Goal: Transaction & Acquisition: Book appointment/travel/reservation

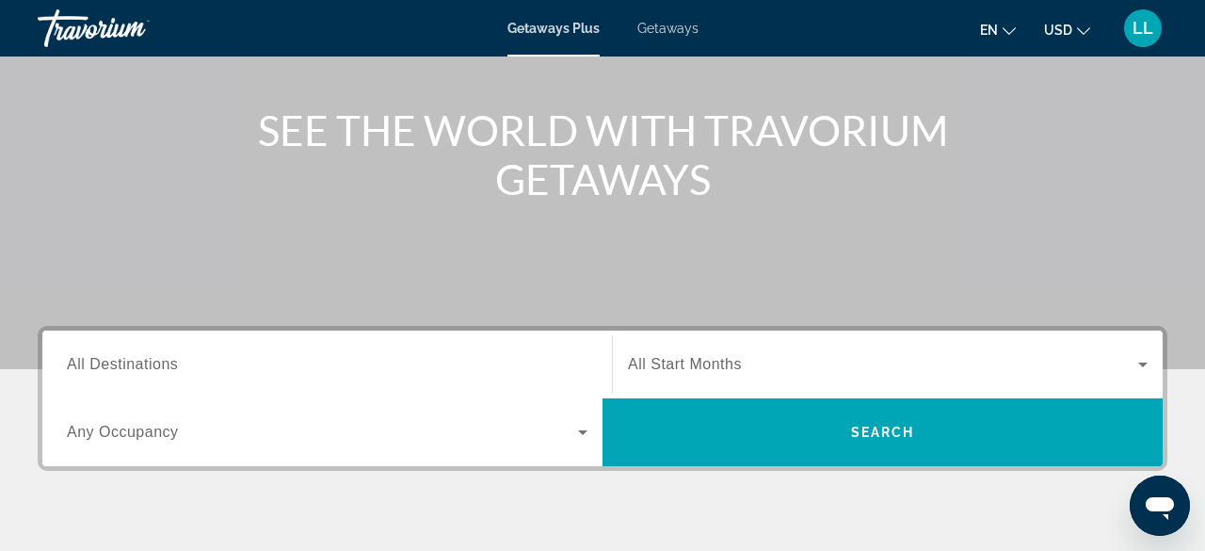
scroll to position [198, 0]
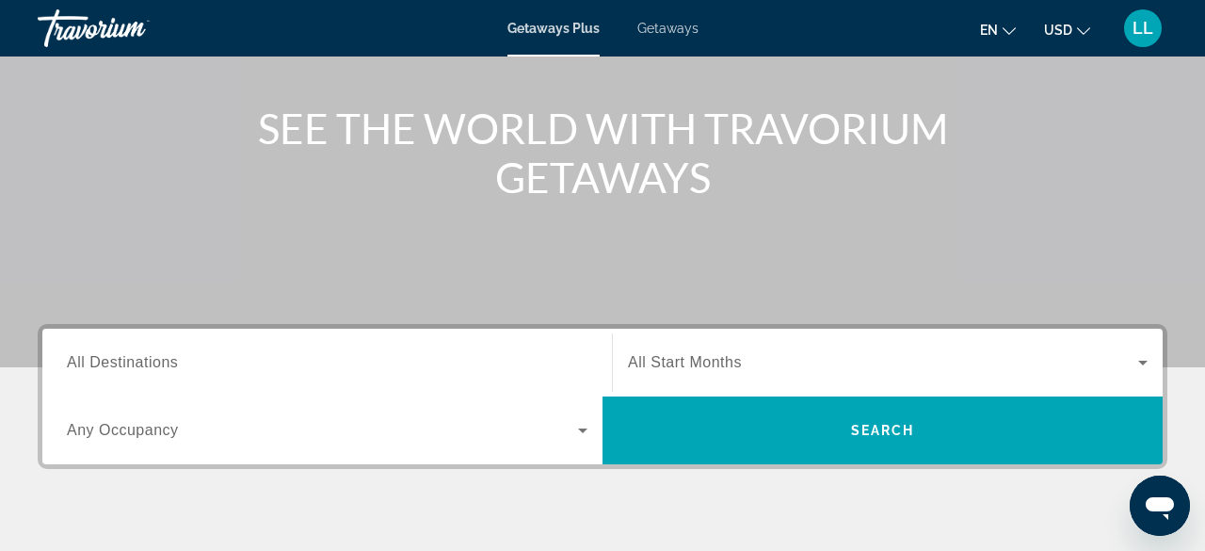
click at [145, 356] on span "All Destinations" at bounding box center [122, 362] width 111 height 16
click at [145, 356] on input "Destination All Destinations" at bounding box center [327, 363] width 520 height 23
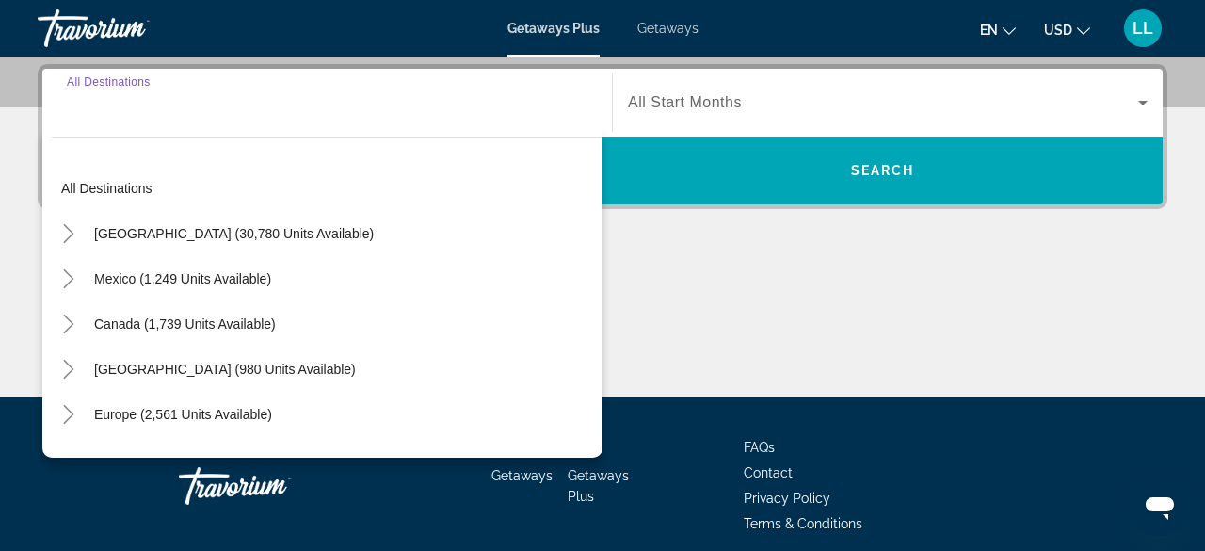
scroll to position [459, 0]
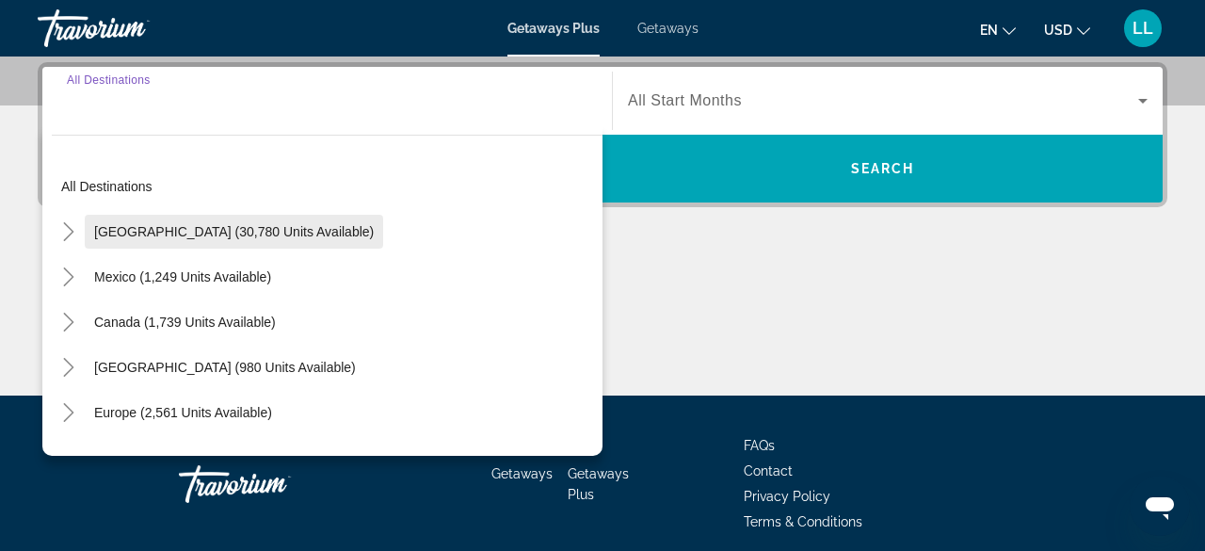
click at [189, 236] on span "United States (30,780 units available)" at bounding box center [234, 231] width 280 height 15
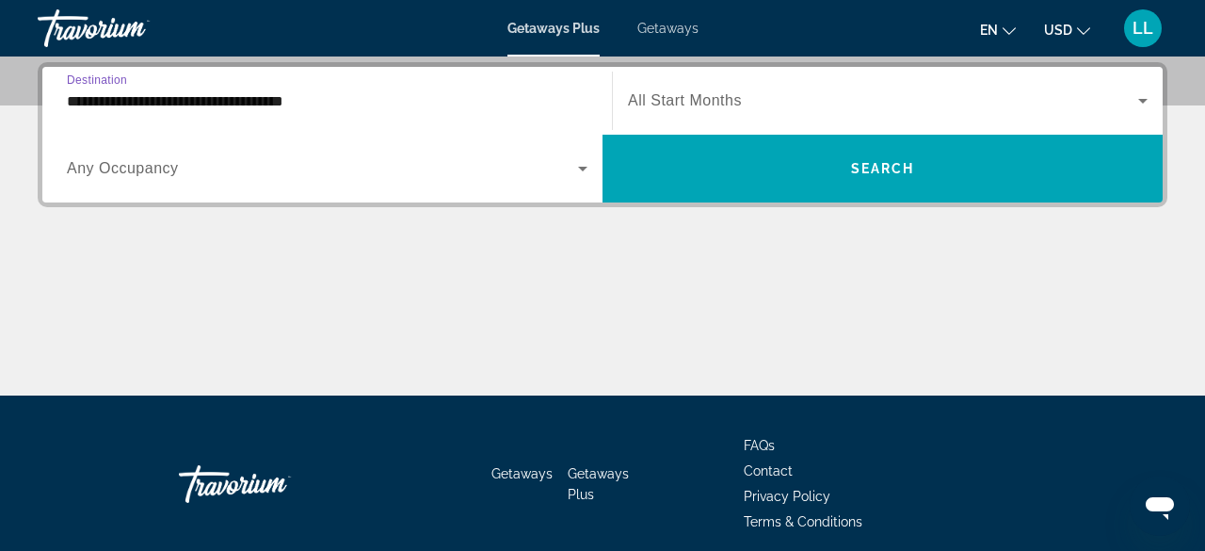
click at [300, 98] on input "**********" at bounding box center [327, 101] width 520 height 23
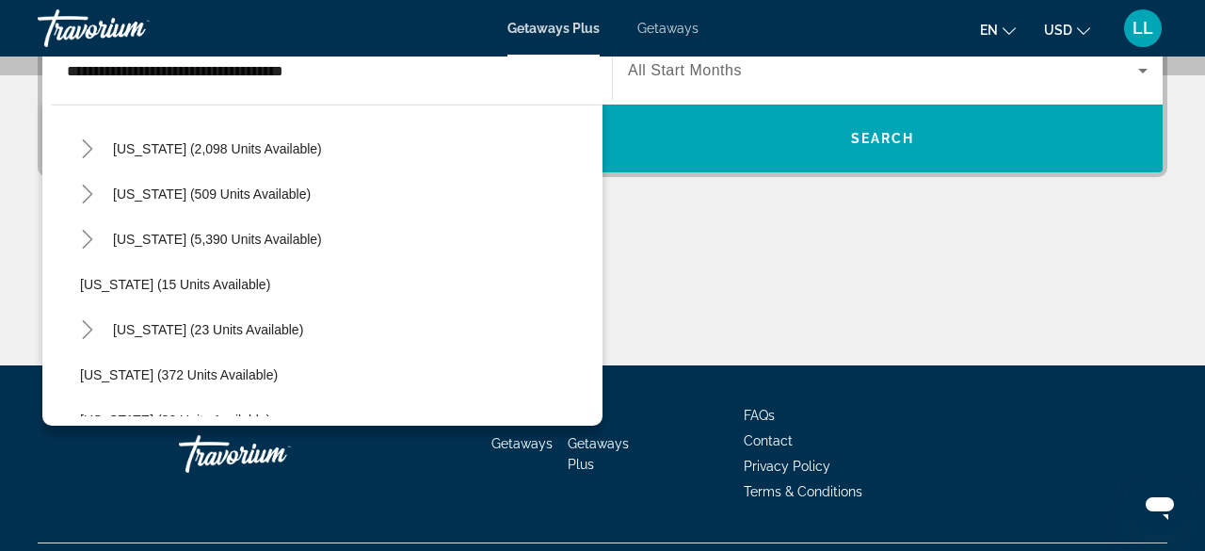
scroll to position [203, 0]
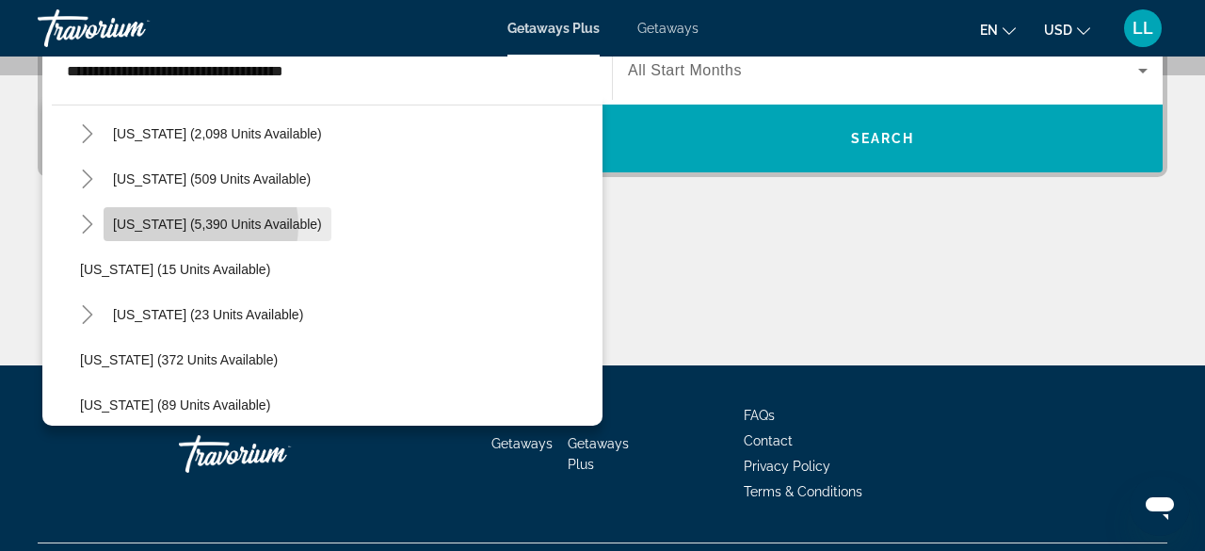
click at [194, 224] on span "Florida (5,390 units available)" at bounding box center [217, 223] width 209 height 15
type input "**********"
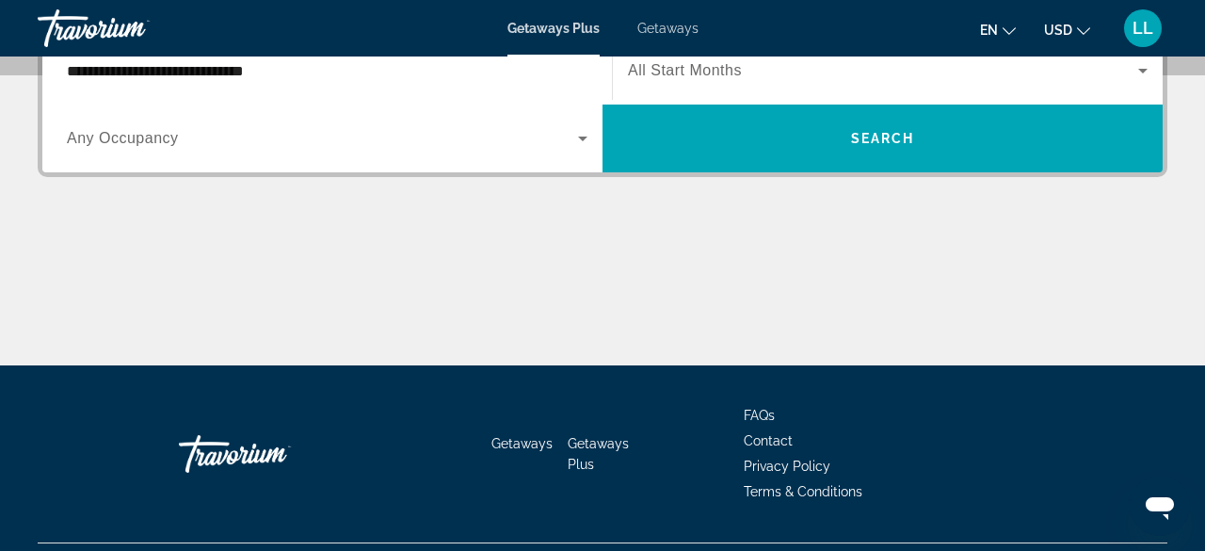
scroll to position [459, 0]
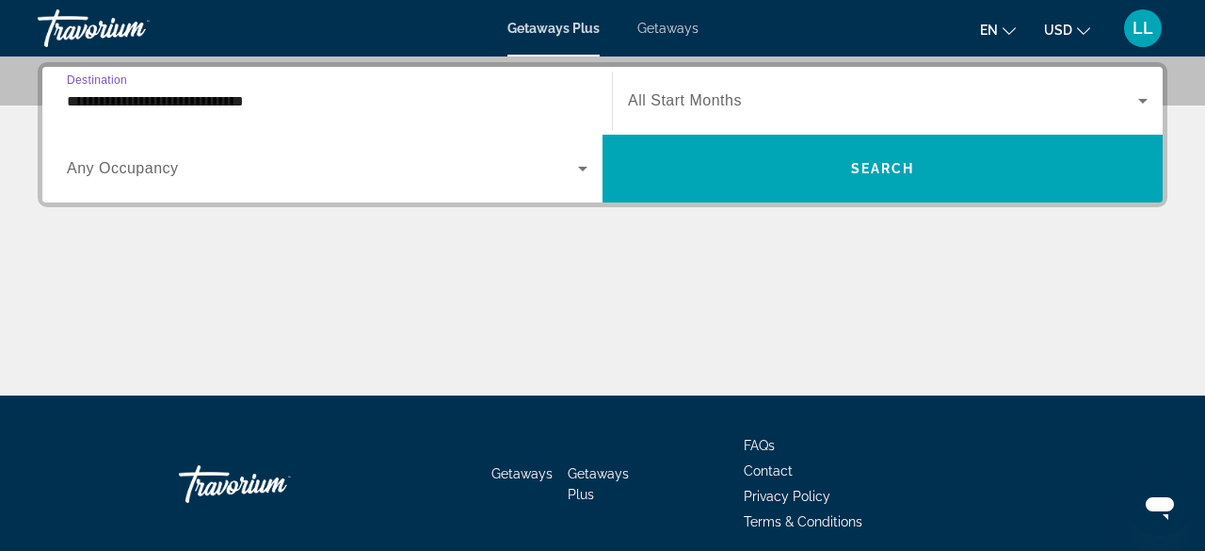
click at [580, 172] on icon "Search widget" at bounding box center [582, 168] width 23 height 23
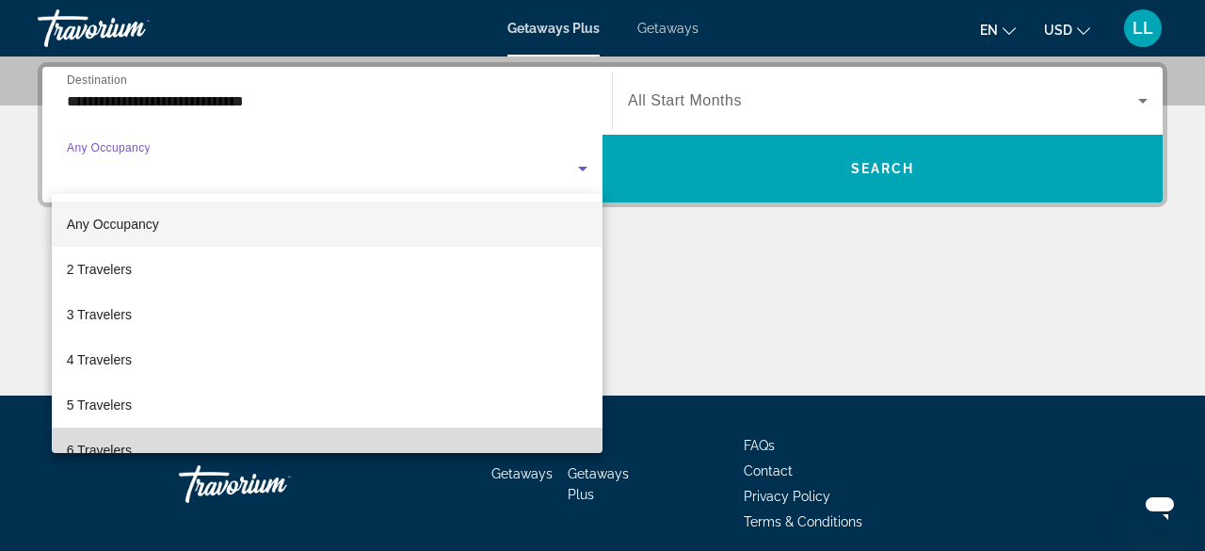
click at [90, 447] on span "6 Travelers" at bounding box center [99, 450] width 65 height 23
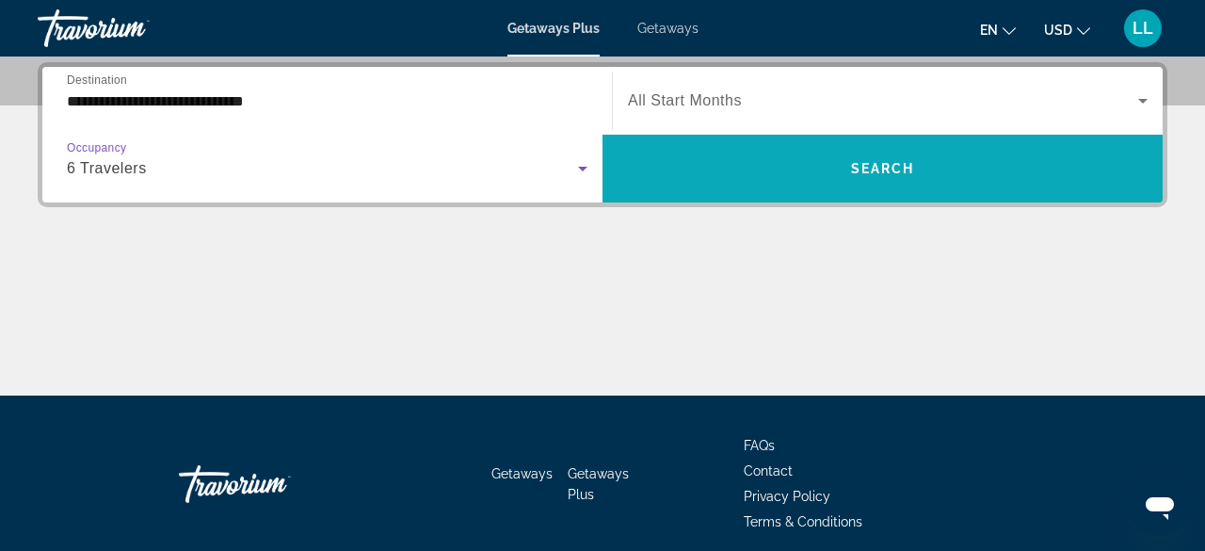
click at [728, 172] on span "Search widget" at bounding box center [882, 168] width 560 height 45
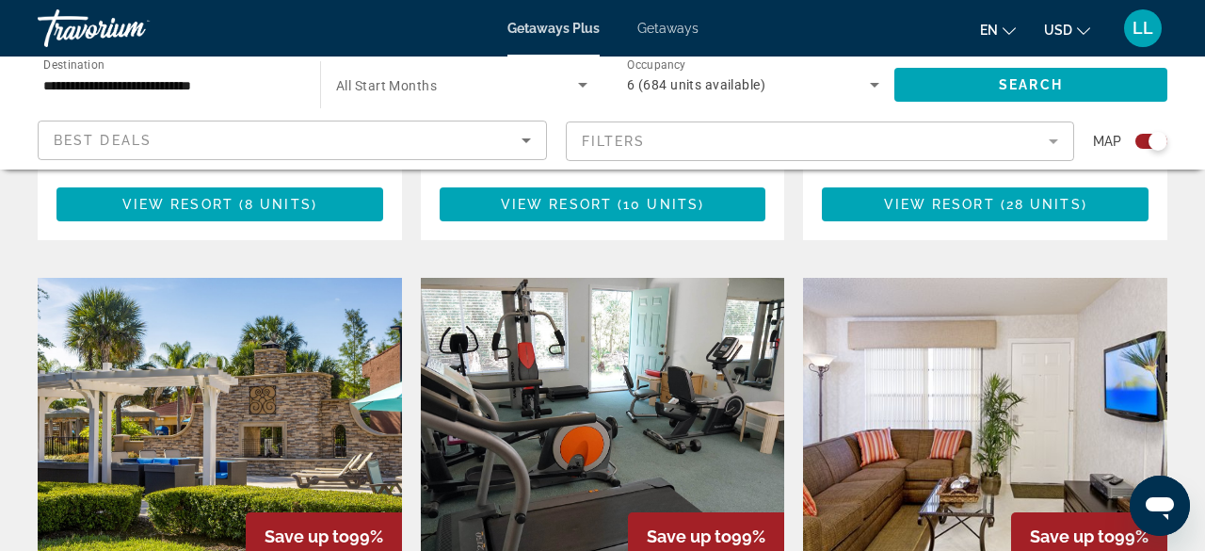
scroll to position [2669, 0]
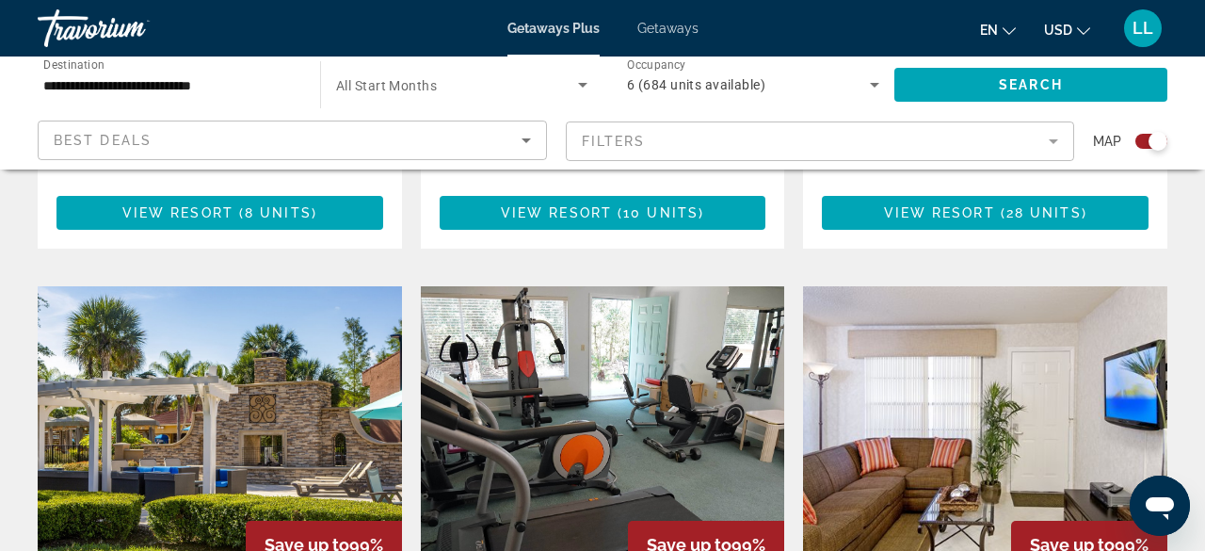
click at [147, 361] on img "Main content" at bounding box center [220, 436] width 364 height 301
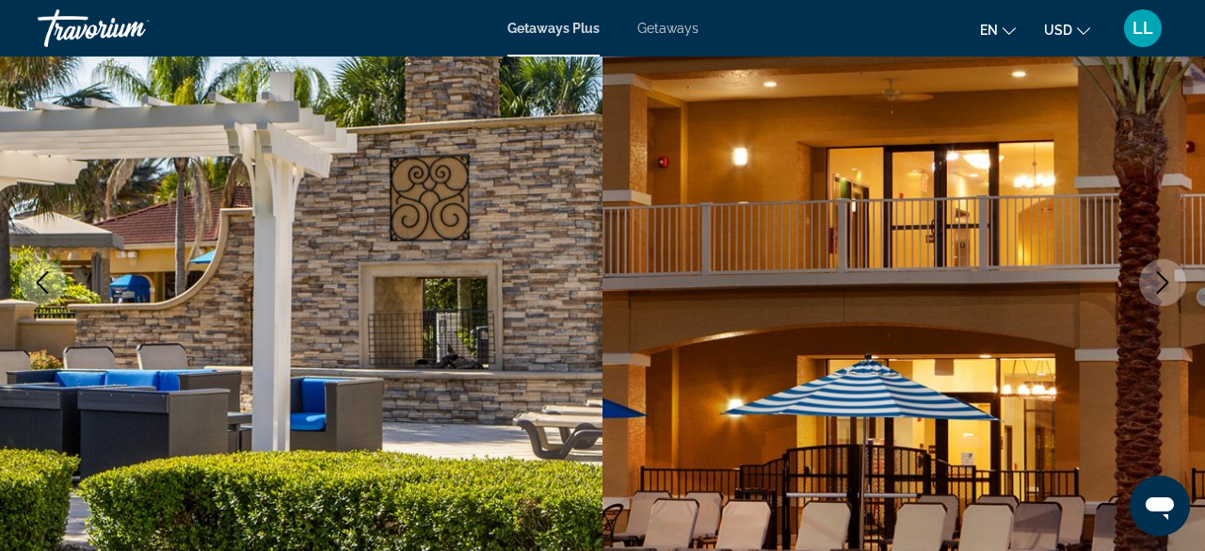
scroll to position [226, 0]
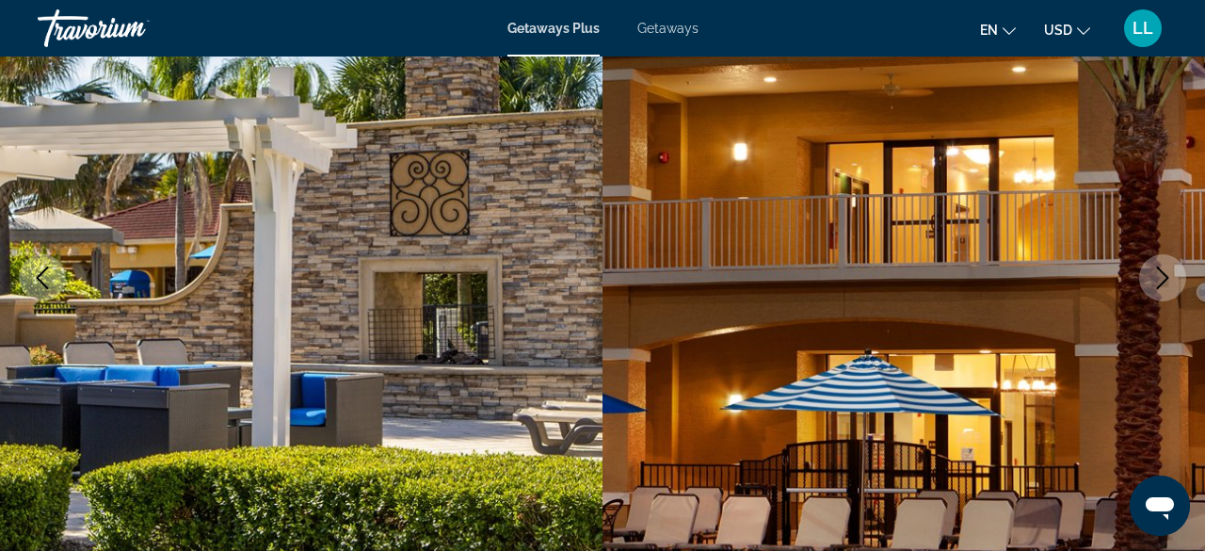
click at [1168, 271] on icon "Next image" at bounding box center [1162, 277] width 23 height 23
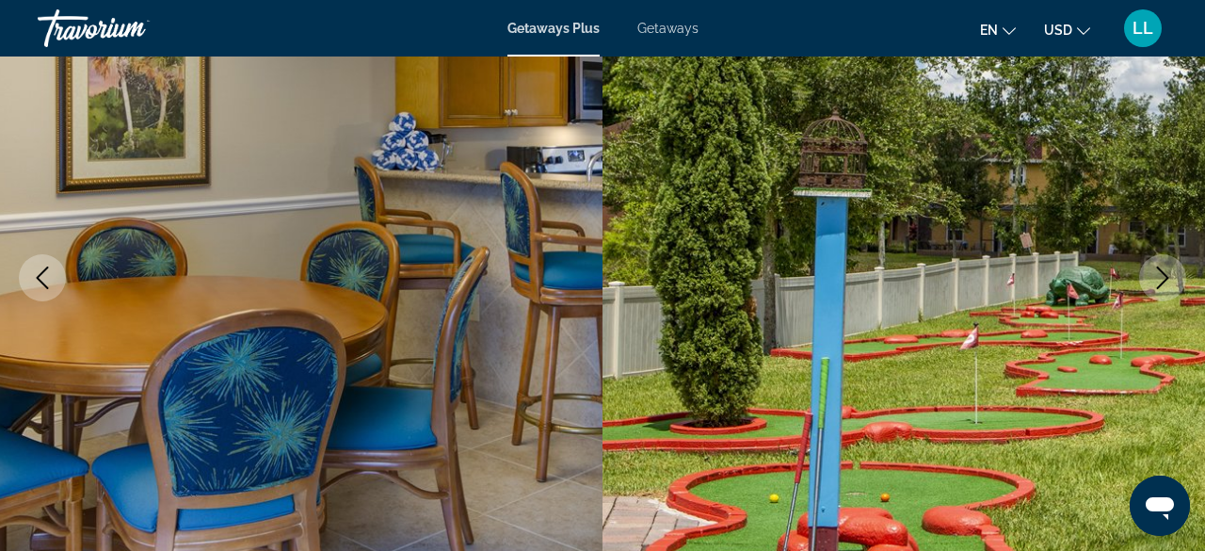
click at [1168, 271] on icon "Next image" at bounding box center [1162, 277] width 23 height 23
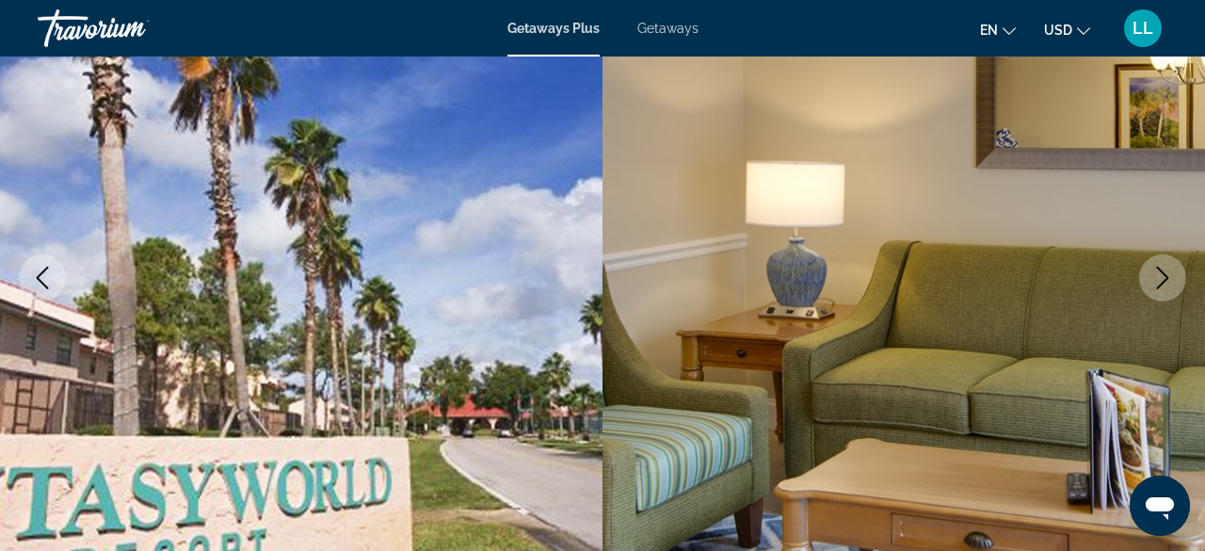
click at [1168, 271] on icon "Next image" at bounding box center [1162, 277] width 23 height 23
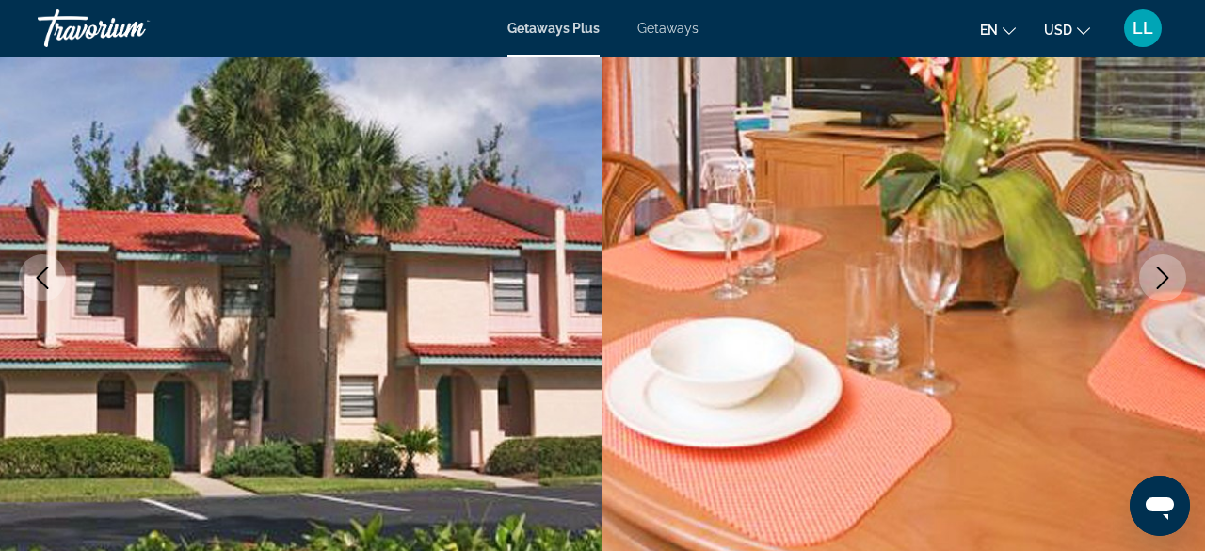
click at [1168, 271] on icon "Next image" at bounding box center [1162, 277] width 23 height 23
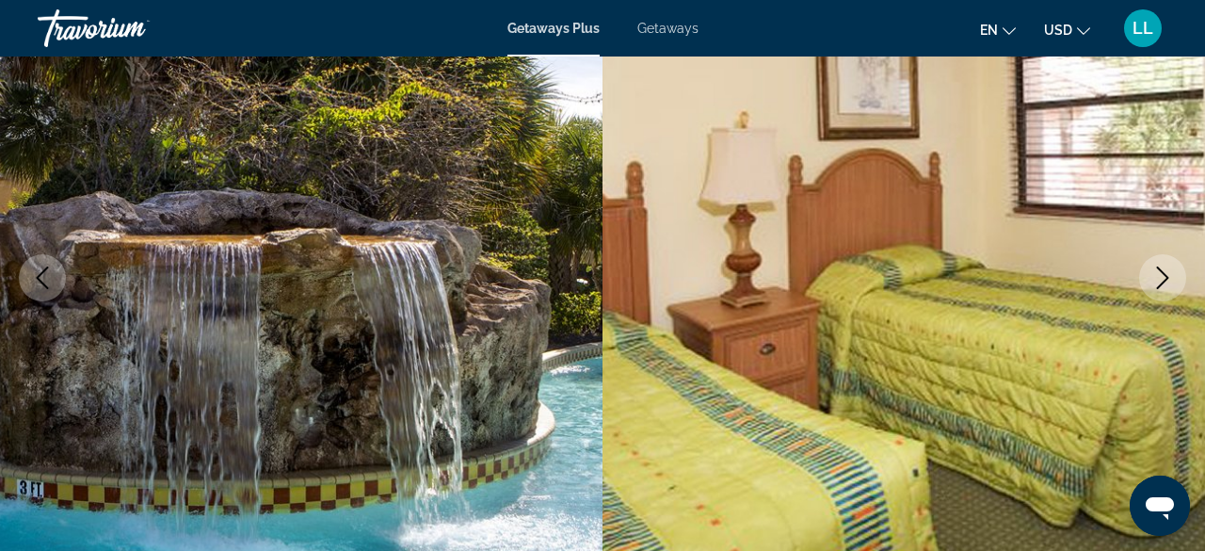
click at [1168, 271] on icon "Next image" at bounding box center [1162, 277] width 23 height 23
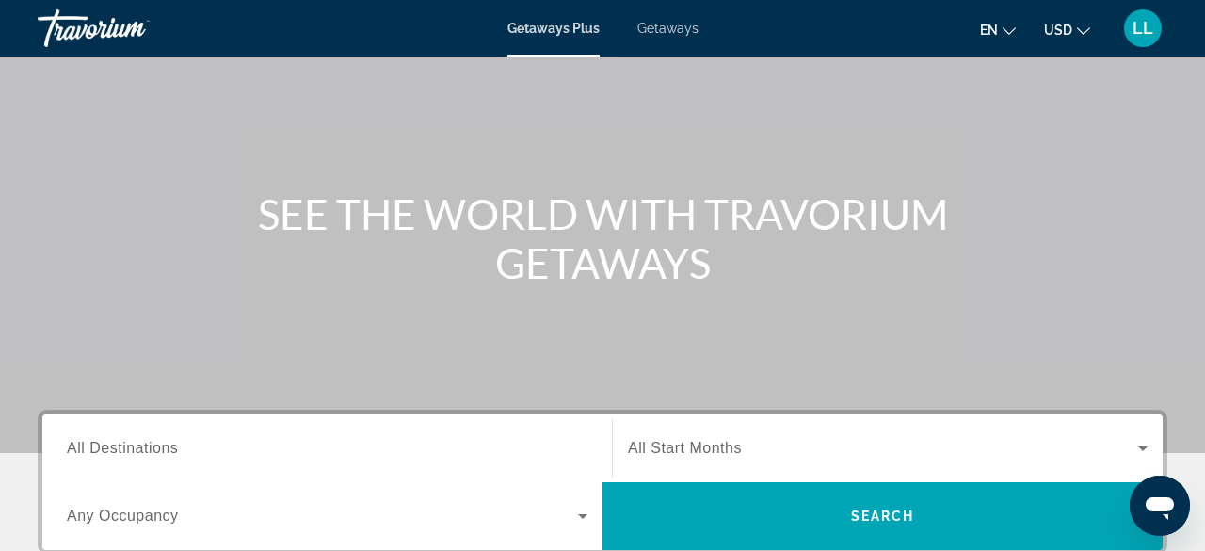
scroll to position [138, 0]
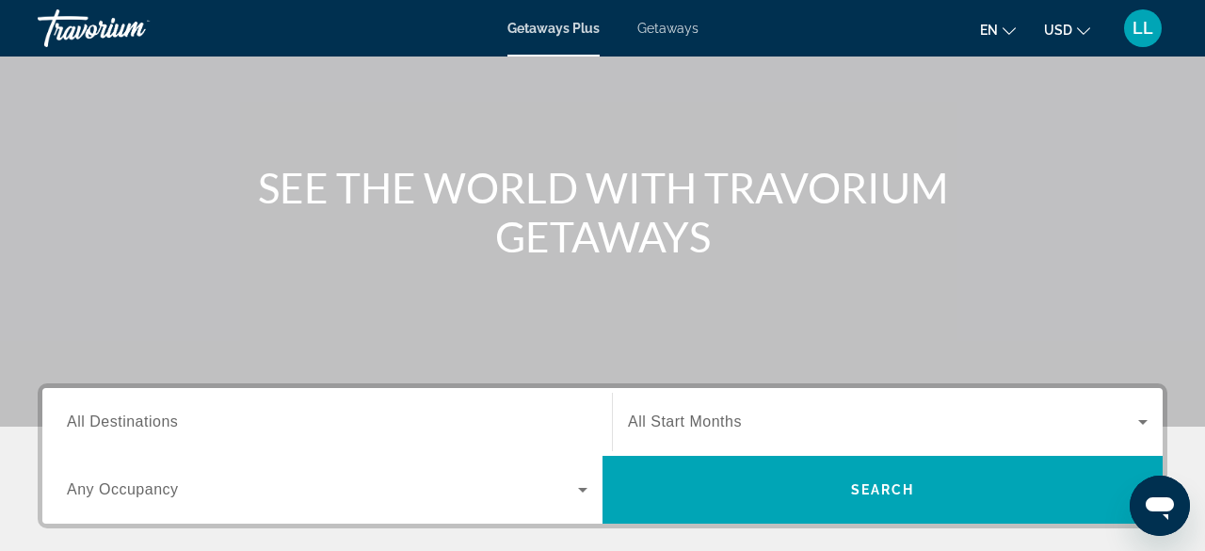
click at [669, 26] on span "Getaways" at bounding box center [667, 28] width 61 height 15
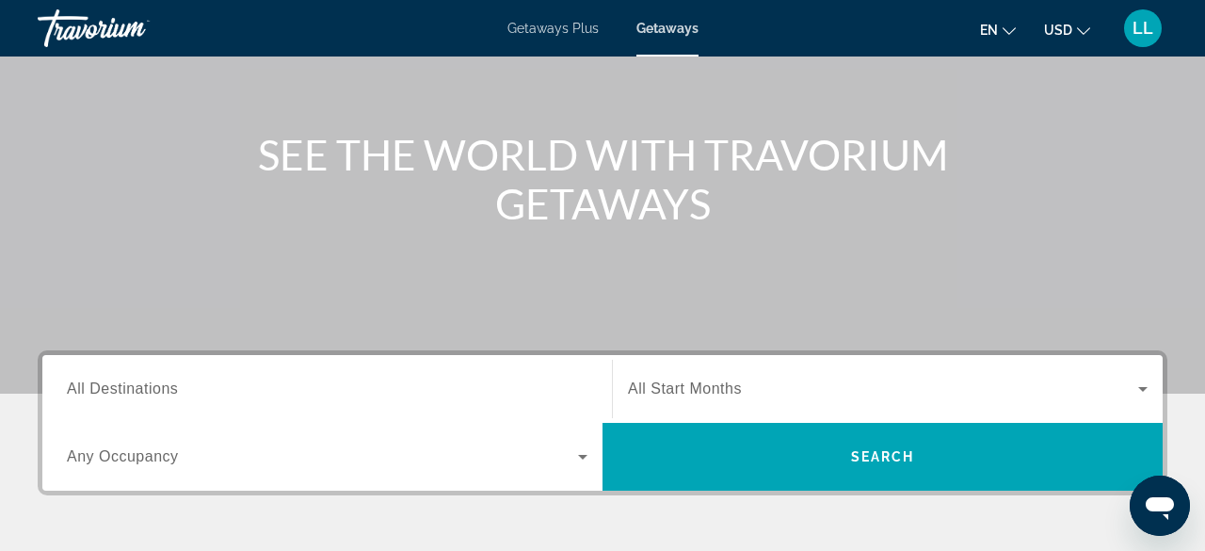
scroll to position [172, 0]
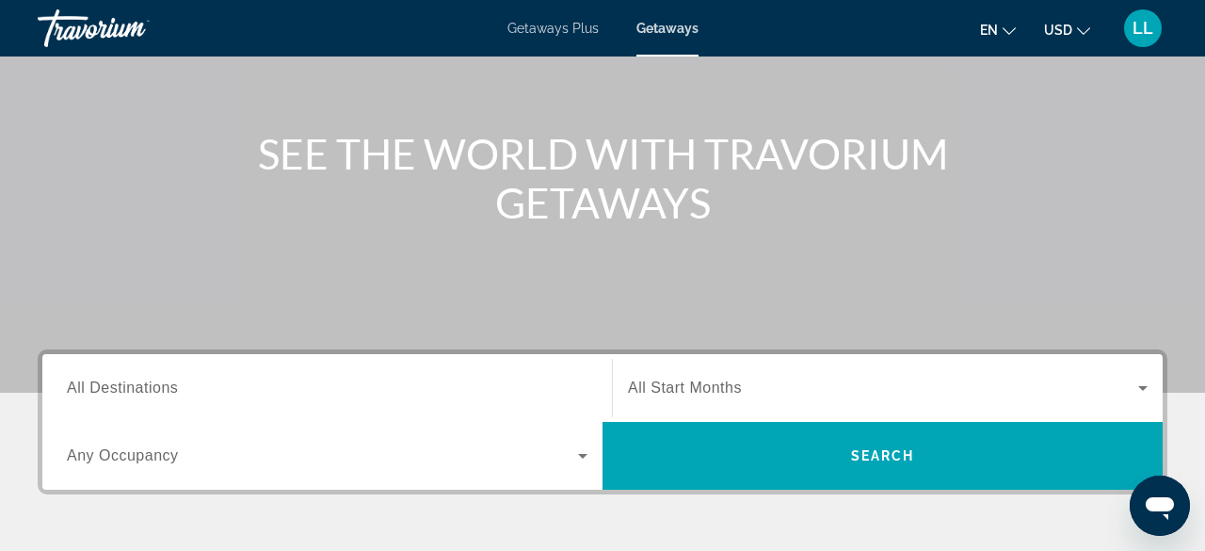
click at [145, 383] on span "All Destinations" at bounding box center [122, 387] width 111 height 16
click at [145, 383] on input "Destination All Destinations" at bounding box center [327, 388] width 520 height 23
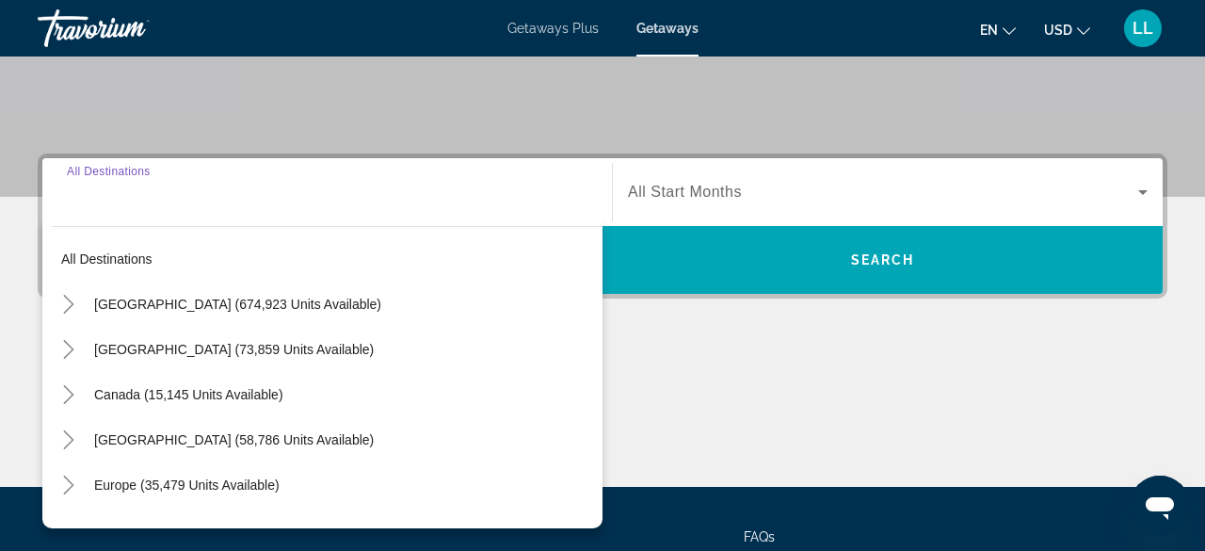
scroll to position [459, 0]
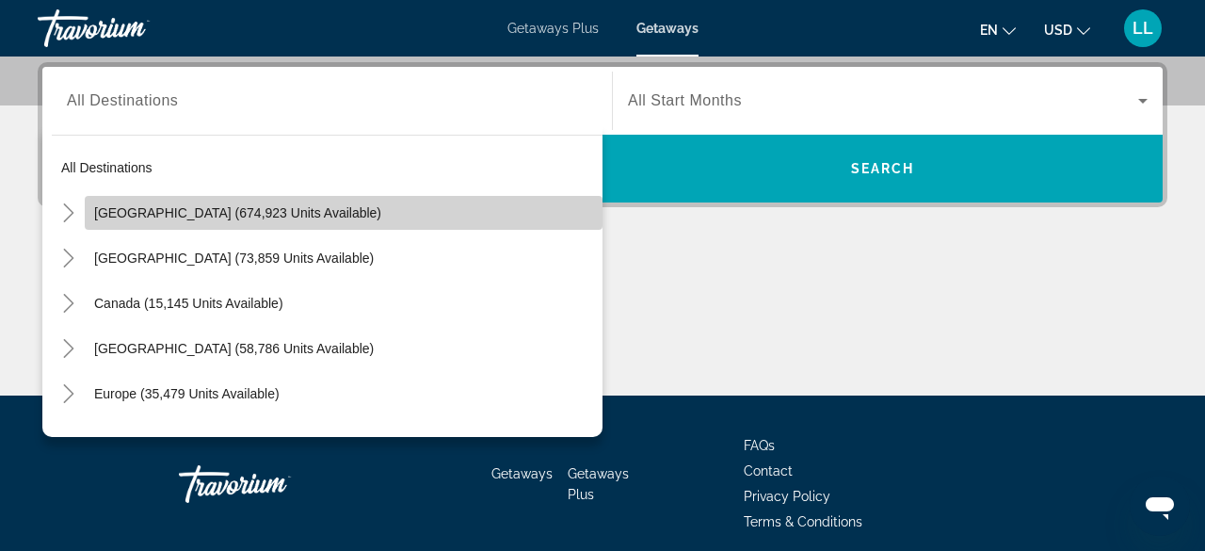
click at [284, 211] on span "United States (674,923 units available)" at bounding box center [237, 212] width 287 height 15
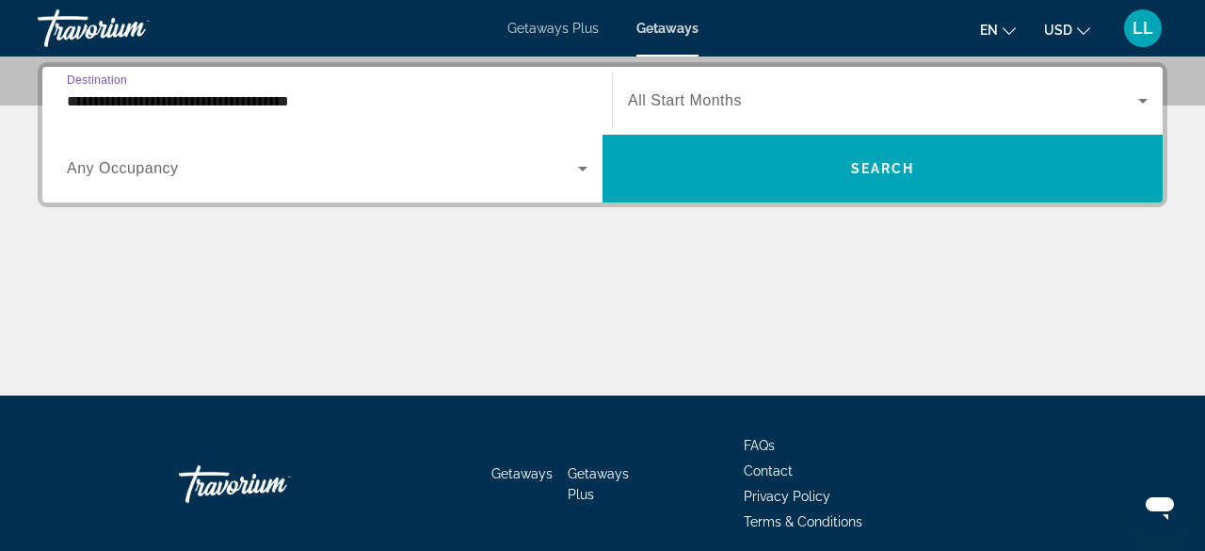
click at [473, 96] on input "**********" at bounding box center [327, 101] width 520 height 23
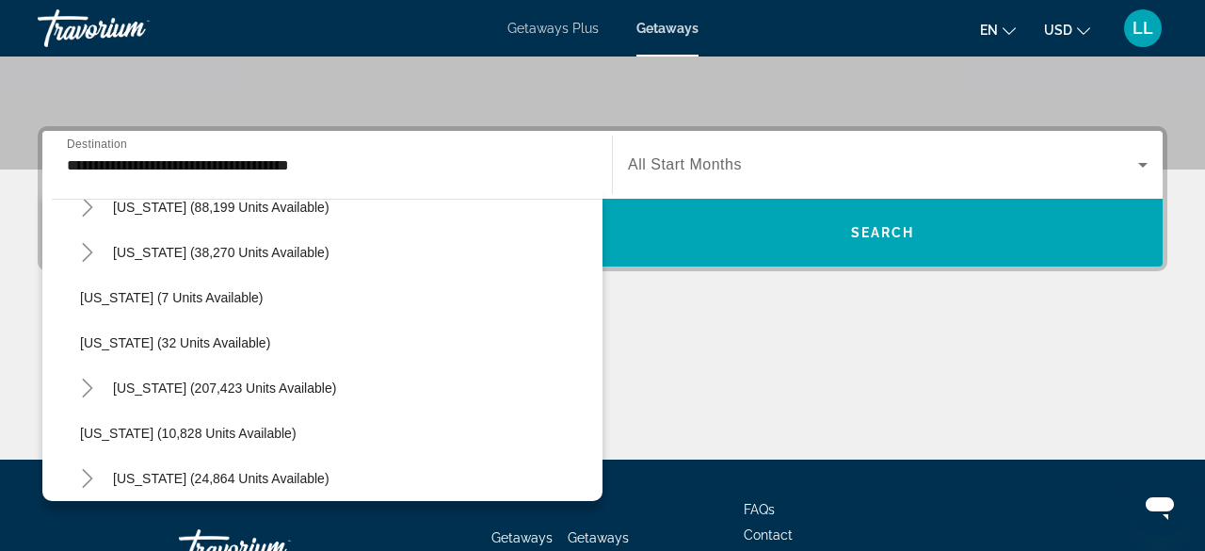
scroll to position [222, 0]
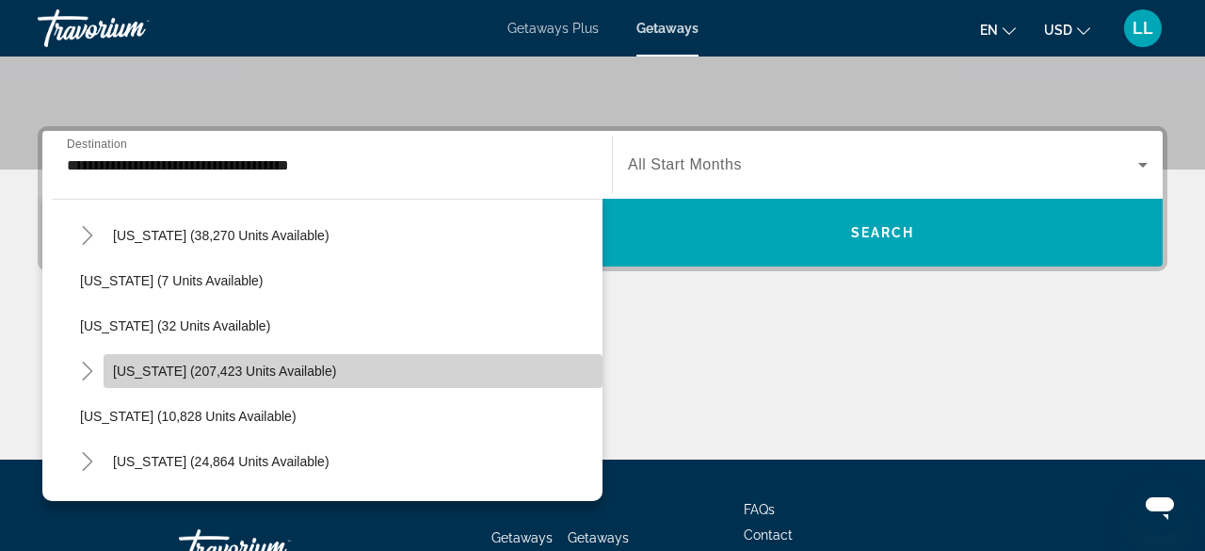
click at [200, 367] on span "Florida (207,423 units available)" at bounding box center [224, 370] width 223 height 15
type input "**********"
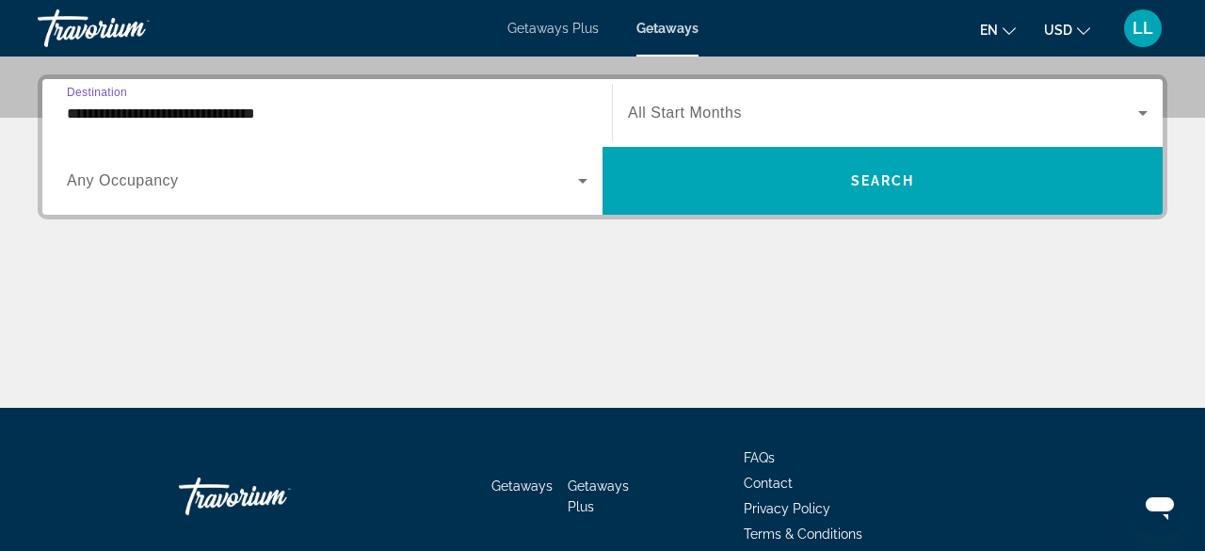
scroll to position [459, 0]
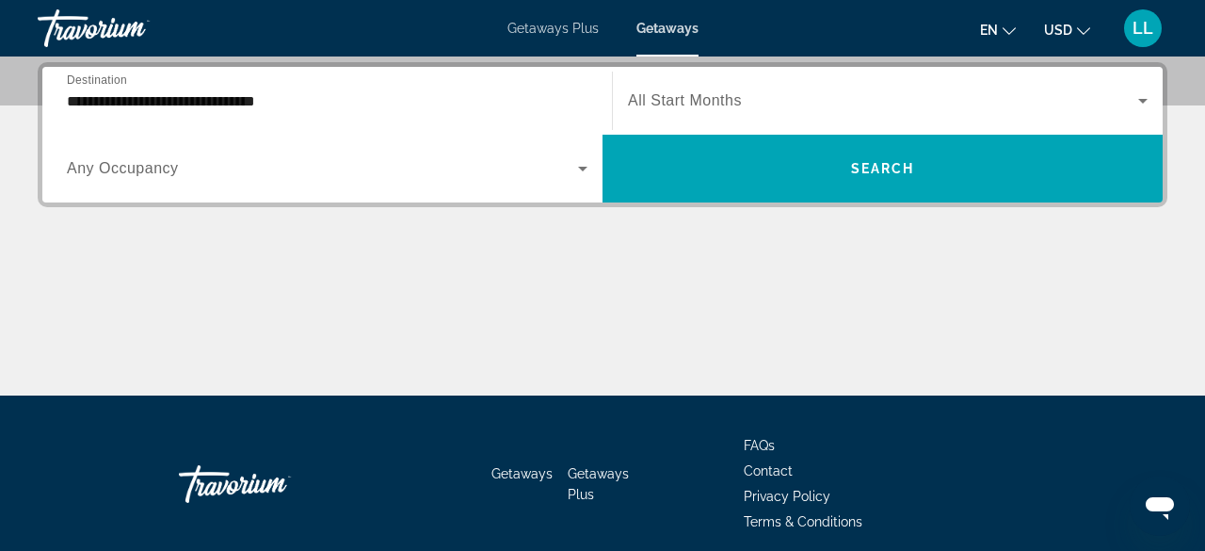
click at [324, 184] on div "Search widget" at bounding box center [327, 168] width 520 height 53
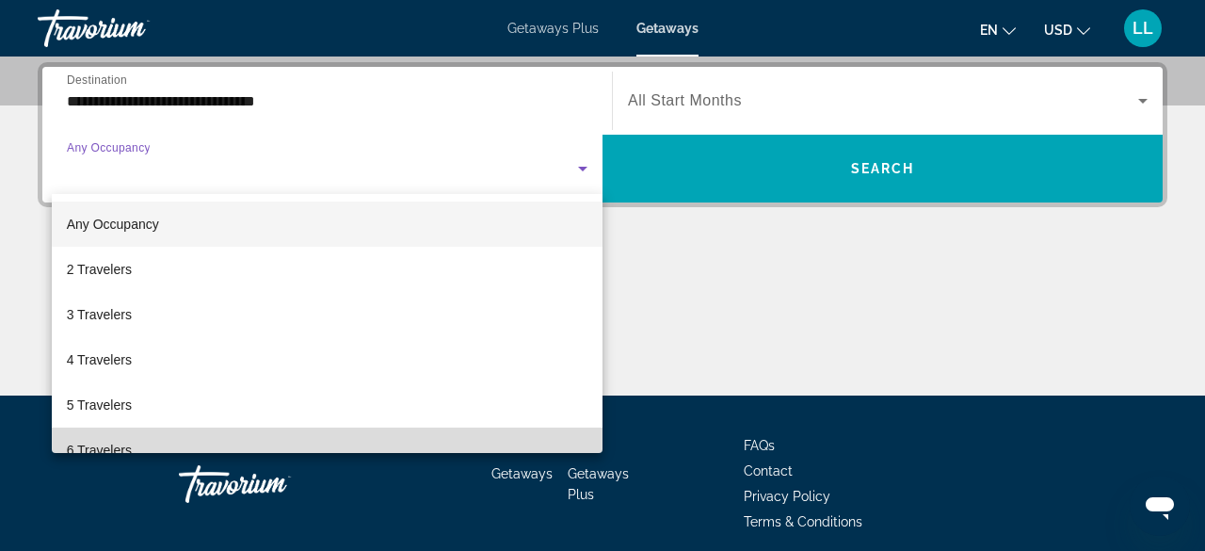
click at [183, 439] on mat-option "6 Travelers" at bounding box center [327, 449] width 551 height 45
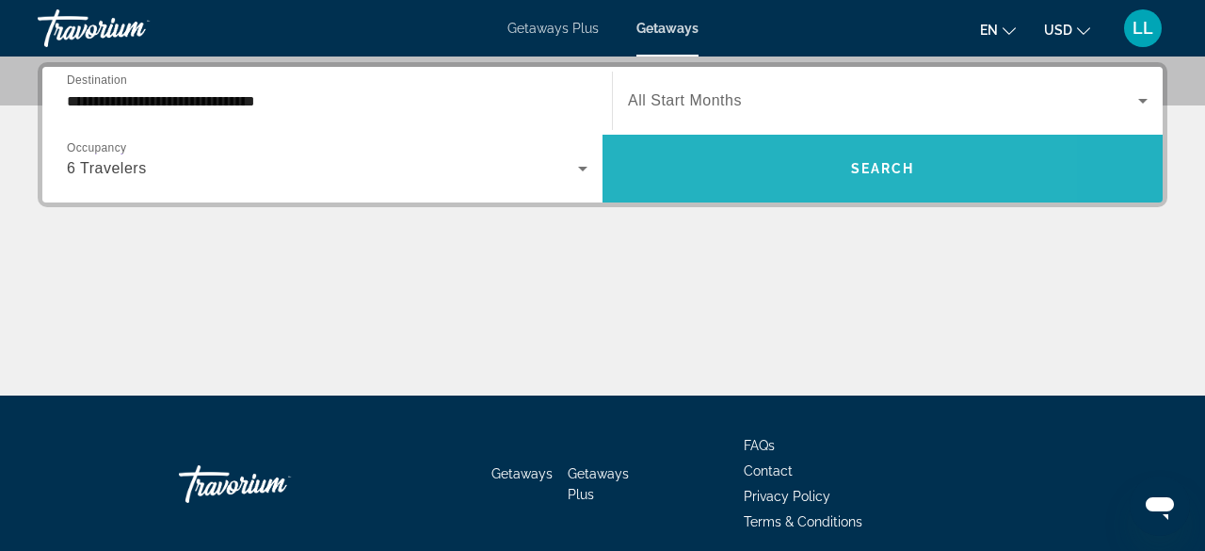
click at [762, 185] on span "Search widget" at bounding box center [882, 168] width 560 height 45
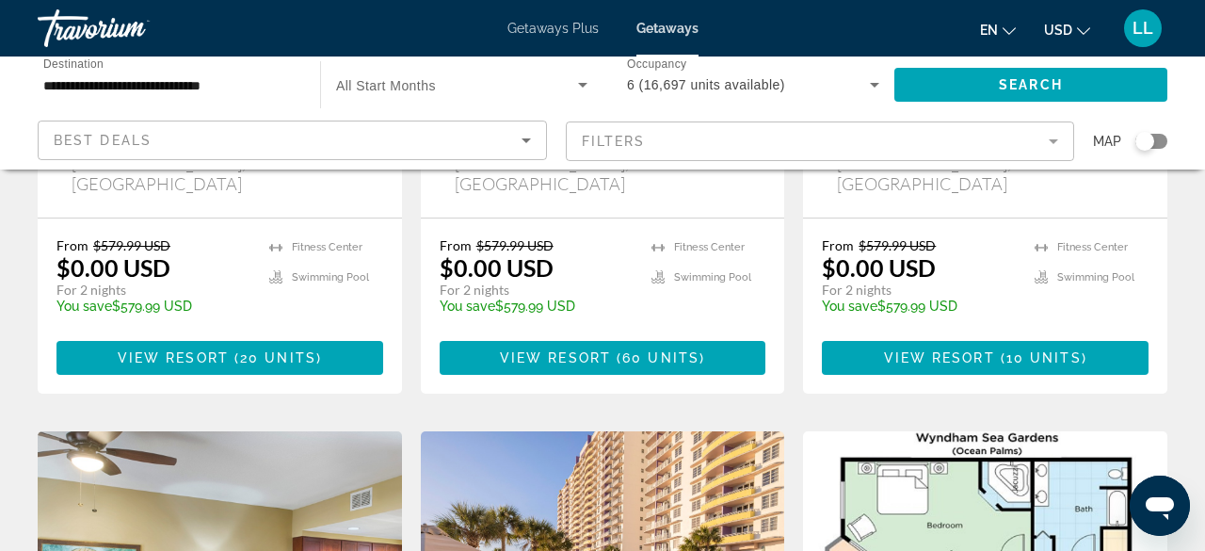
scroll to position [1252, 0]
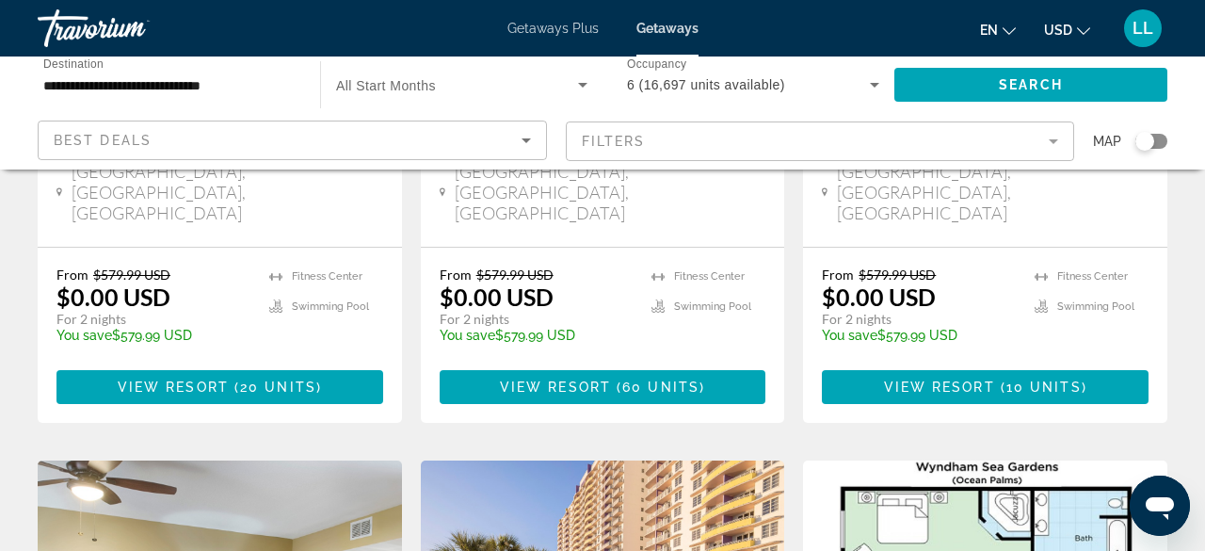
click at [1055, 142] on mat-form-field "Filters" at bounding box center [820, 141] width 509 height 40
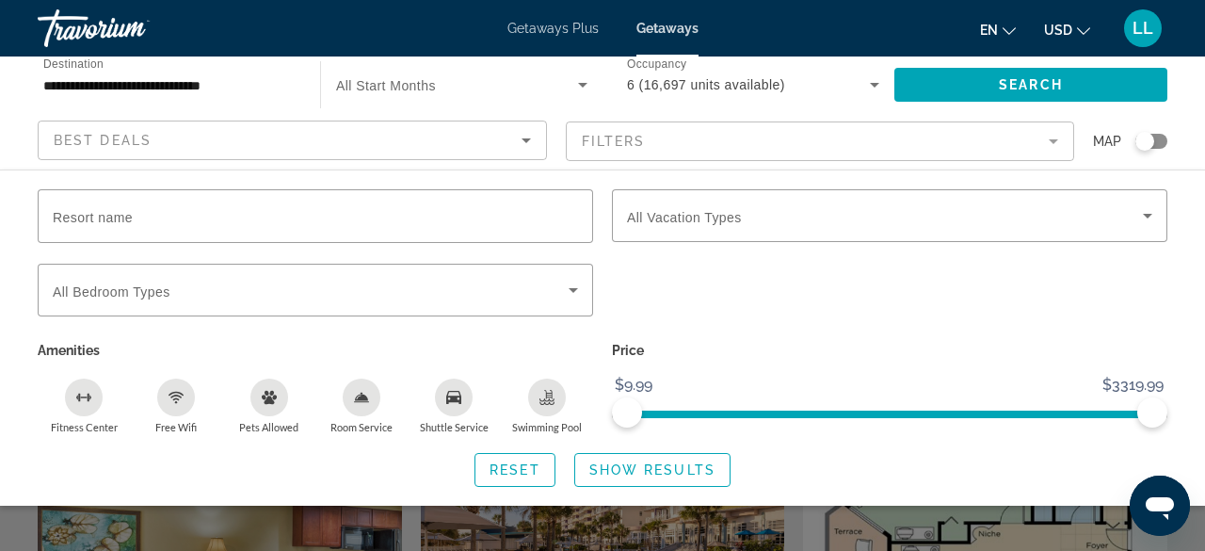
scroll to position [1296, 0]
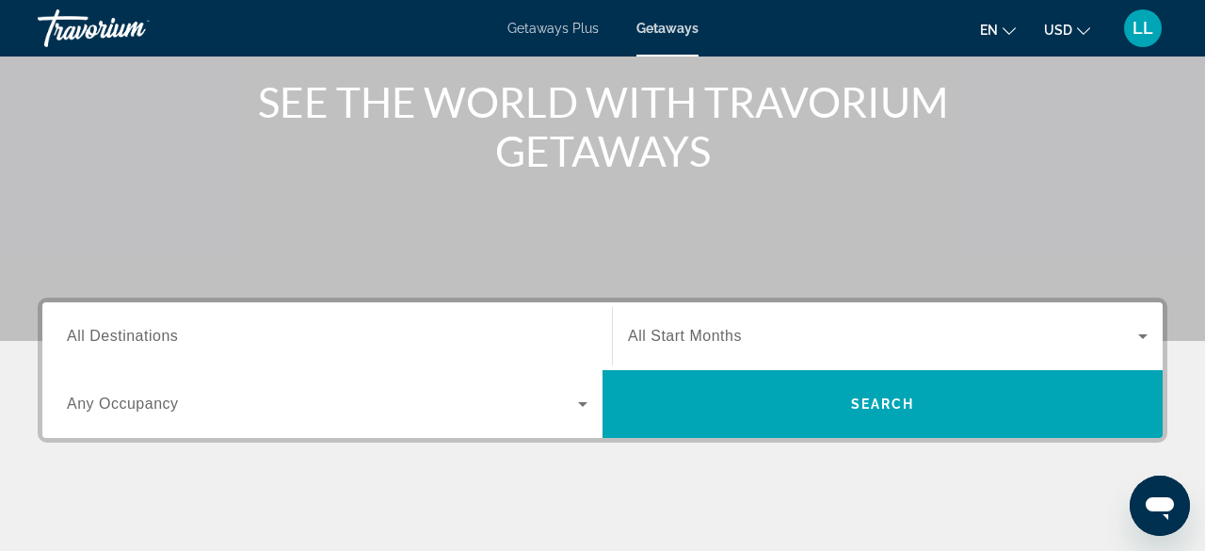
scroll to position [227, 0]
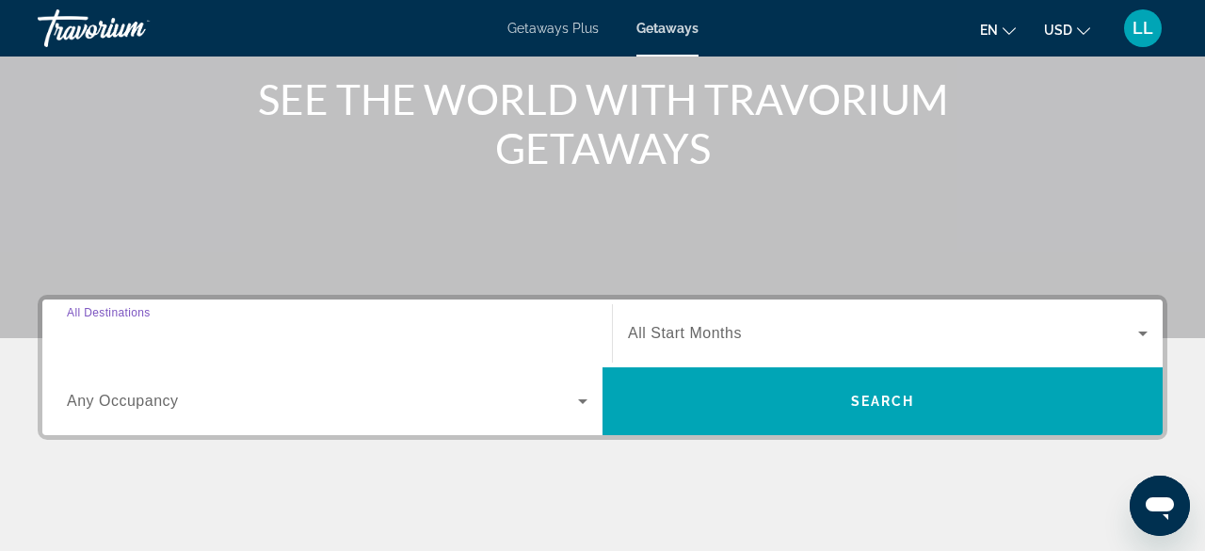
click at [265, 338] on input "Destination All Destinations" at bounding box center [327, 334] width 520 height 23
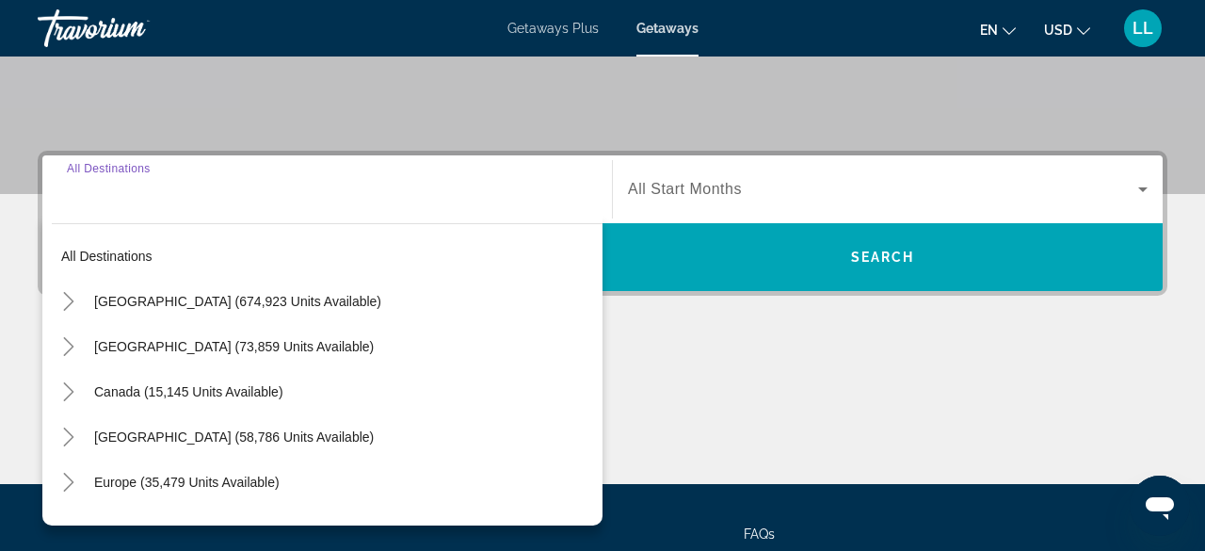
scroll to position [459, 0]
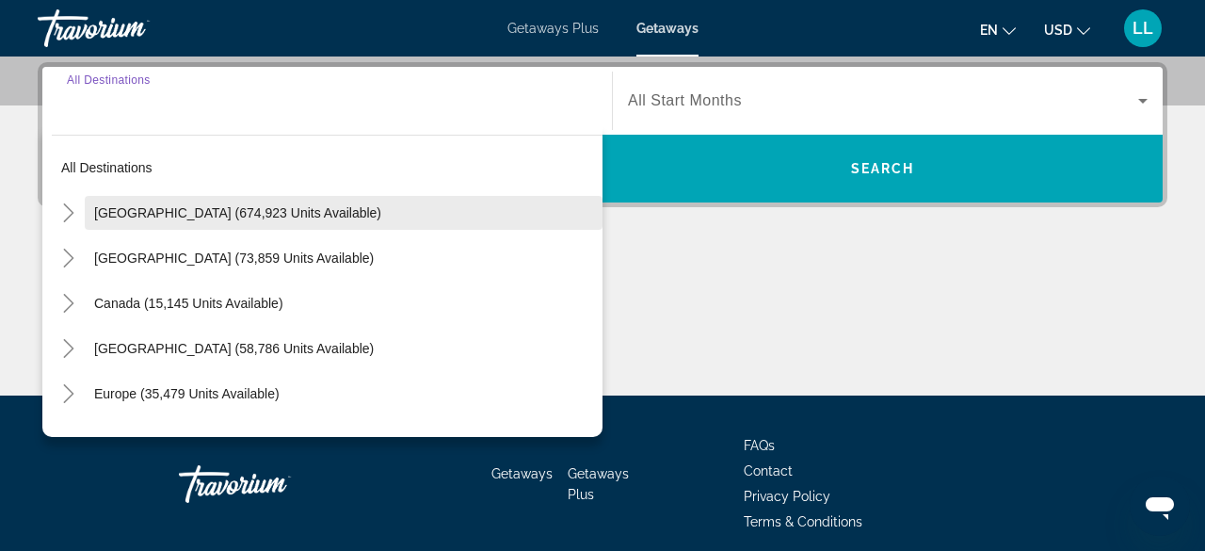
click at [248, 211] on span "United States (674,923 units available)" at bounding box center [237, 212] width 287 height 15
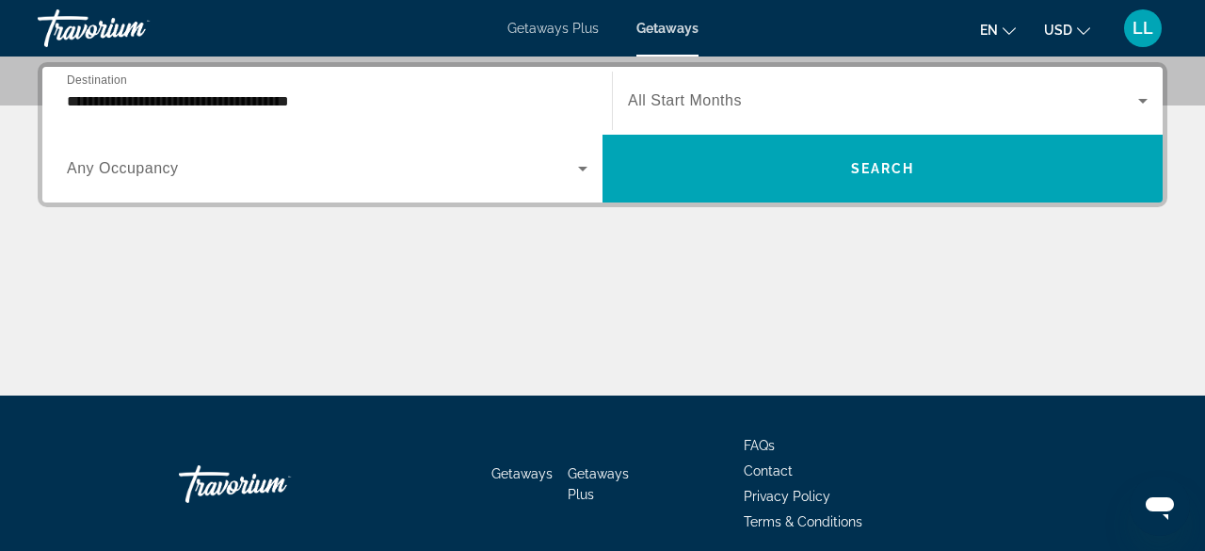
click at [407, 111] on div "**********" at bounding box center [327, 101] width 520 height 54
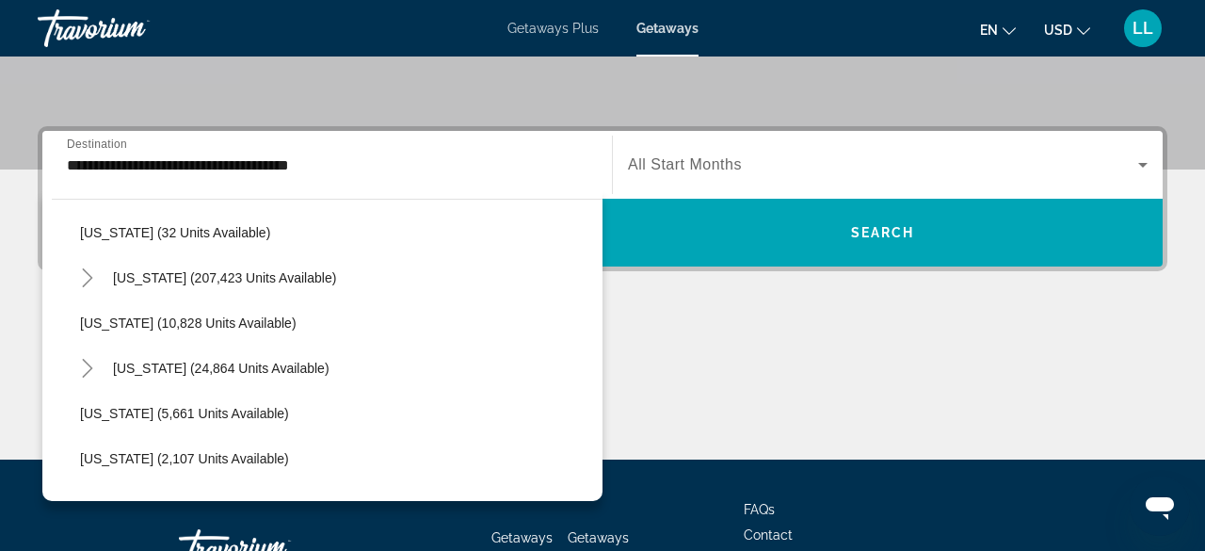
scroll to position [322, 0]
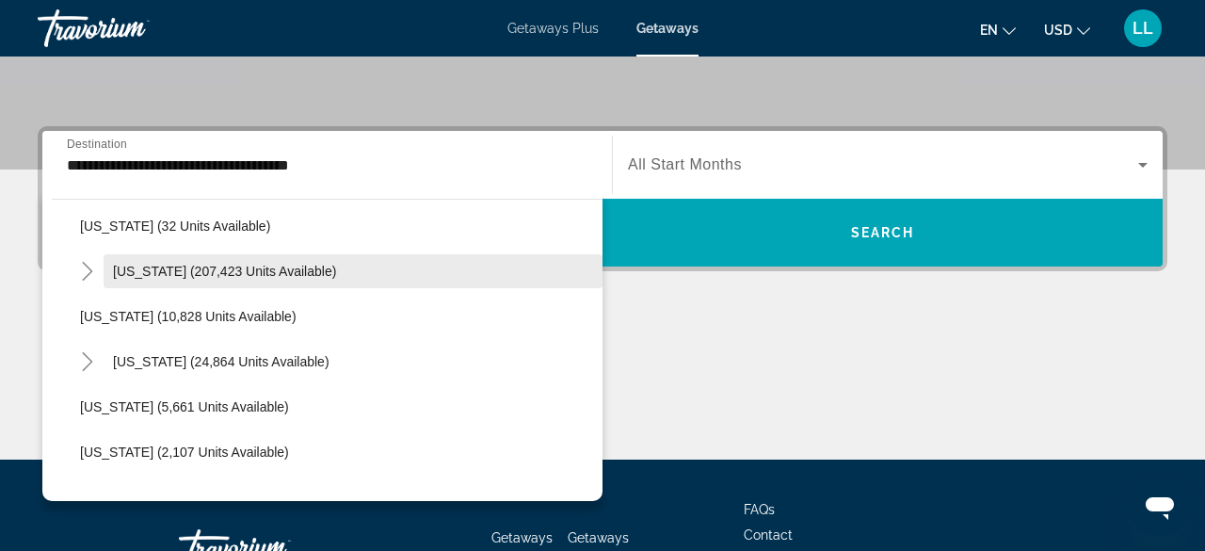
click at [207, 277] on span "Florida (207,423 units available)" at bounding box center [224, 271] width 223 height 15
type input "**********"
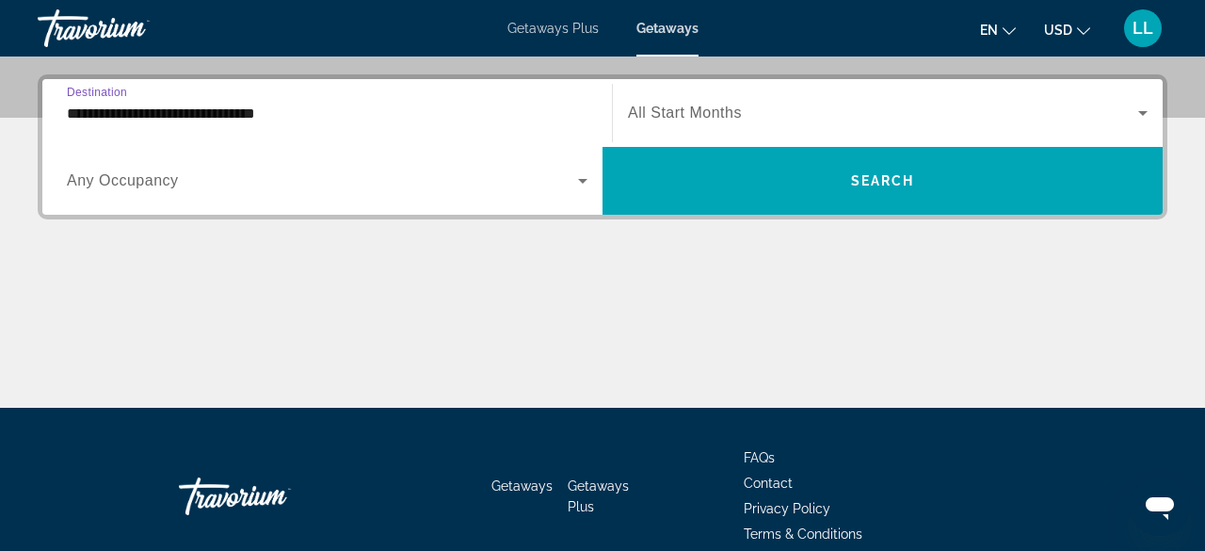
scroll to position [459, 0]
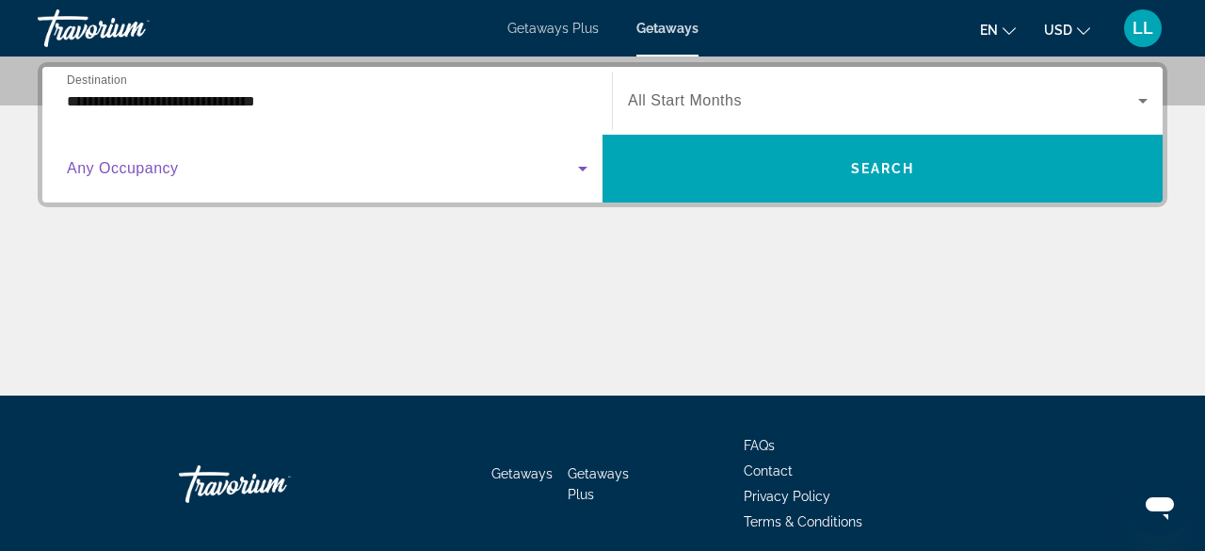
click at [199, 163] on span "Search widget" at bounding box center [322, 168] width 511 height 23
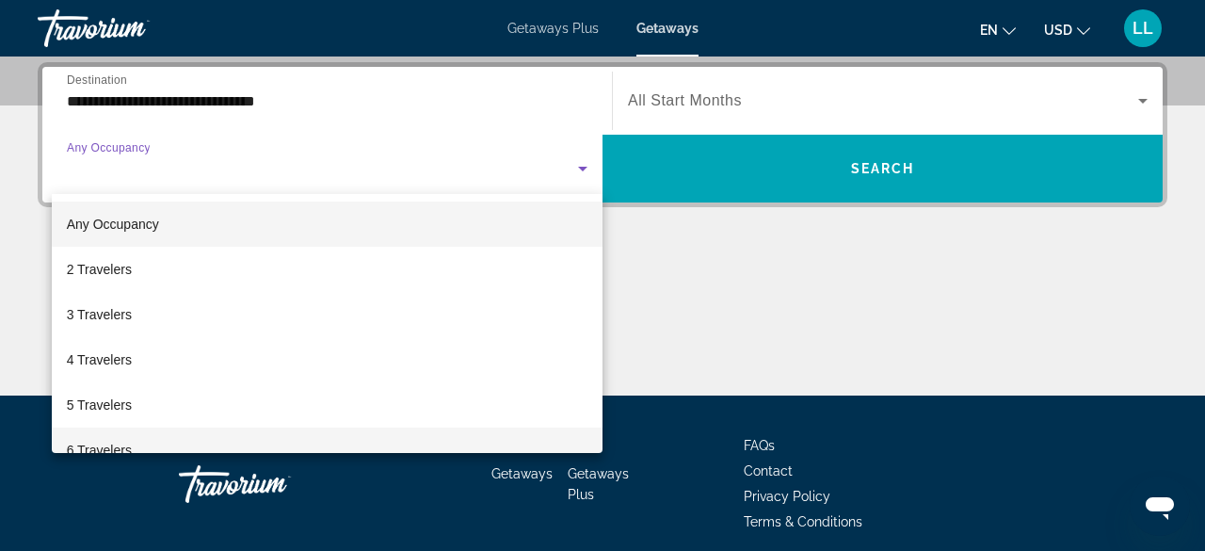
click at [143, 441] on mat-option "6 Travelers" at bounding box center [327, 449] width 551 height 45
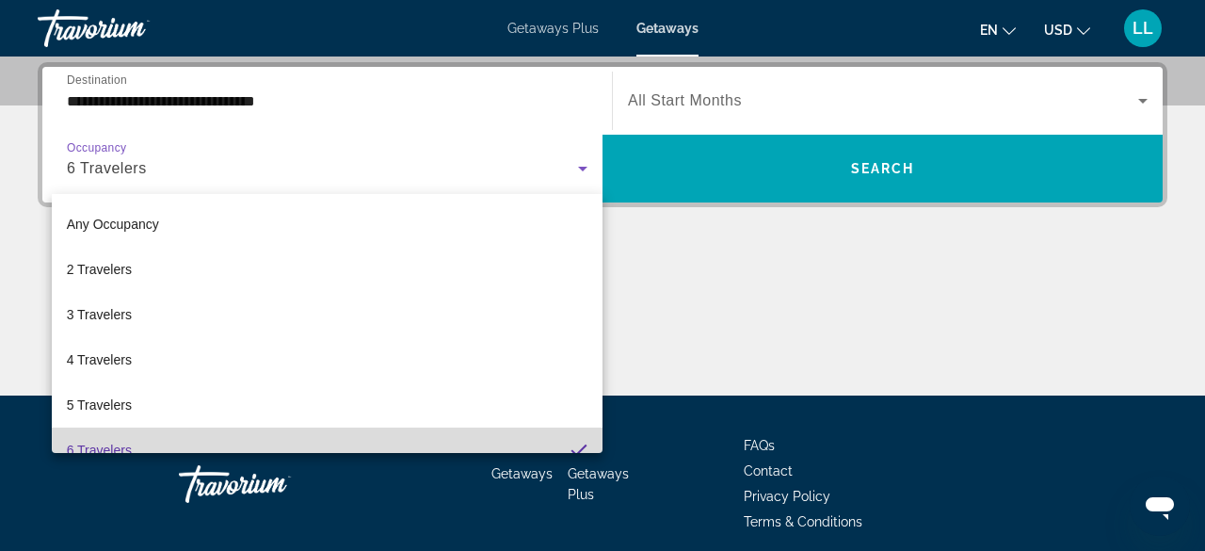
scroll to position [20, 0]
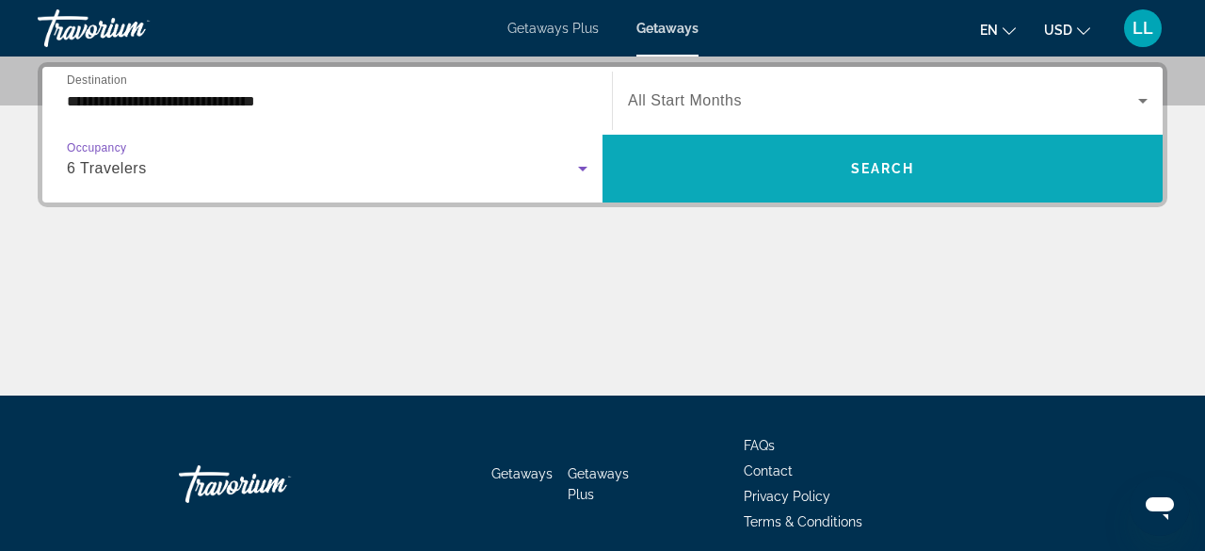
click at [802, 168] on span "Search widget" at bounding box center [882, 168] width 560 height 45
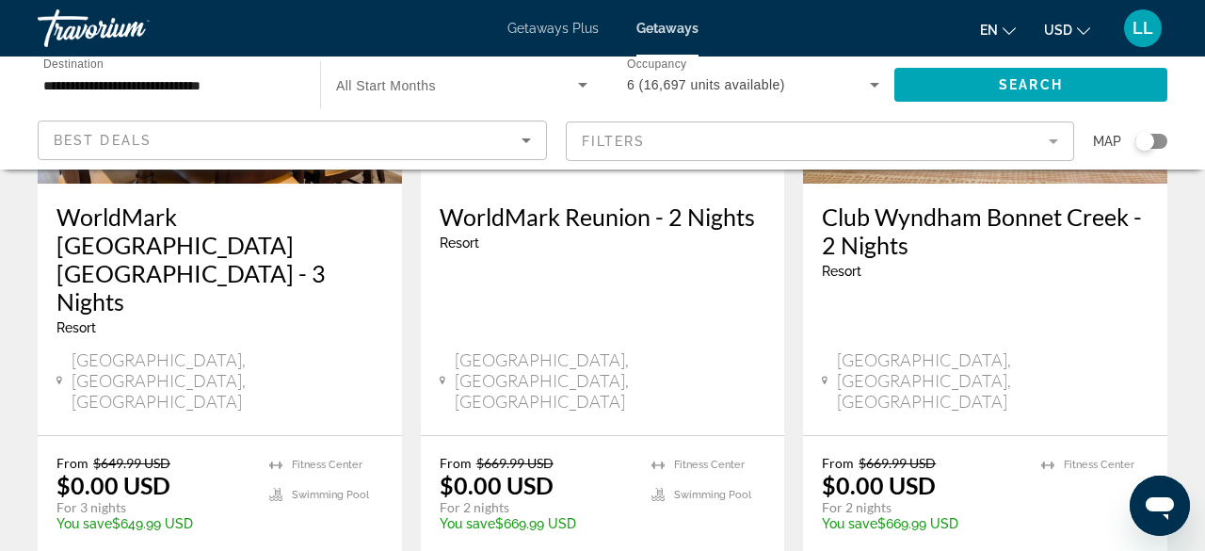
scroll to position [2635, 0]
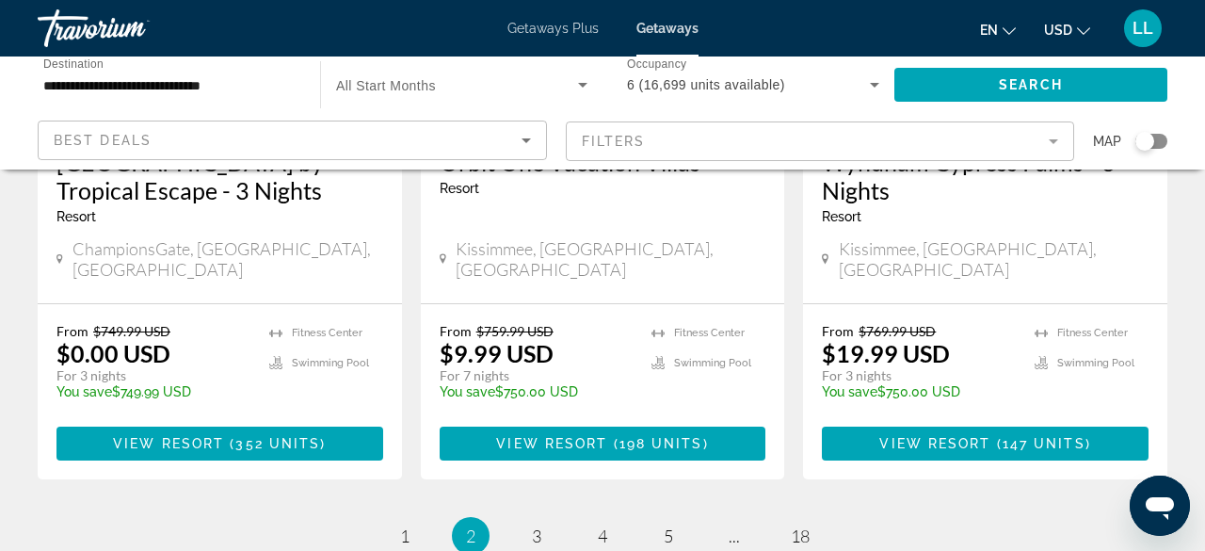
scroll to position [2598, 0]
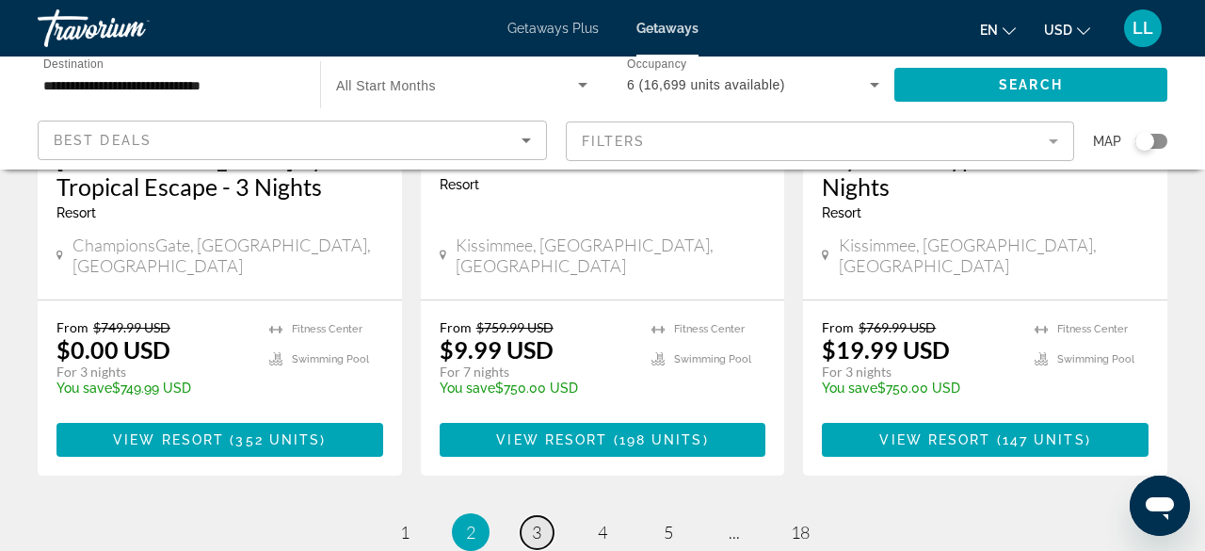
click at [534, 521] on span "3" at bounding box center [536, 531] width 9 height 21
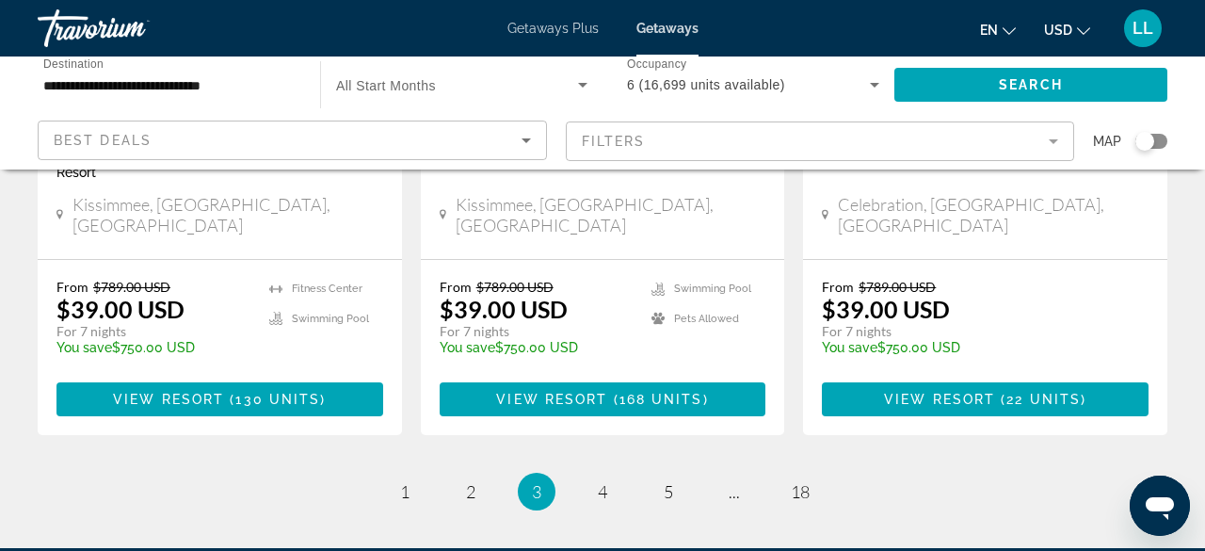
scroll to position [2598, 0]
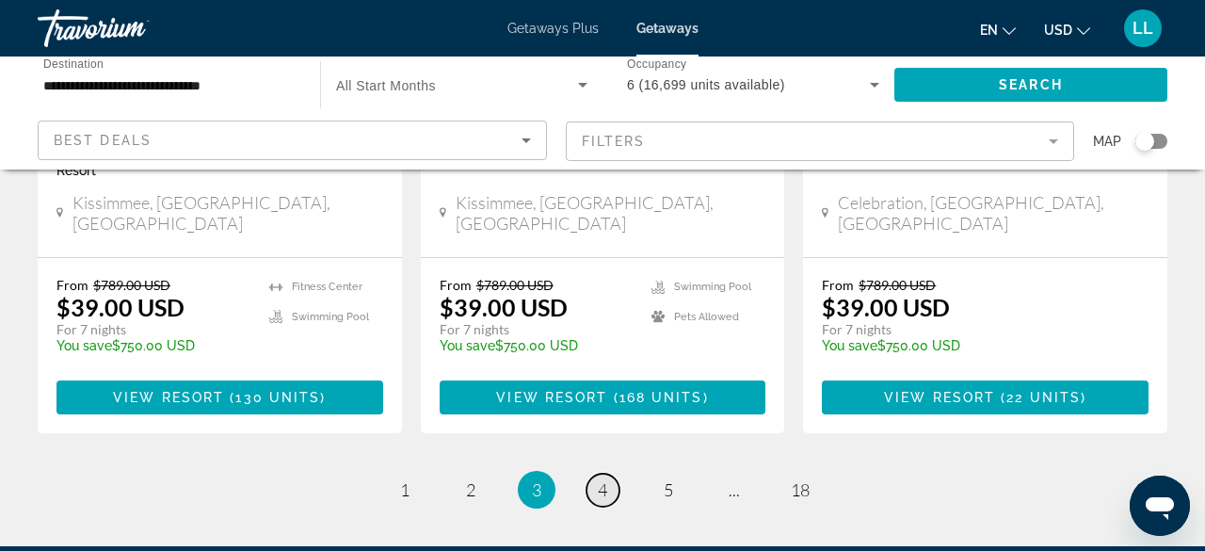
click at [612, 473] on link "page 4" at bounding box center [602, 489] width 33 height 33
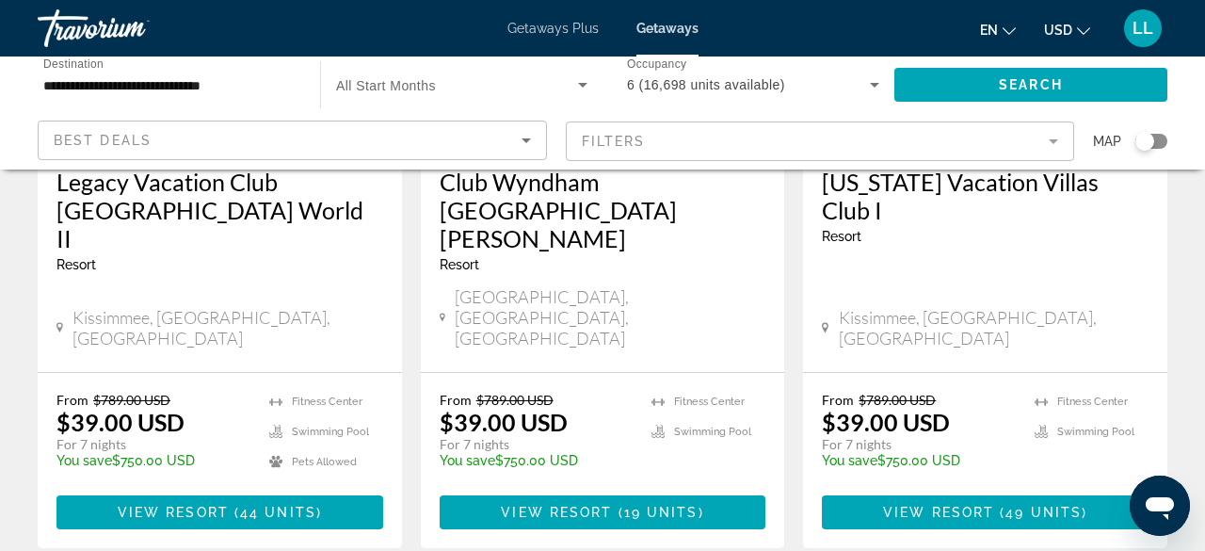
scroll to position [2634, 0]
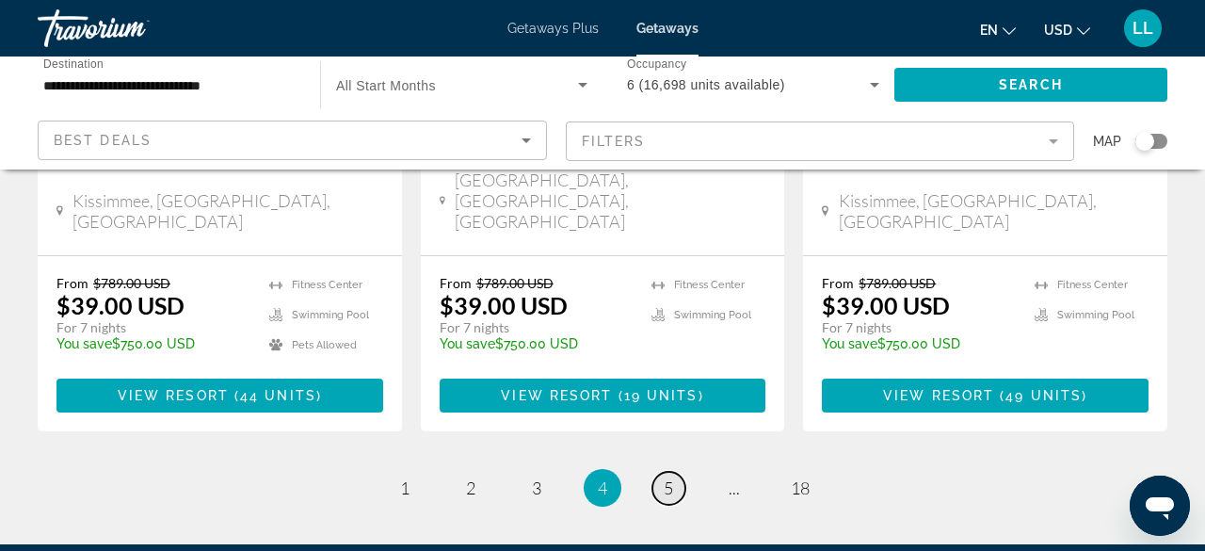
click at [673, 477] on span "5" at bounding box center [668, 487] width 9 height 21
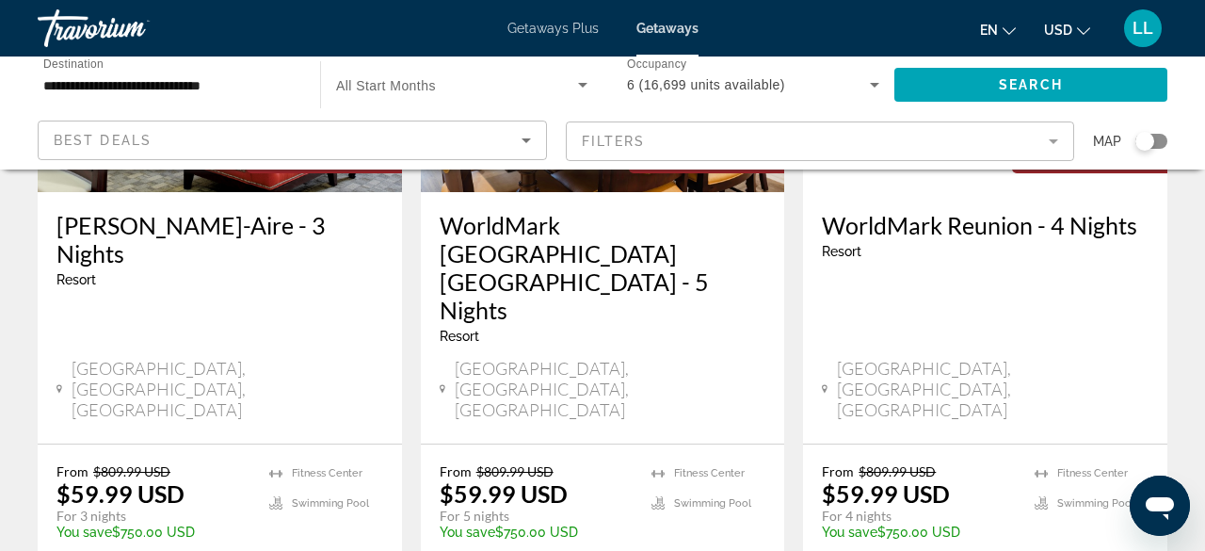
scroll to position [2560, 0]
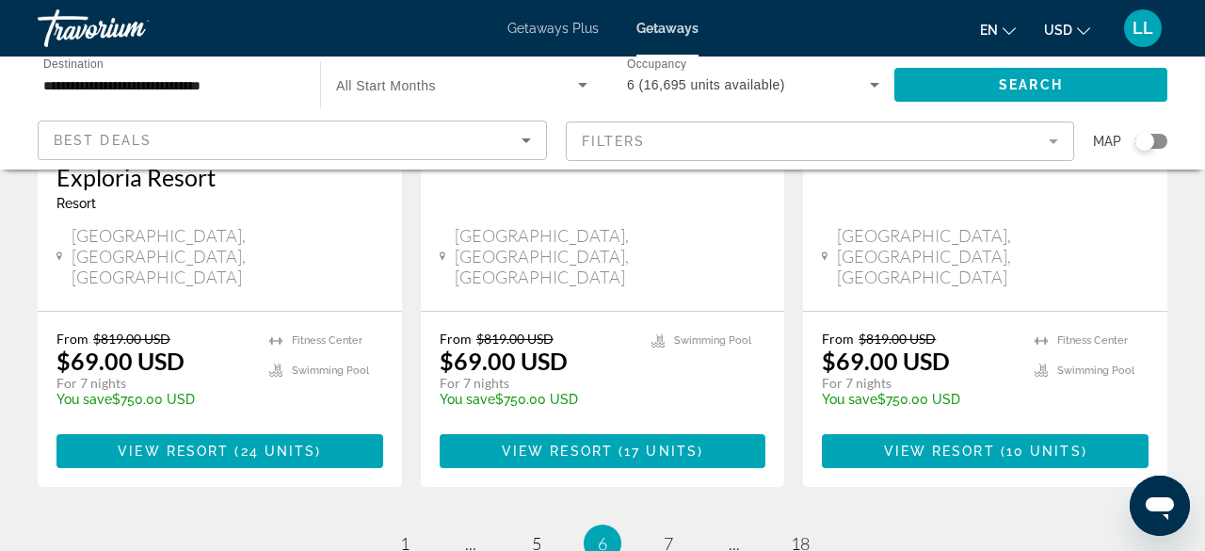
scroll to position [2560, 0]
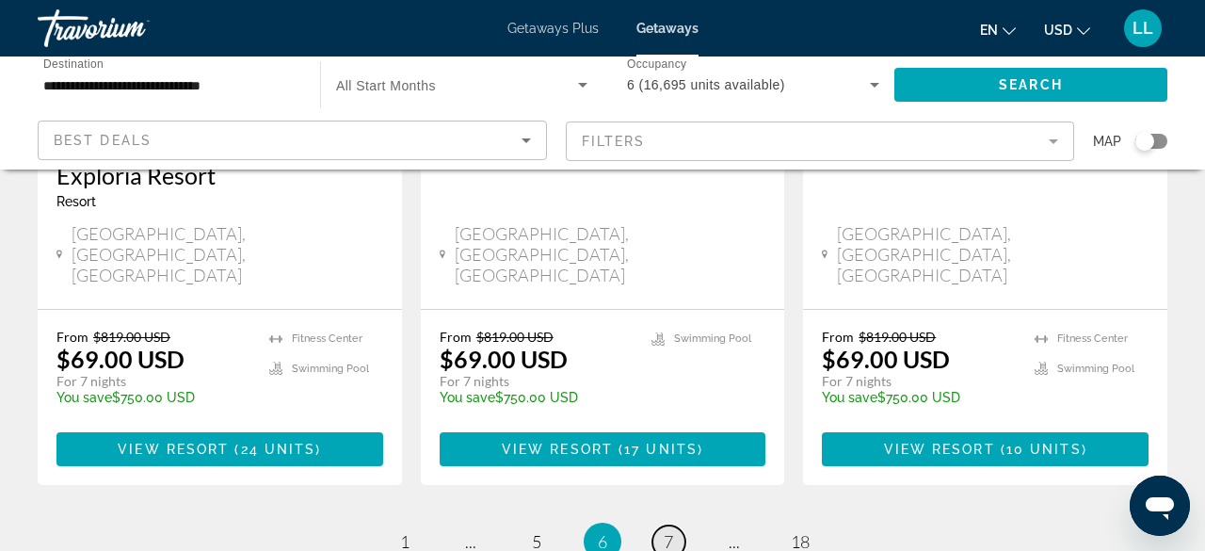
click at [671, 531] on span "7" at bounding box center [668, 541] width 9 height 21
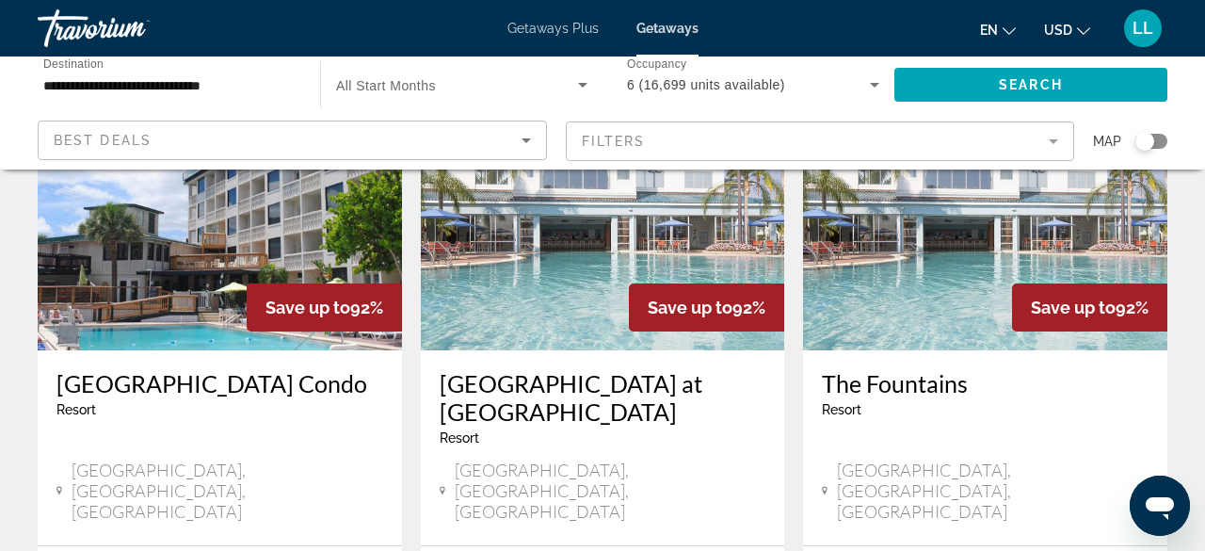
scroll to position [866, 0]
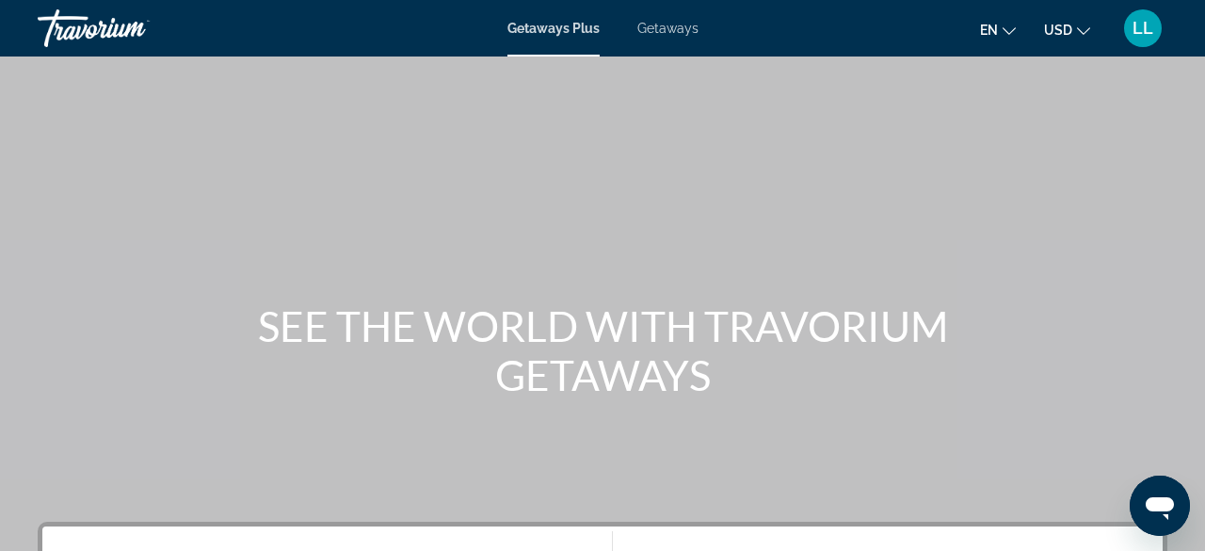
click at [567, 34] on span "Getaways Plus" at bounding box center [553, 28] width 92 height 15
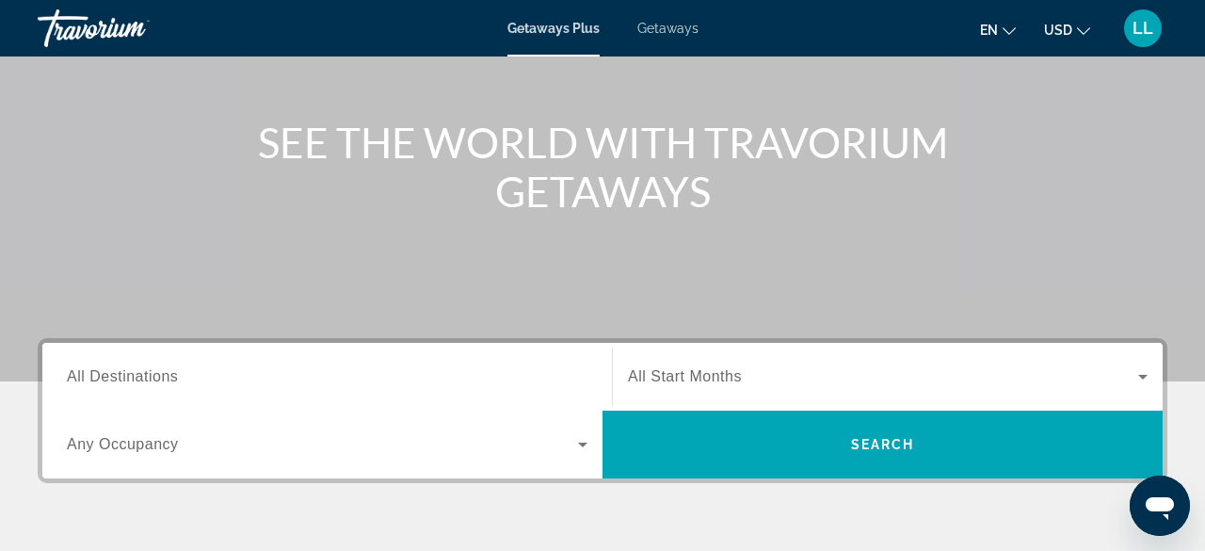
scroll to position [186, 0]
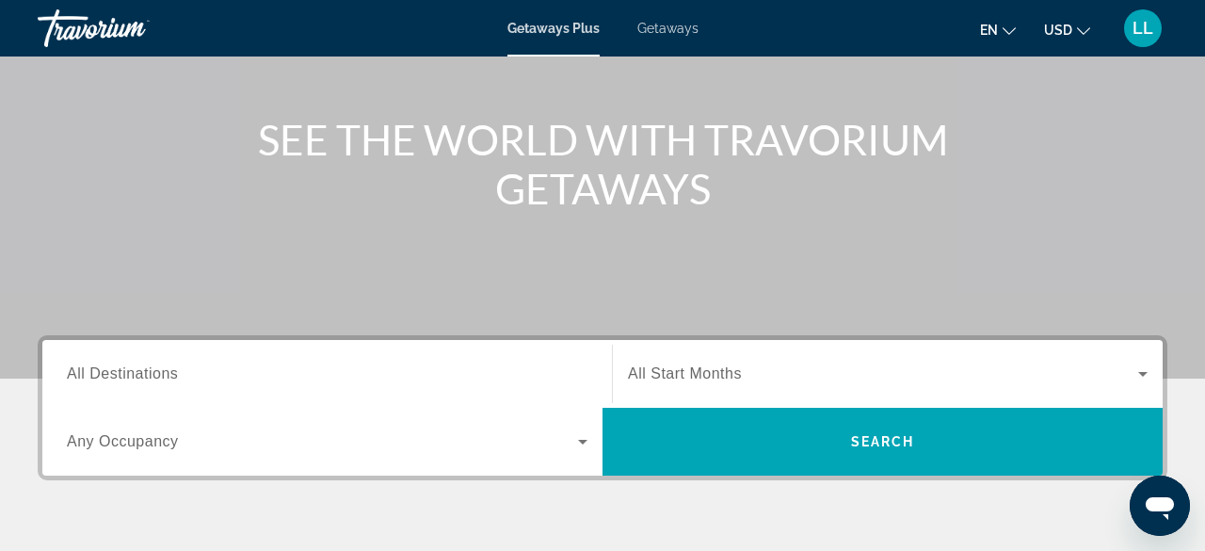
click at [191, 363] on input "Destination All Destinations" at bounding box center [327, 374] width 520 height 23
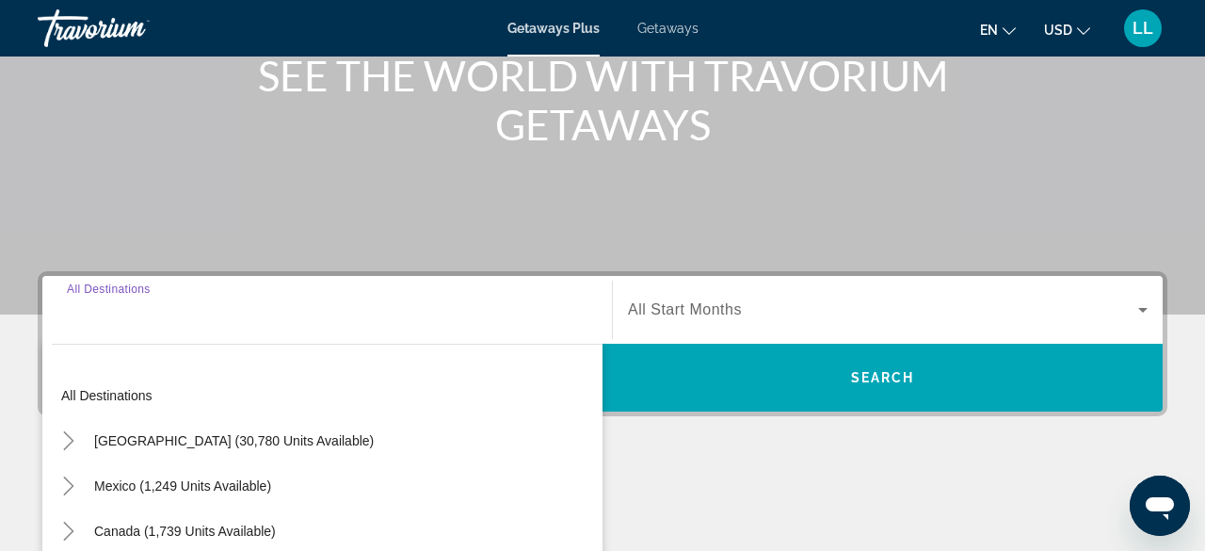
scroll to position [459, 0]
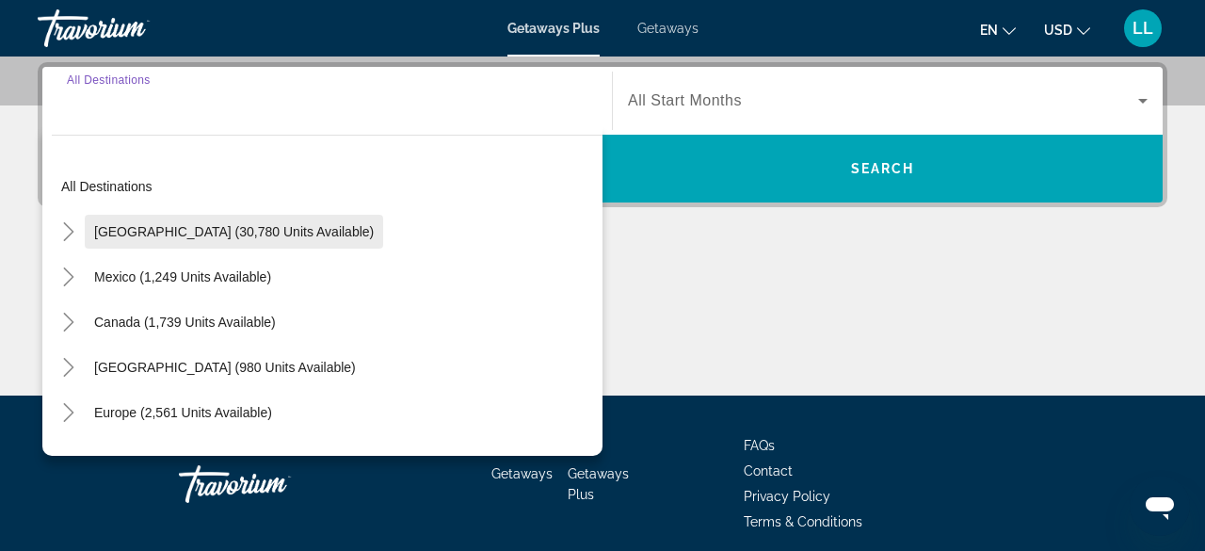
click at [185, 236] on span "United States (30,780 units available)" at bounding box center [234, 231] width 280 height 15
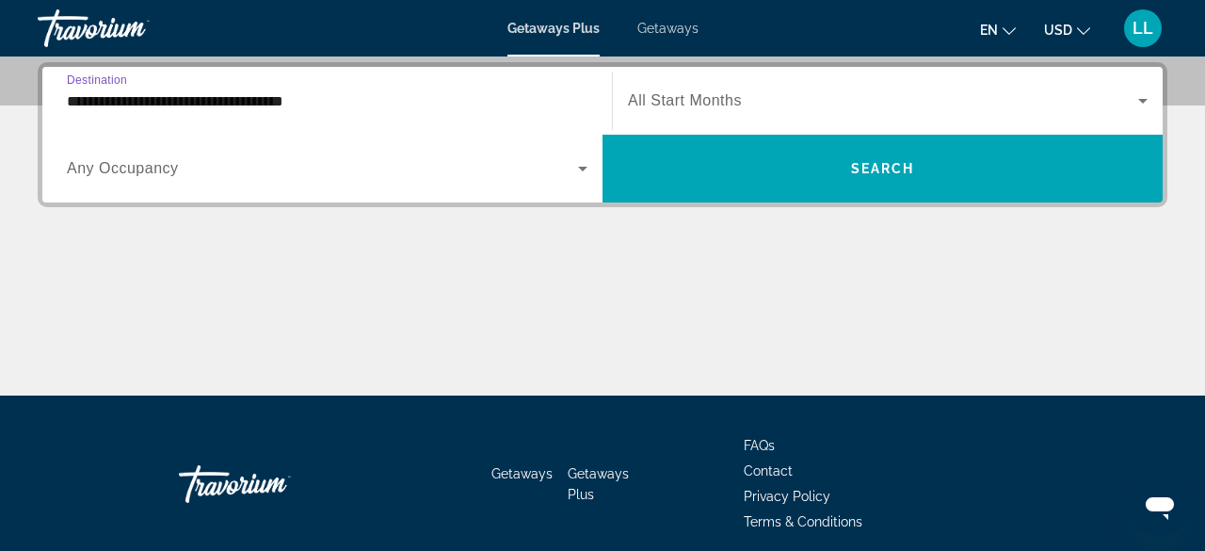
click at [419, 110] on input "**********" at bounding box center [327, 101] width 520 height 23
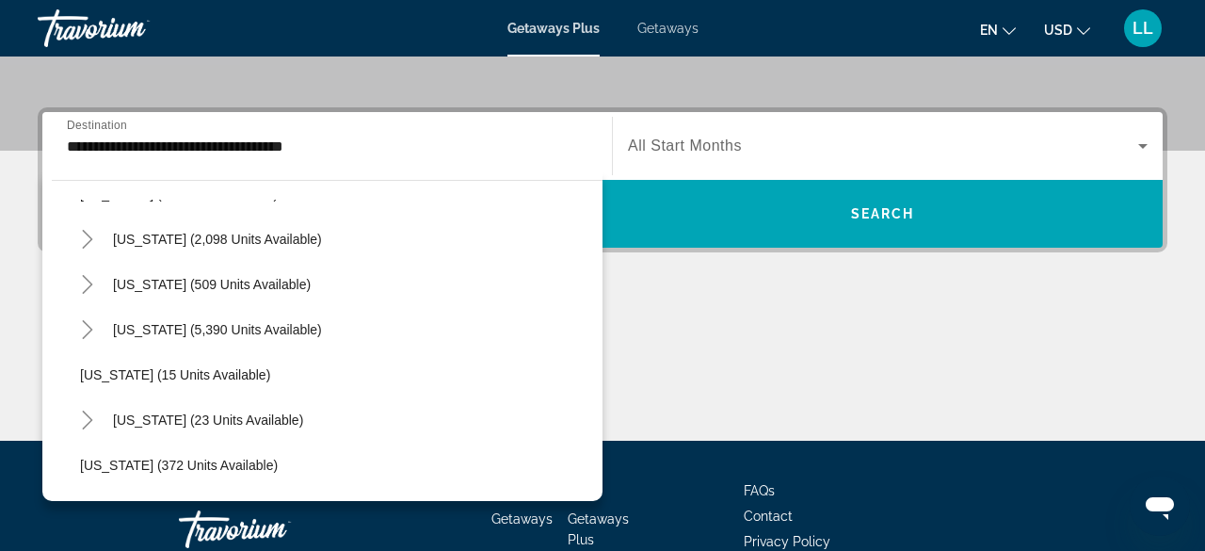
scroll to position [164, 0]
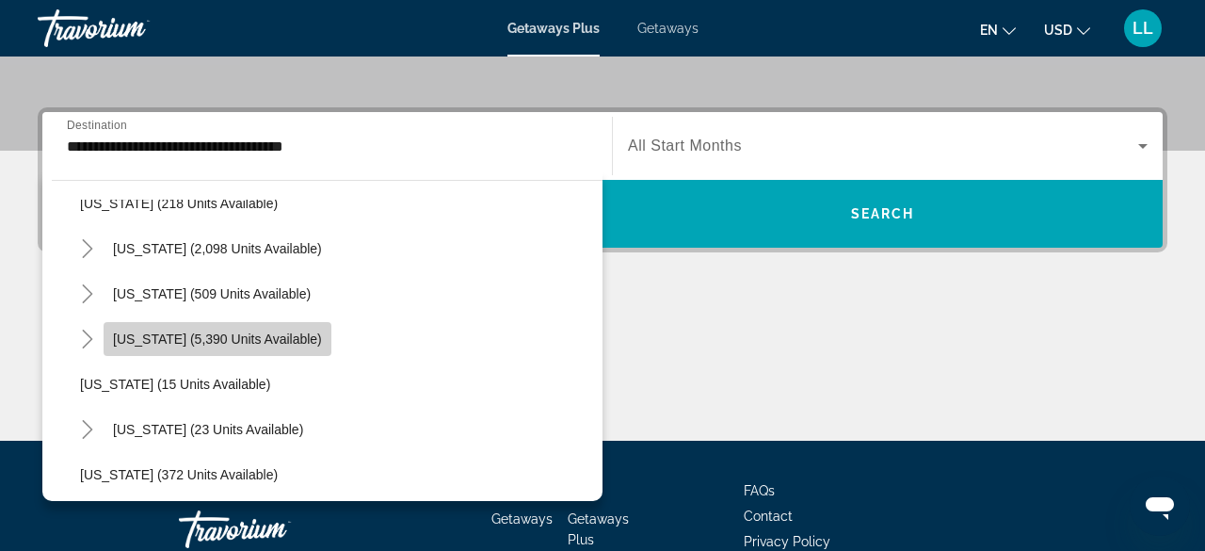
click at [228, 350] on span "Search widget" at bounding box center [218, 338] width 228 height 45
type input "**********"
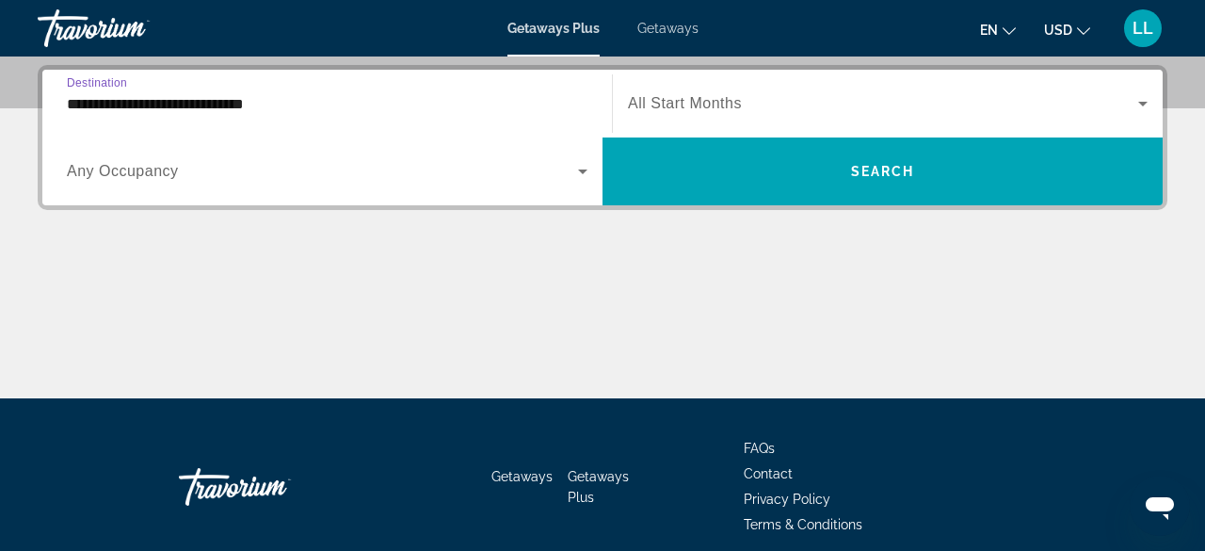
scroll to position [459, 0]
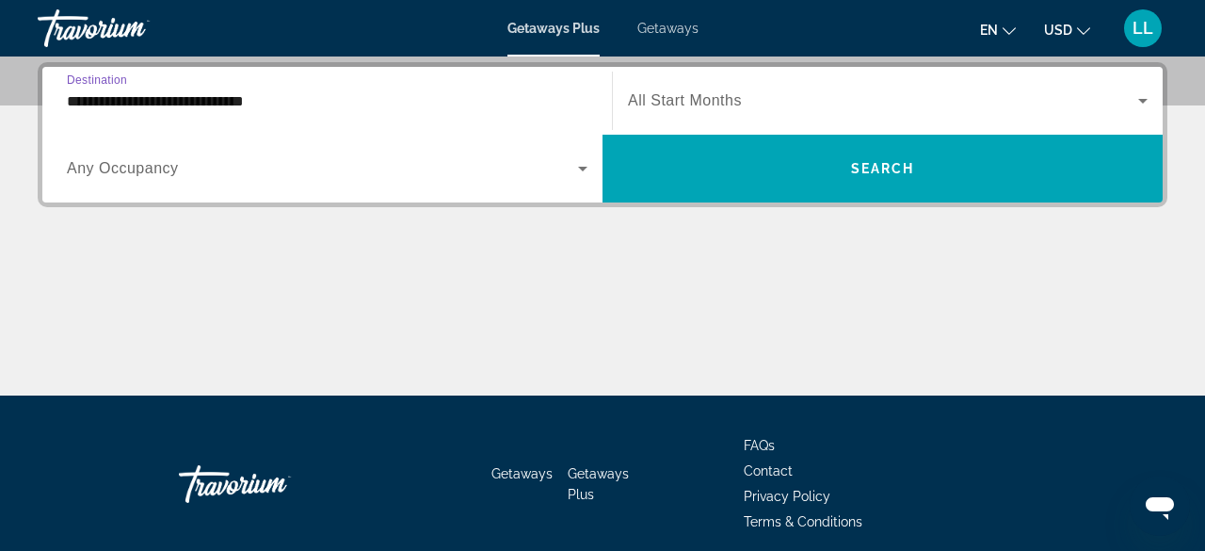
click at [402, 186] on div "Search widget" at bounding box center [327, 168] width 520 height 53
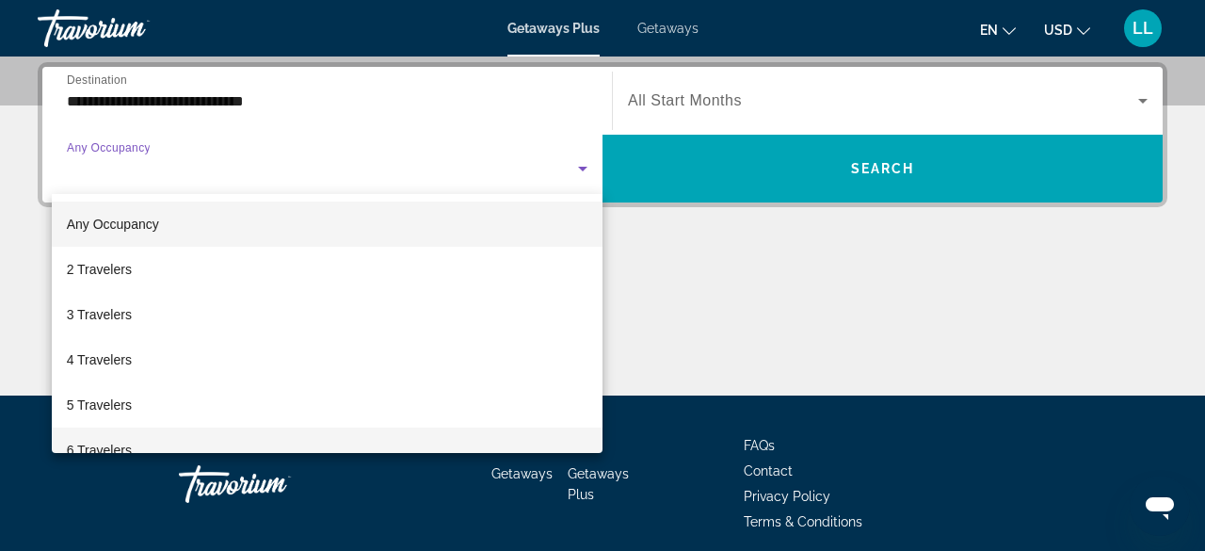
click at [152, 437] on mat-option "6 Travelers" at bounding box center [327, 449] width 551 height 45
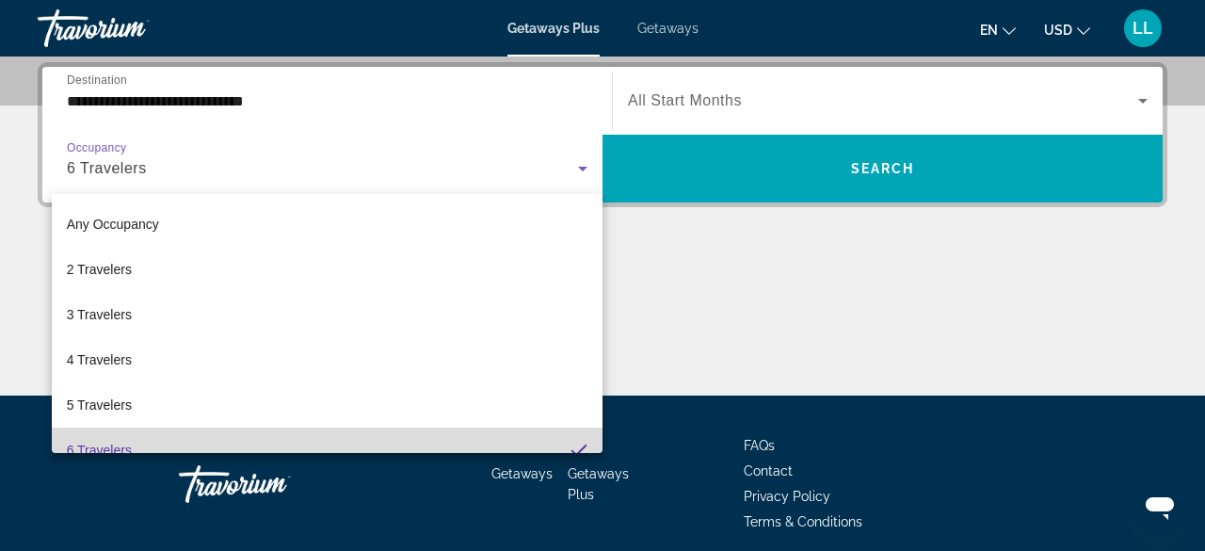
scroll to position [0, 0]
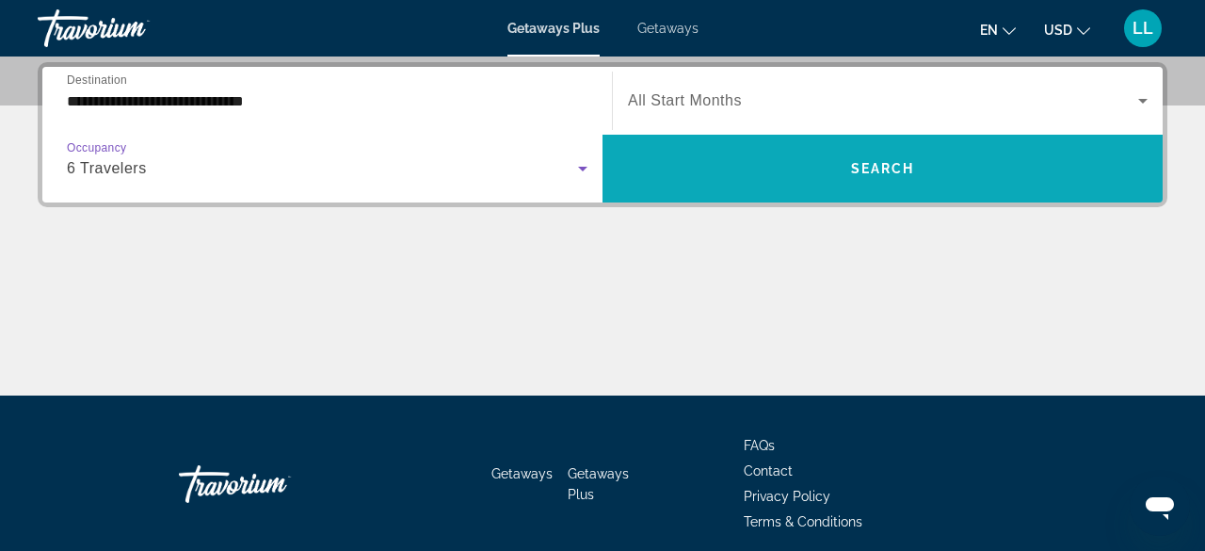
click at [736, 174] on span "Search widget" at bounding box center [882, 168] width 560 height 45
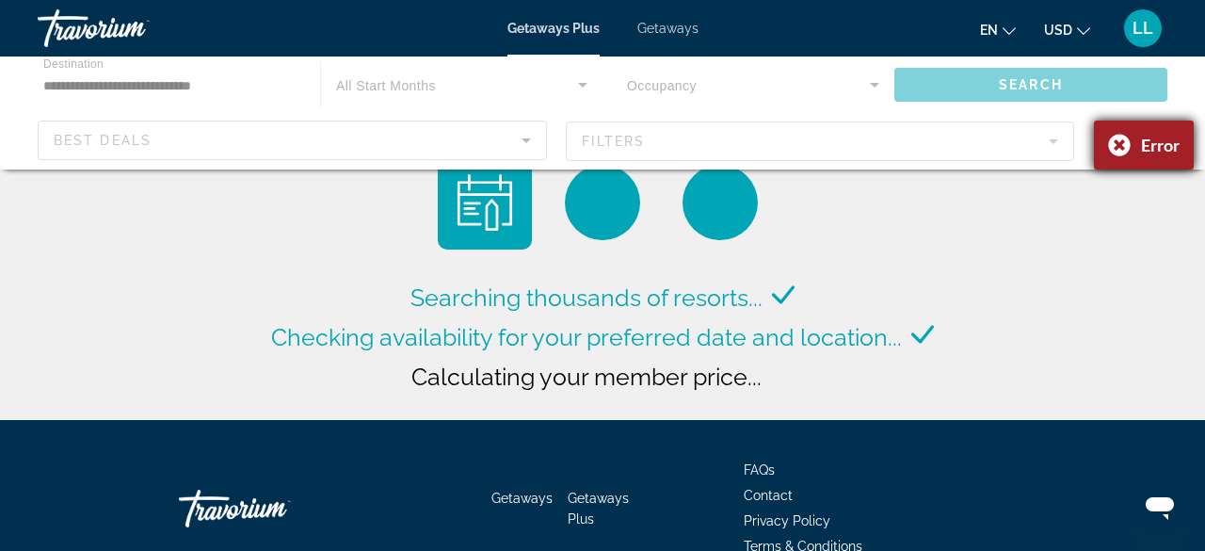
click at [1115, 151] on div "Error" at bounding box center [1144, 144] width 100 height 49
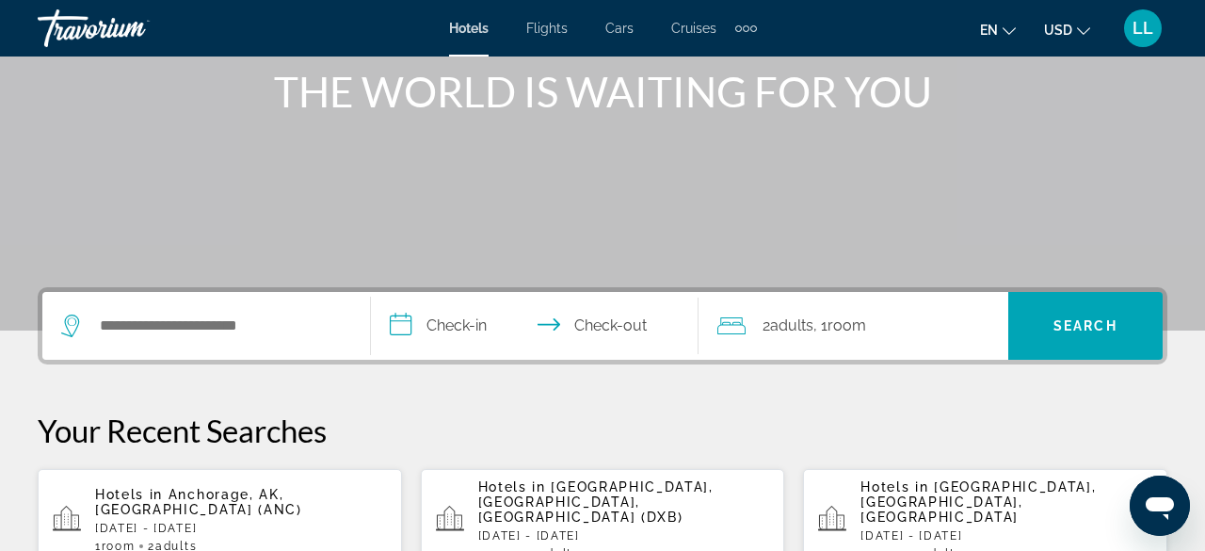
scroll to position [245, 0]
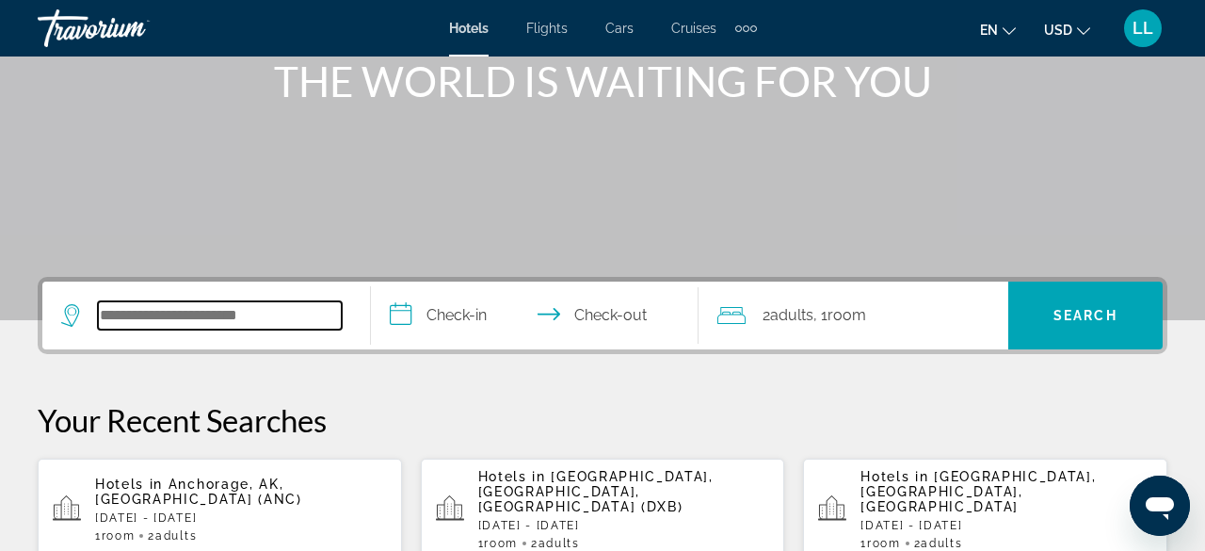
click at [210, 312] on input "Search widget" at bounding box center [220, 315] width 244 height 28
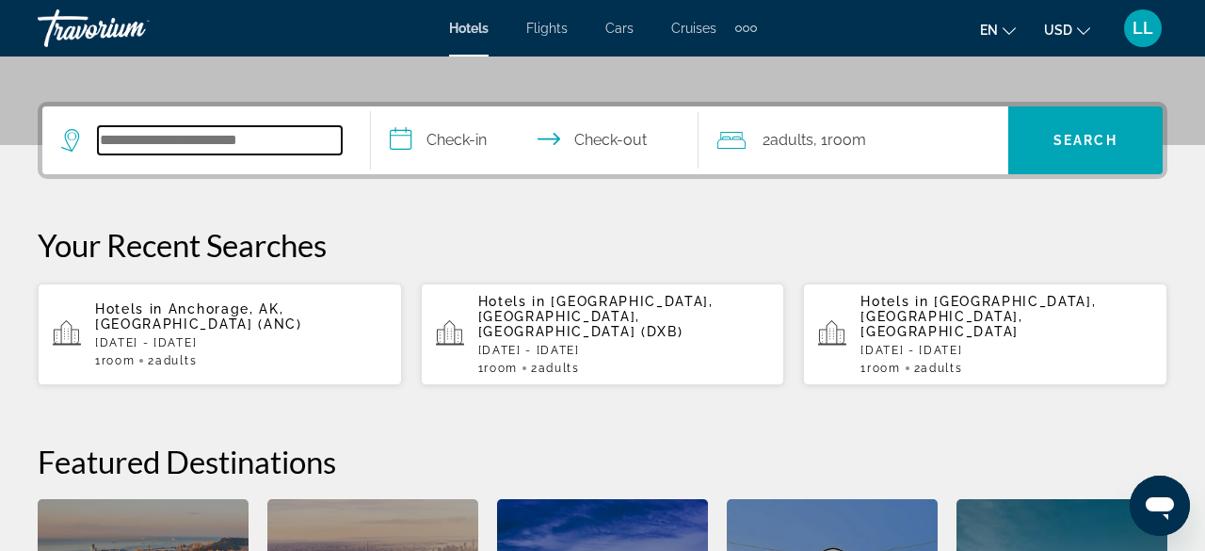
scroll to position [459, 0]
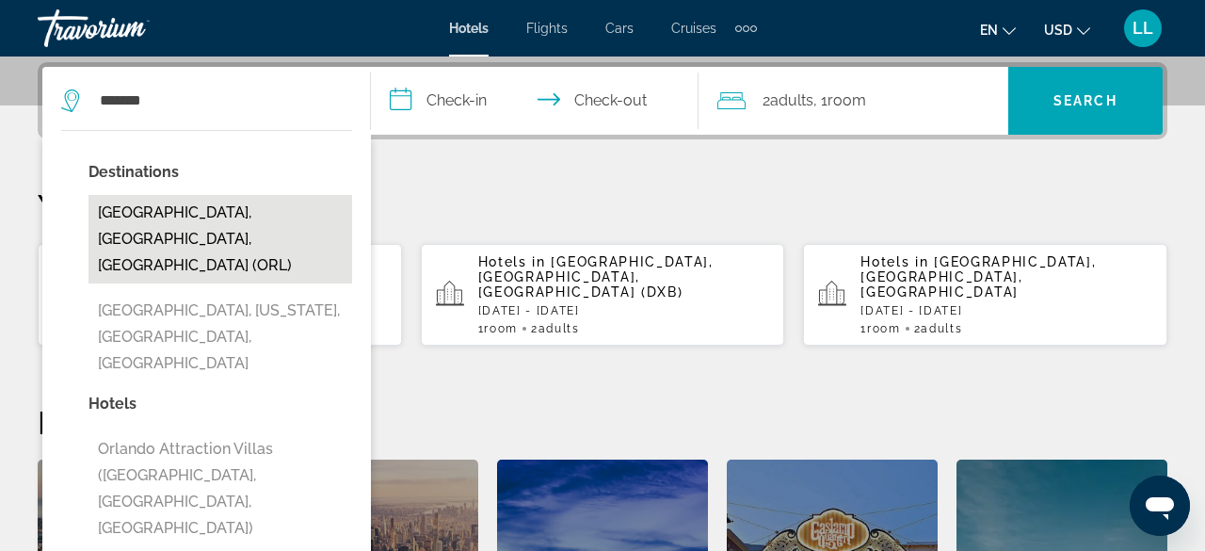
click at [152, 210] on button "[GEOGRAPHIC_DATA], [GEOGRAPHIC_DATA], [GEOGRAPHIC_DATA] (ORL)" at bounding box center [220, 239] width 264 height 88
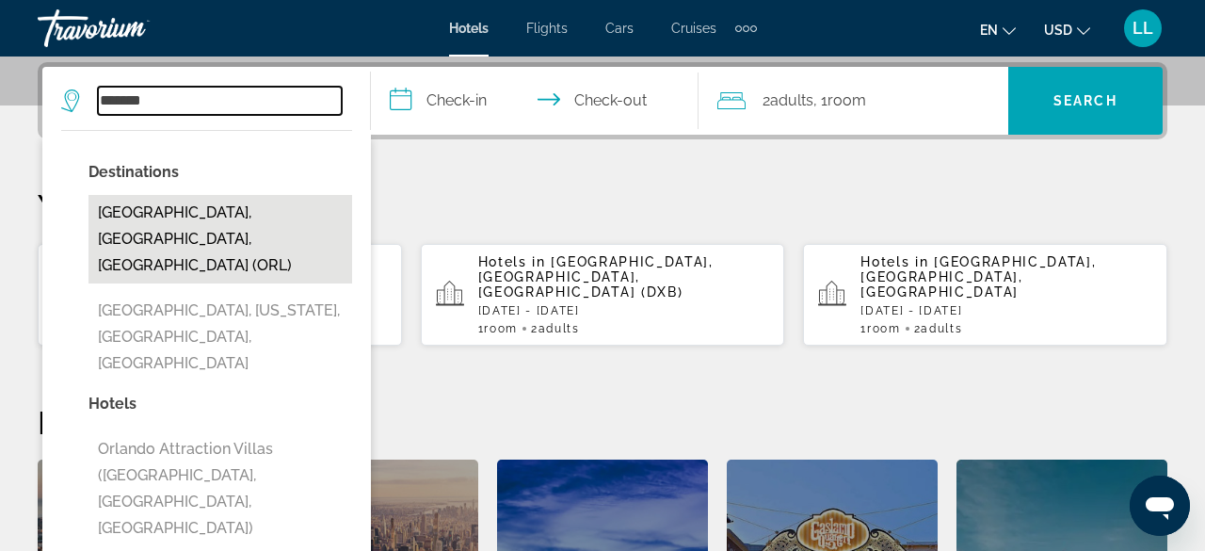
type input "**********"
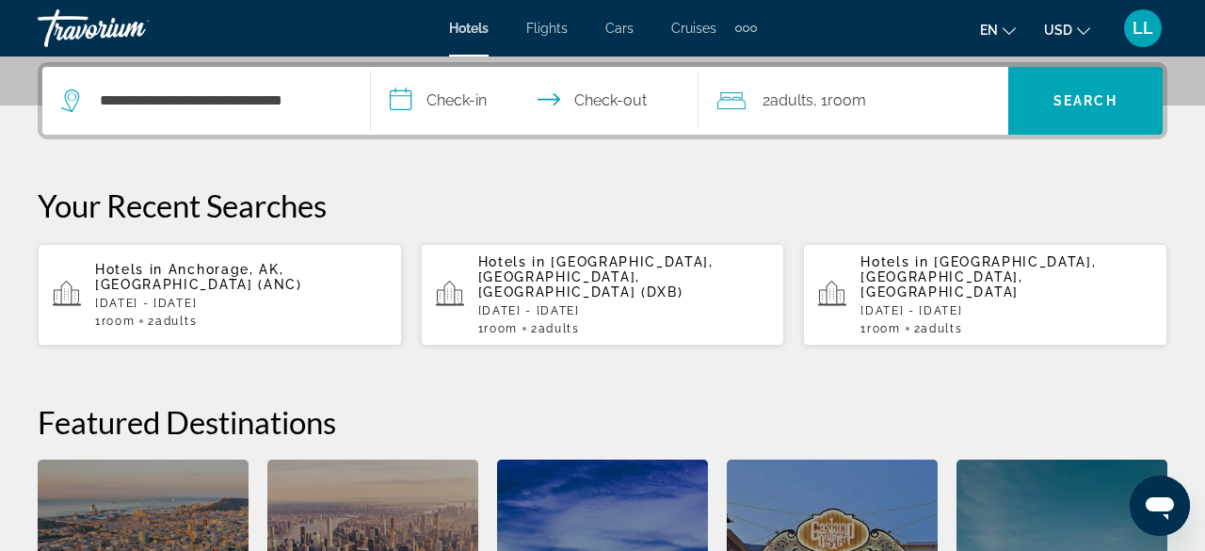
click at [473, 100] on input "**********" at bounding box center [539, 103] width 336 height 73
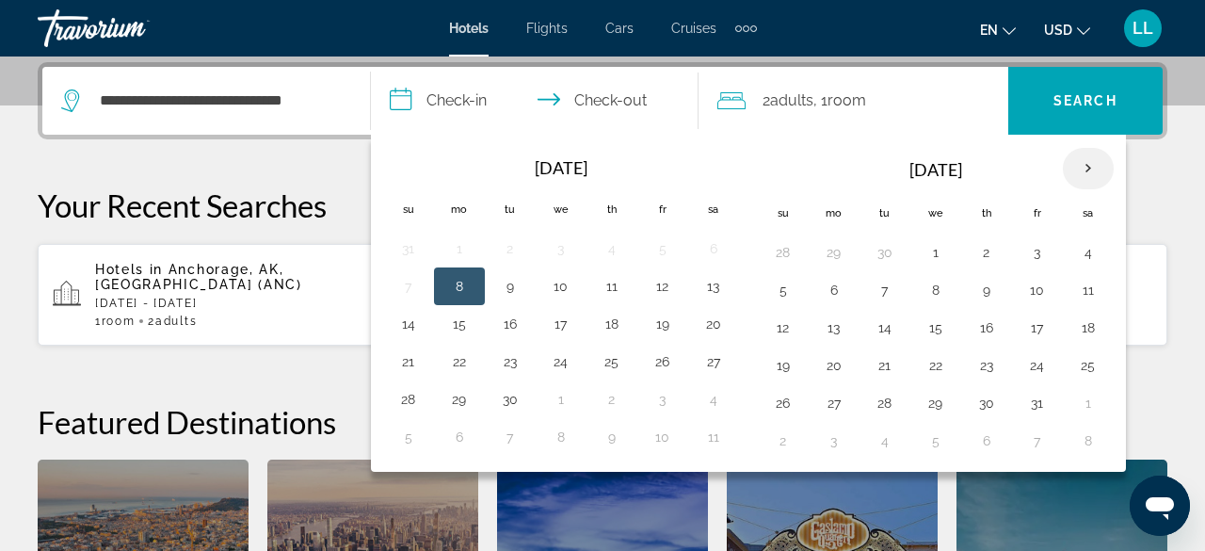
click at [1079, 159] on th "Next month" at bounding box center [1088, 168] width 51 height 41
click at [926, 397] on button "25" at bounding box center [936, 403] width 30 height 26
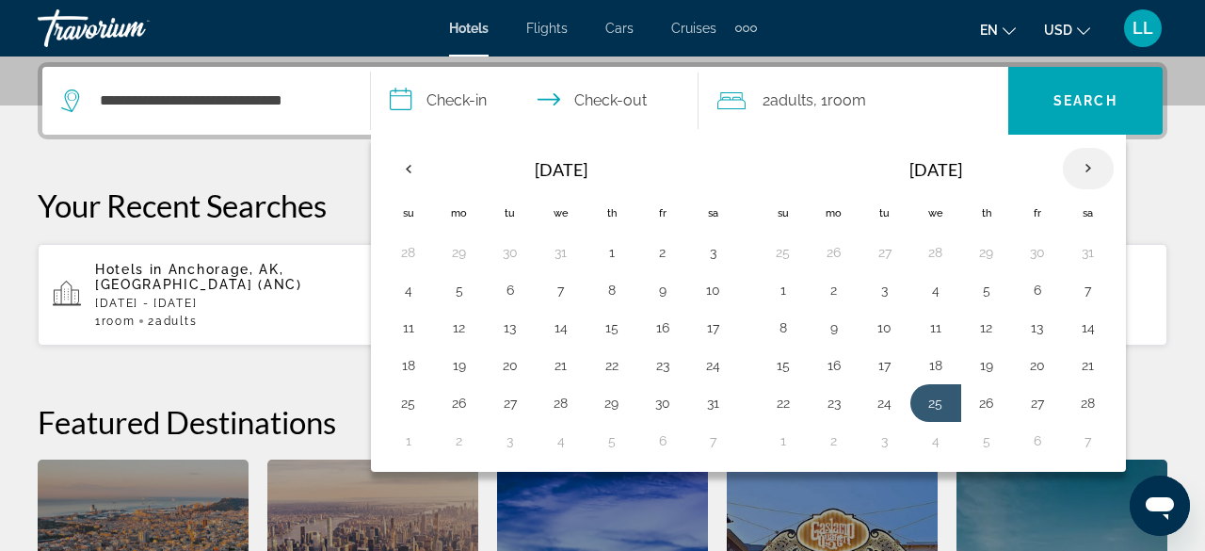
click at [1086, 163] on th "Next month" at bounding box center [1088, 168] width 51 height 41
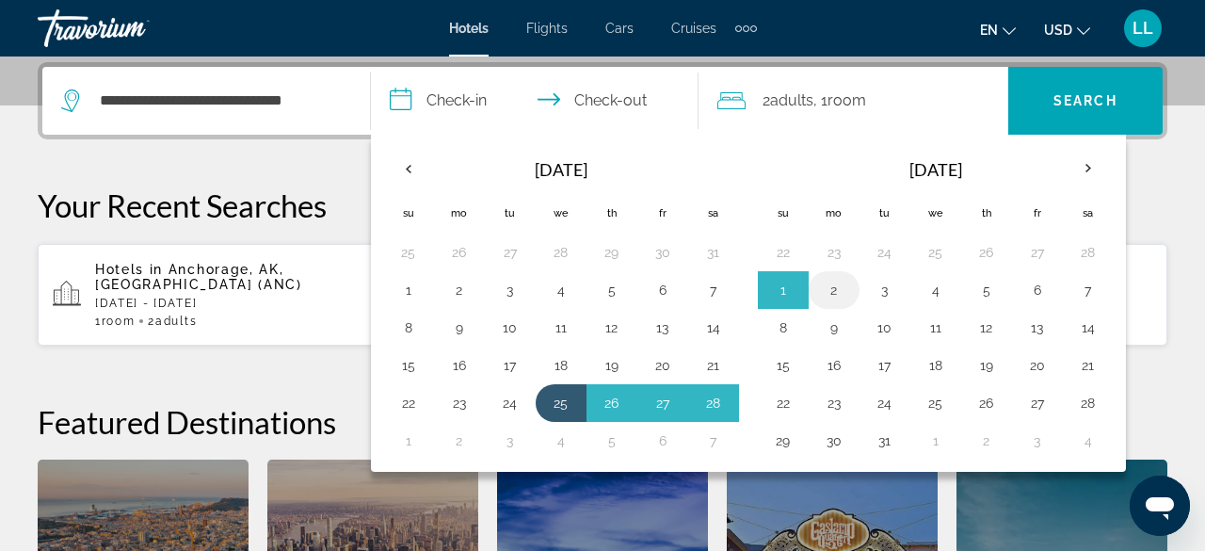
click at [828, 281] on button "2" at bounding box center [834, 290] width 30 height 26
type input "**********"
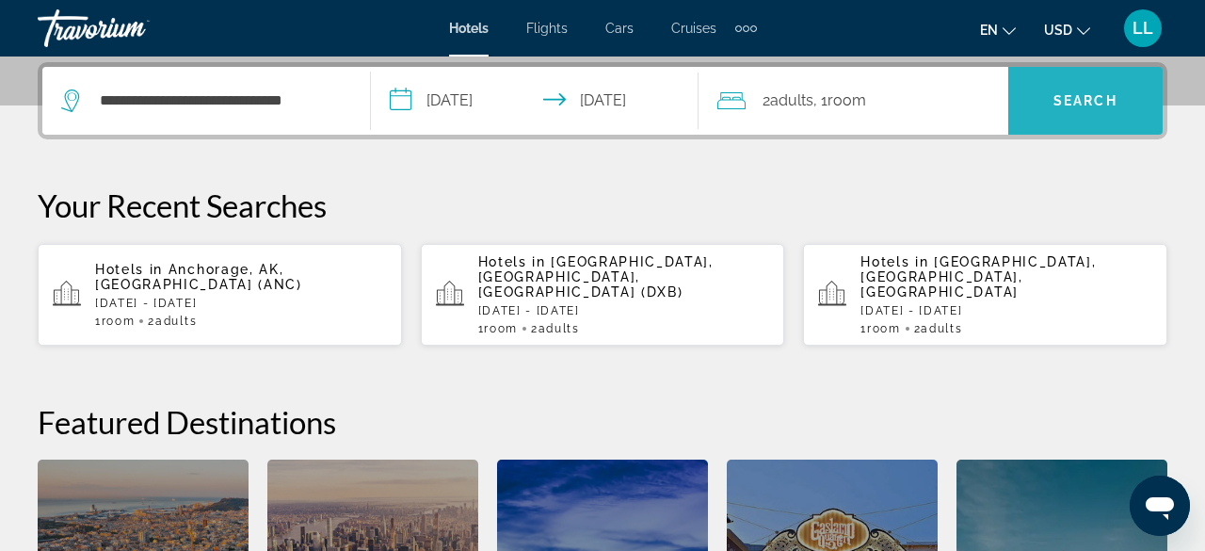
click at [1055, 109] on span "Search widget" at bounding box center [1085, 100] width 154 height 45
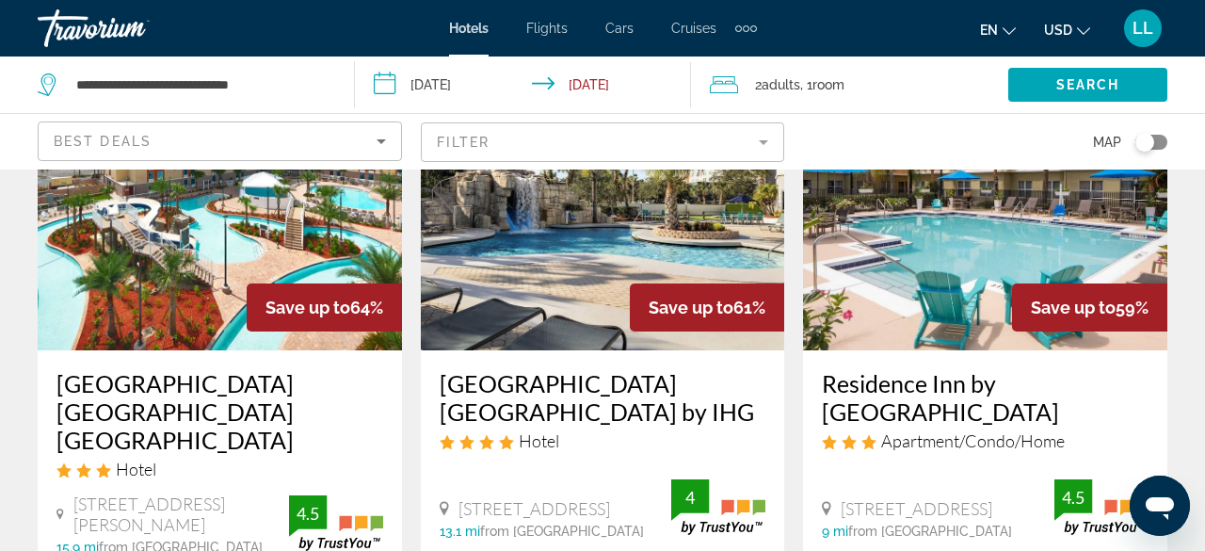
scroll to position [188, 0]
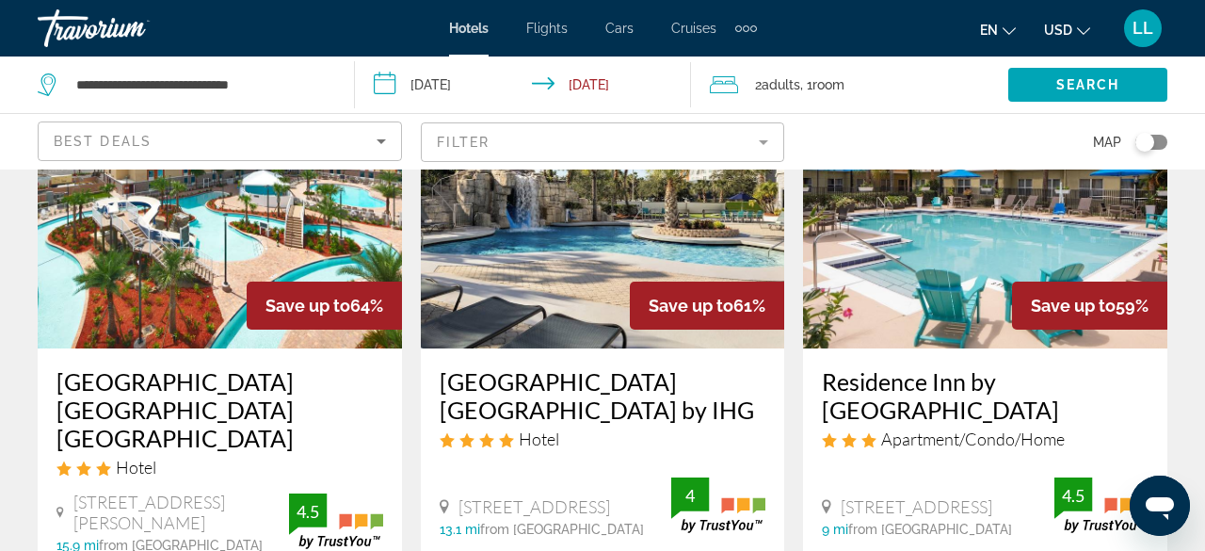
click at [609, 236] on img "Main content" at bounding box center [603, 197] width 364 height 301
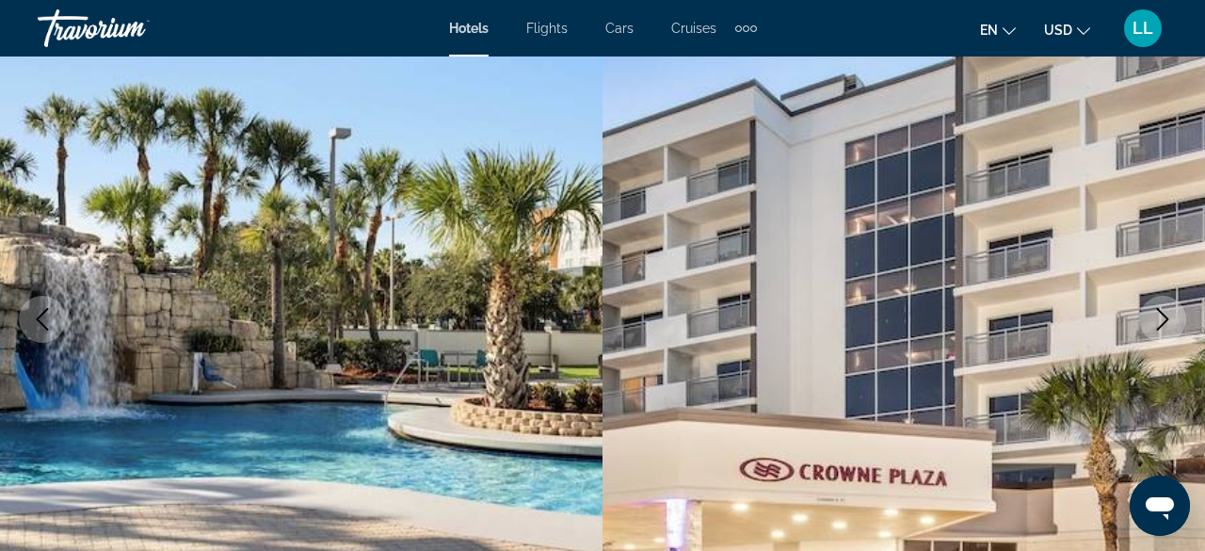
scroll to position [188, 0]
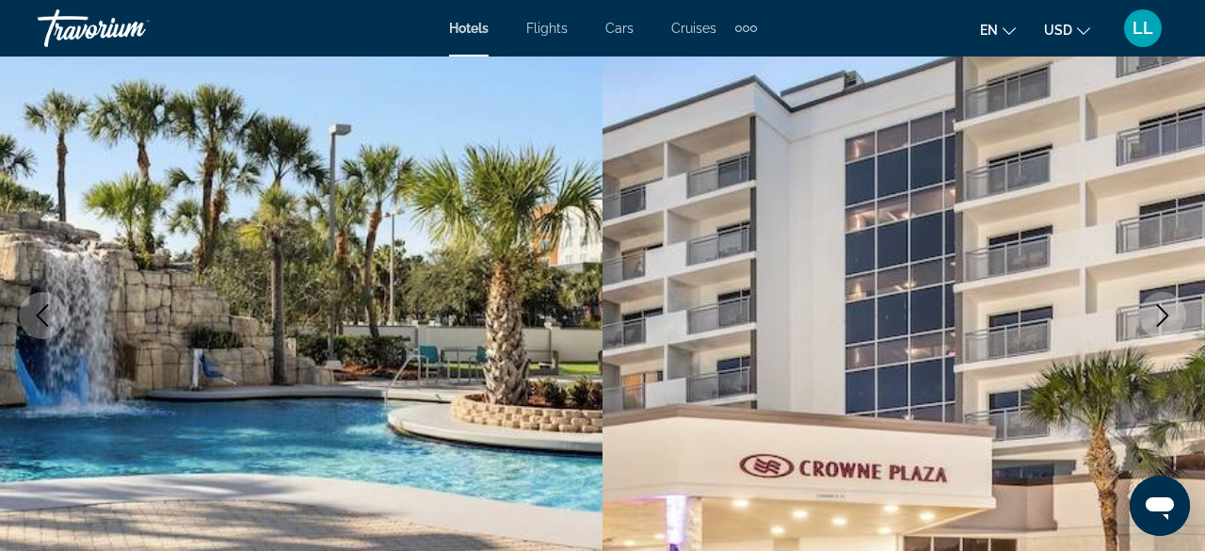
click at [1173, 312] on icon "Next image" at bounding box center [1162, 315] width 23 height 23
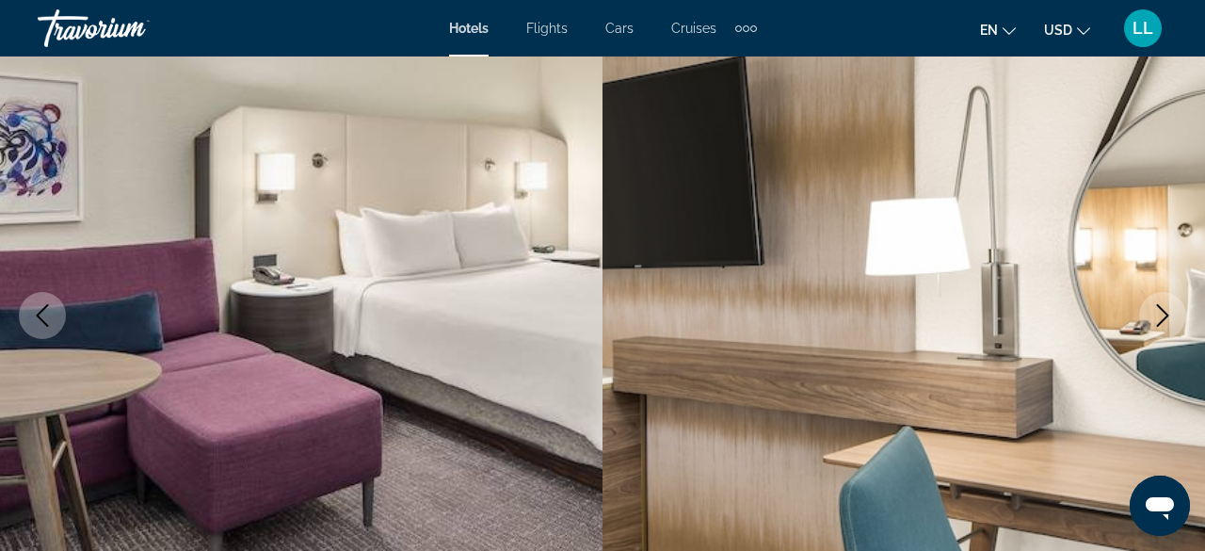
click at [1173, 315] on icon "Next image" at bounding box center [1162, 315] width 23 height 23
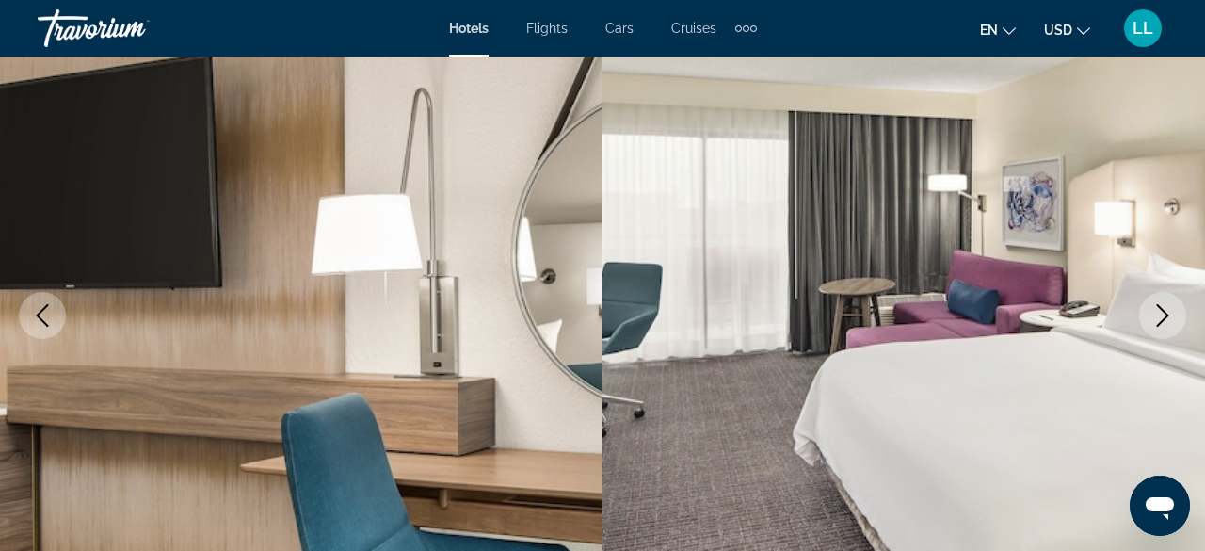
click at [1173, 324] on icon "Next image" at bounding box center [1162, 315] width 23 height 23
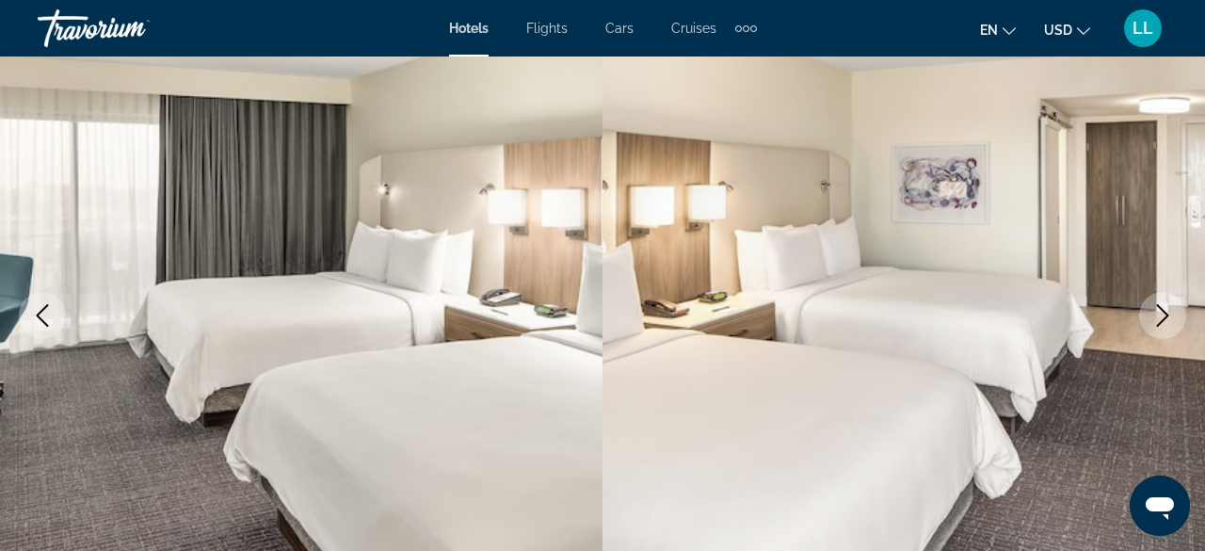
click at [1173, 324] on icon "Next image" at bounding box center [1162, 315] width 23 height 23
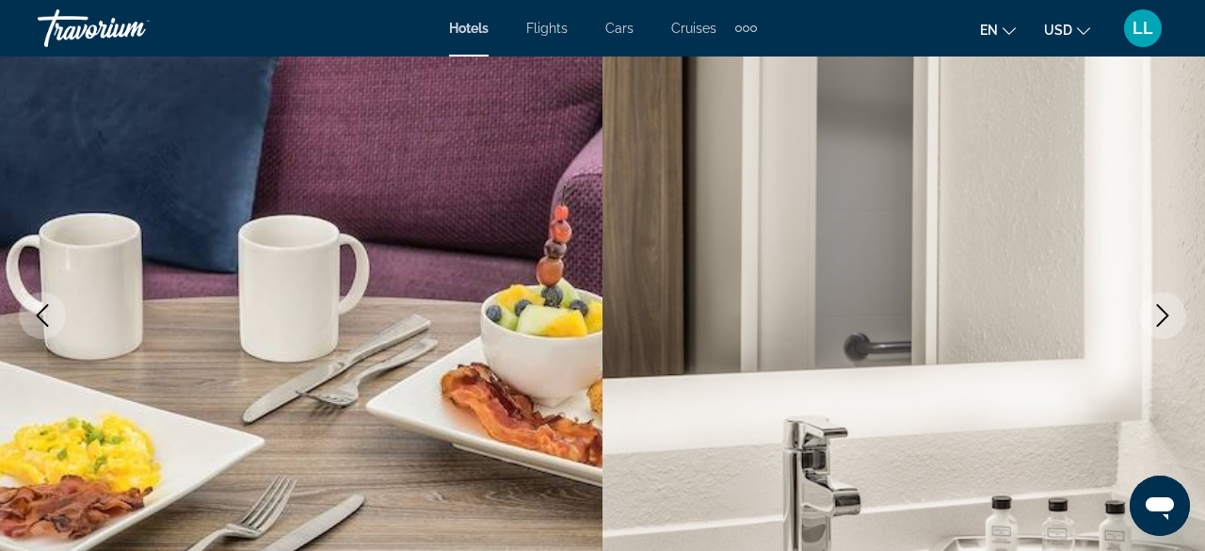
click at [1173, 324] on icon "Next image" at bounding box center [1162, 315] width 23 height 23
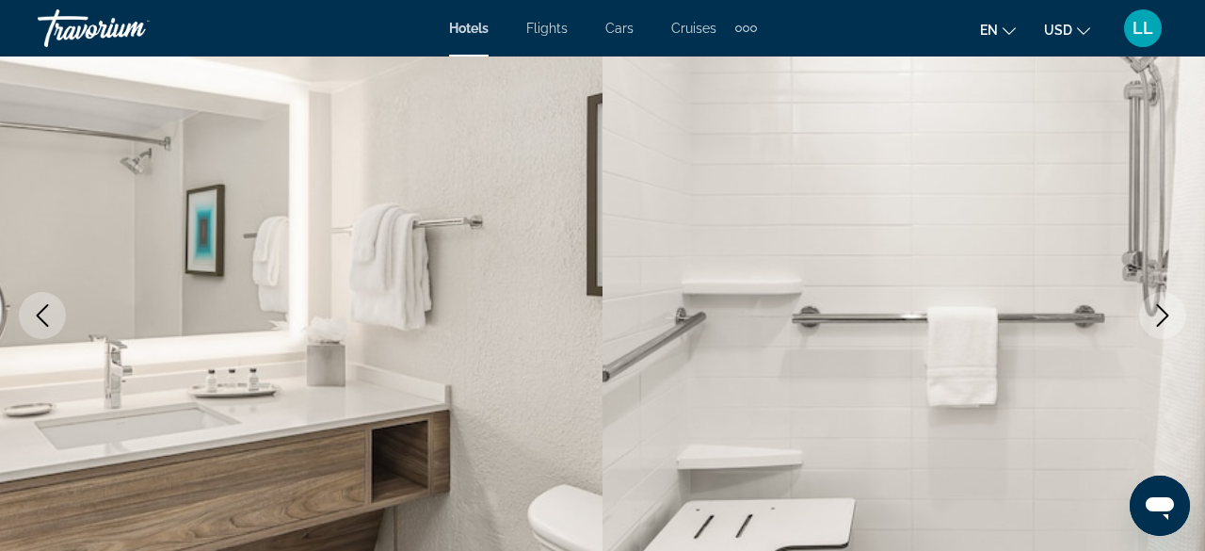
click at [1173, 324] on icon "Next image" at bounding box center [1162, 315] width 23 height 23
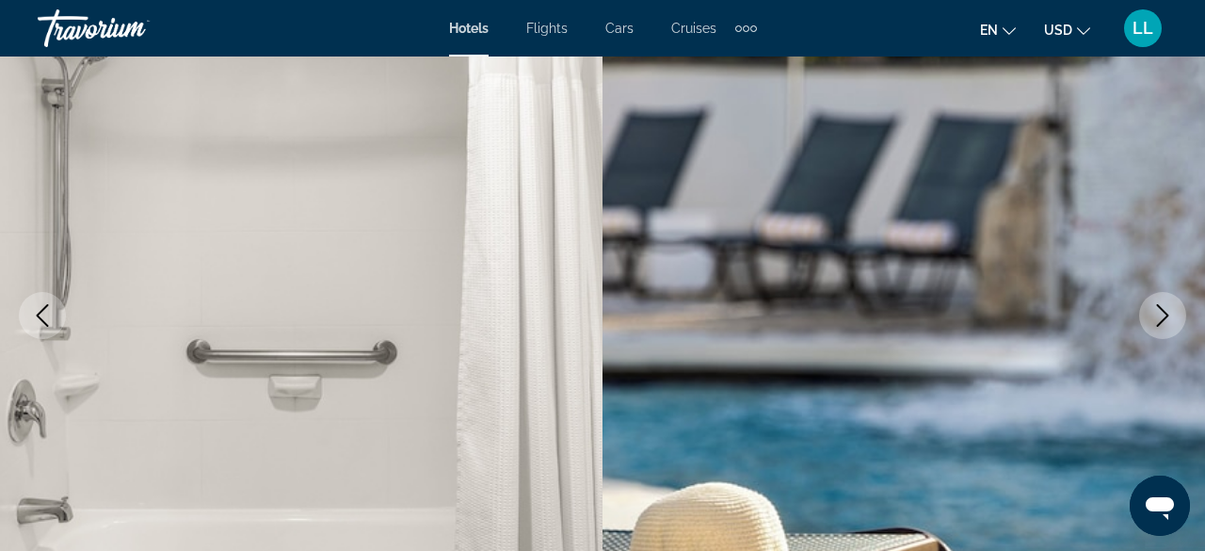
click at [1173, 324] on icon "Next image" at bounding box center [1162, 315] width 23 height 23
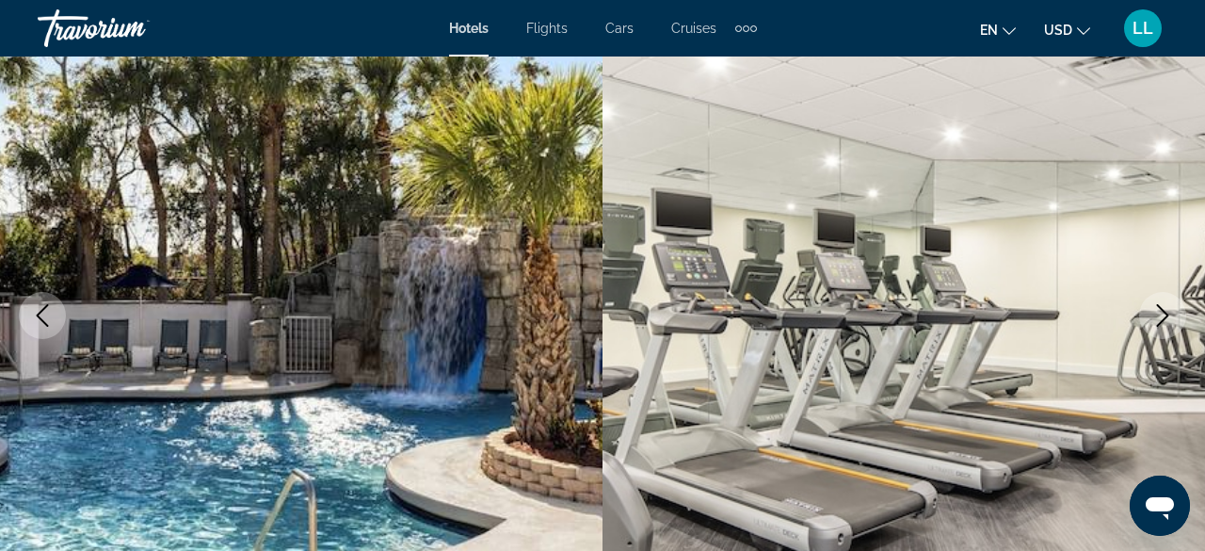
click at [1173, 324] on icon "Next image" at bounding box center [1162, 315] width 23 height 23
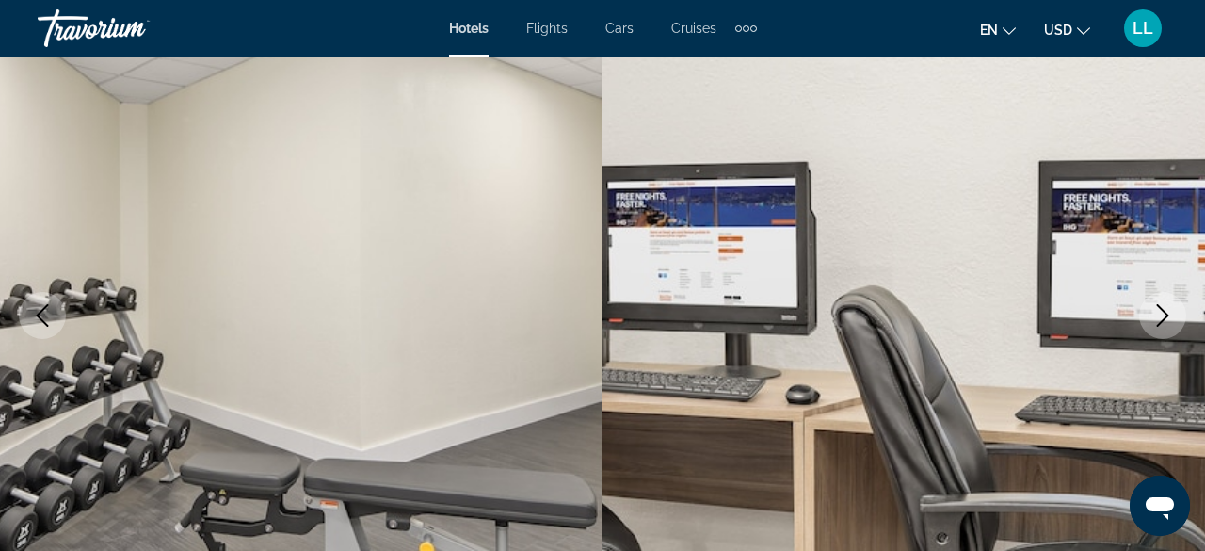
click at [1173, 324] on icon "Next image" at bounding box center [1162, 315] width 23 height 23
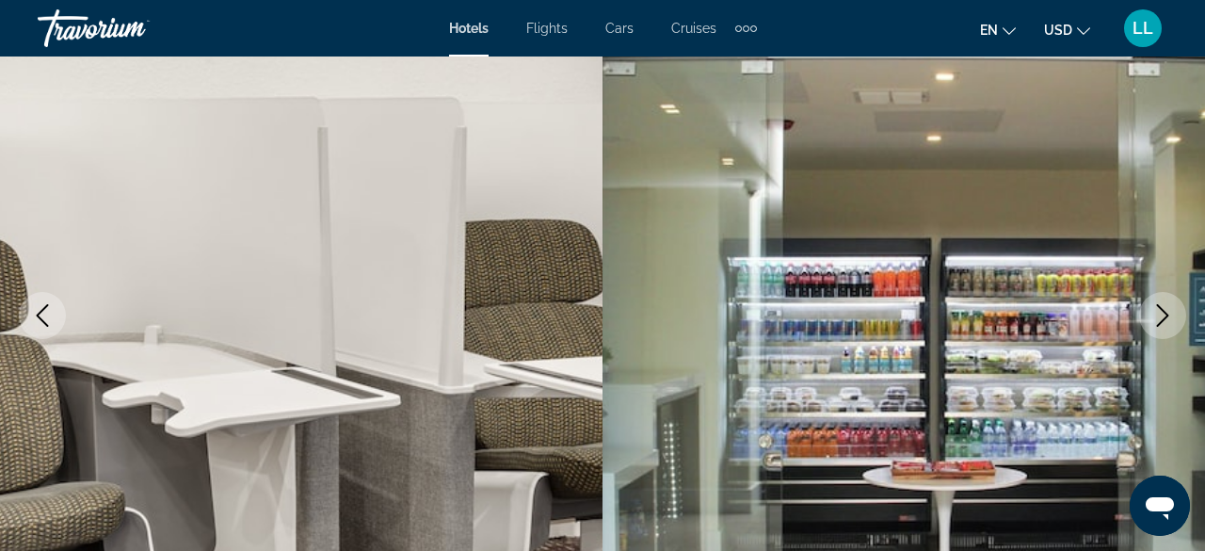
click at [1173, 324] on icon "Next image" at bounding box center [1162, 315] width 23 height 23
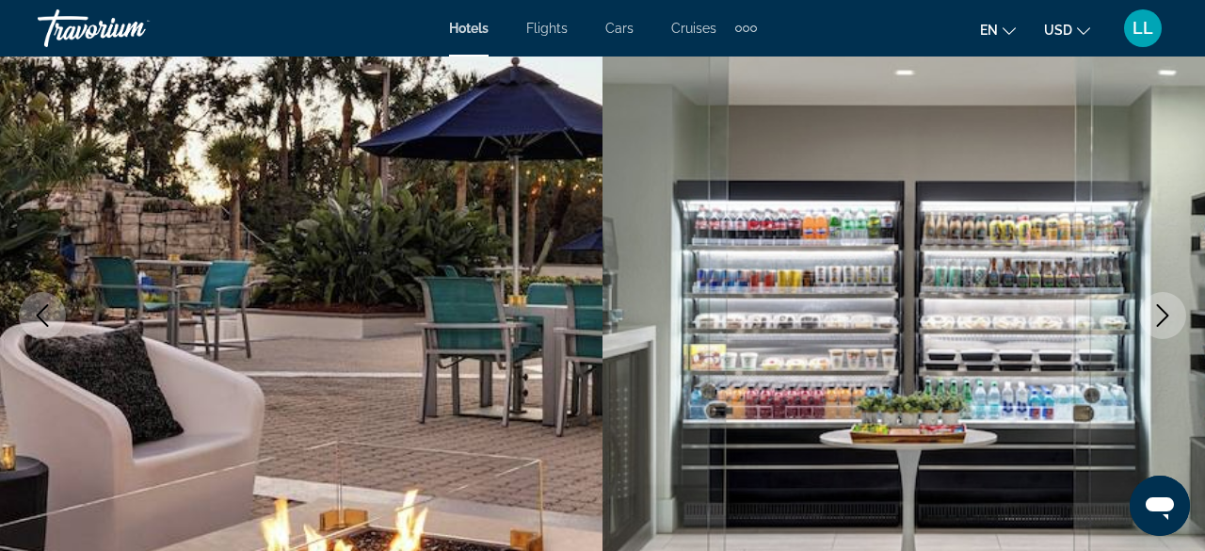
click at [1173, 324] on icon "Next image" at bounding box center [1162, 315] width 23 height 23
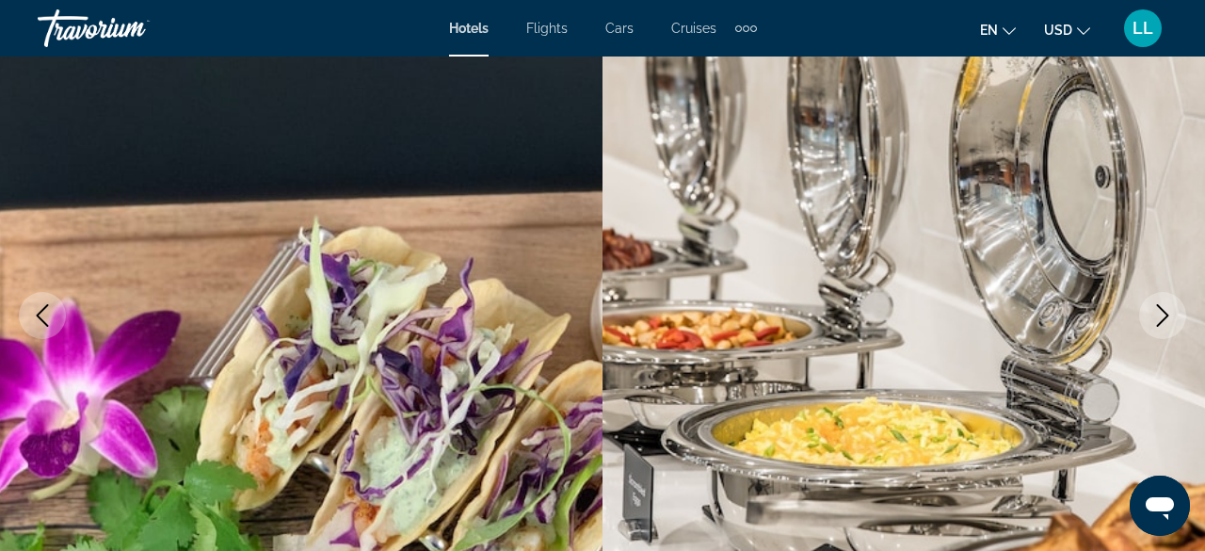
click at [1173, 324] on icon "Next image" at bounding box center [1162, 315] width 23 height 23
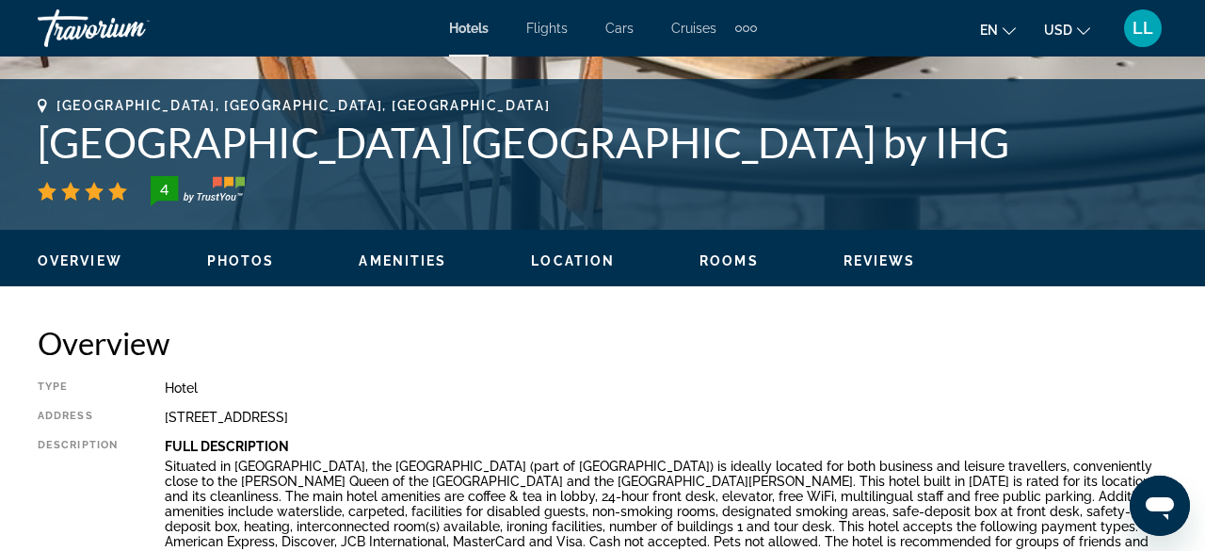
scroll to position [866, 0]
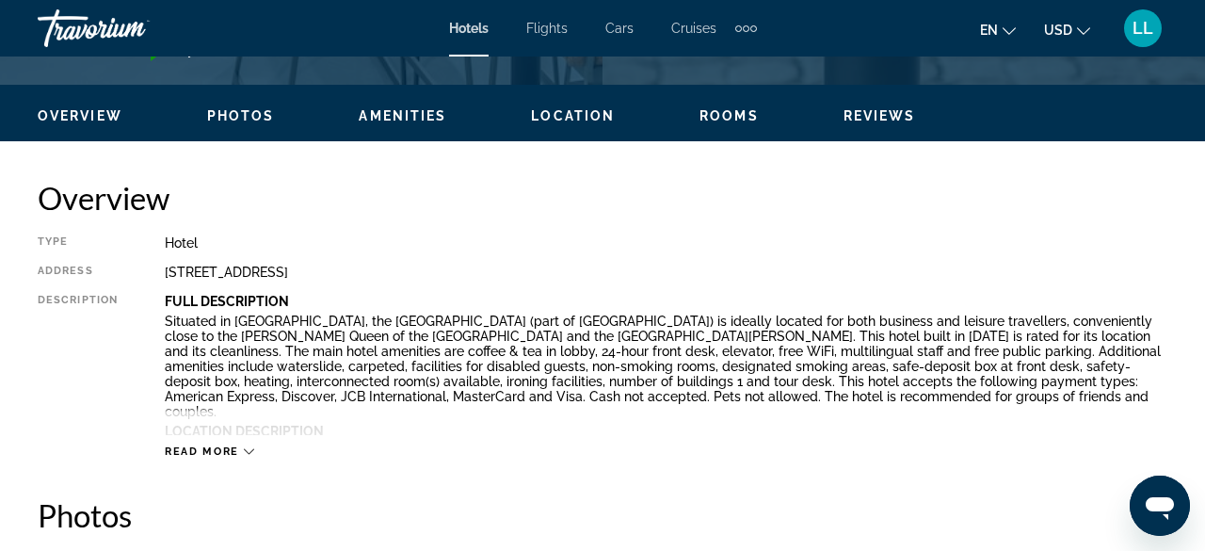
click at [245, 452] on icon "Main content" at bounding box center [249, 451] width 10 height 10
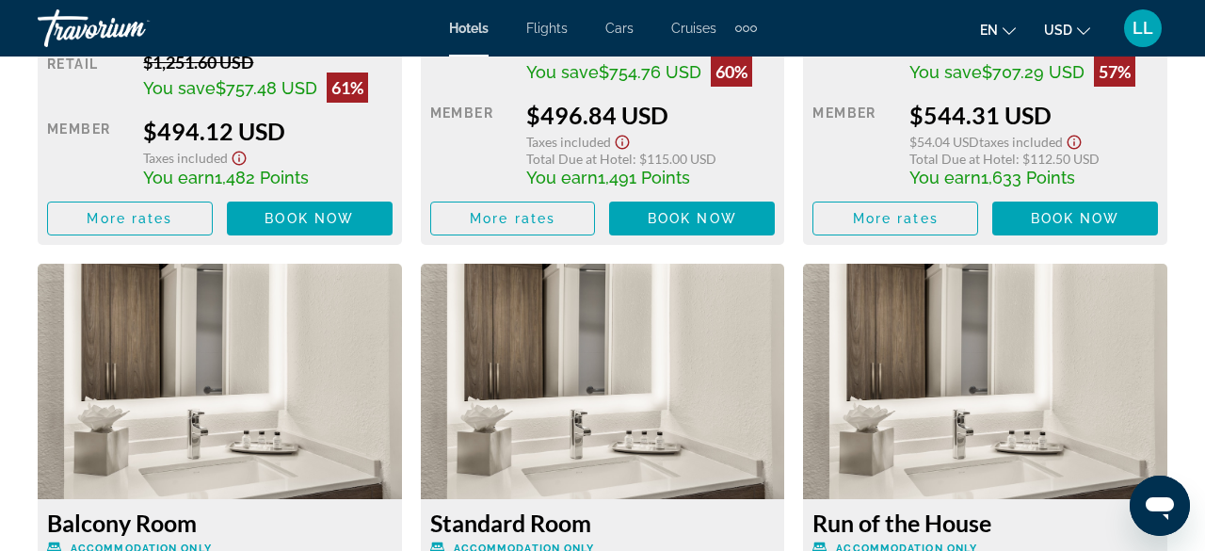
scroll to position [3690, 0]
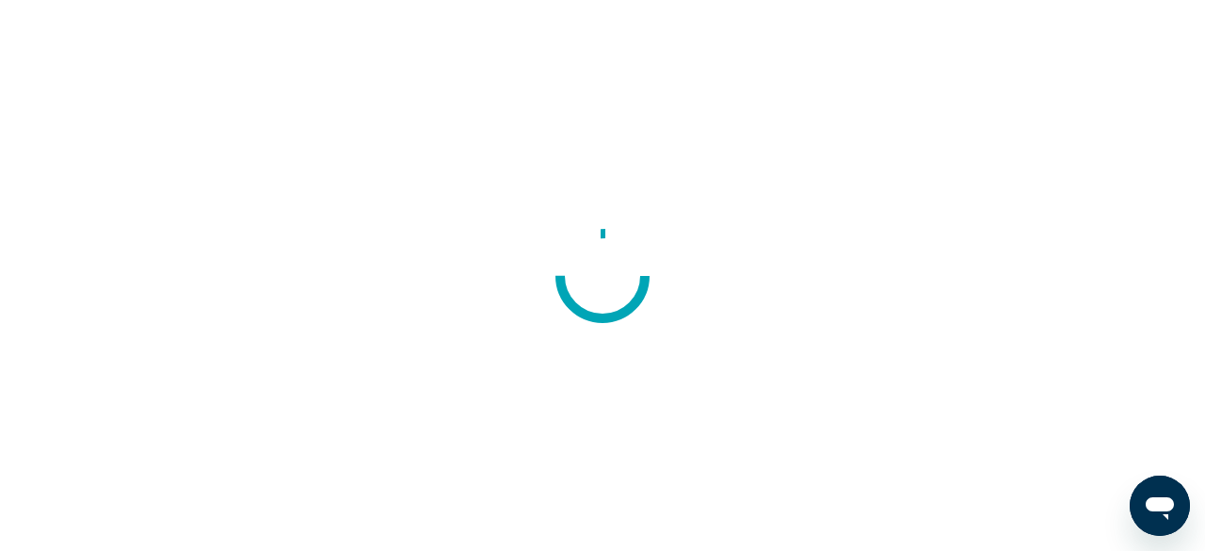
click at [95, 313] on div at bounding box center [602, 275] width 1205 height 551
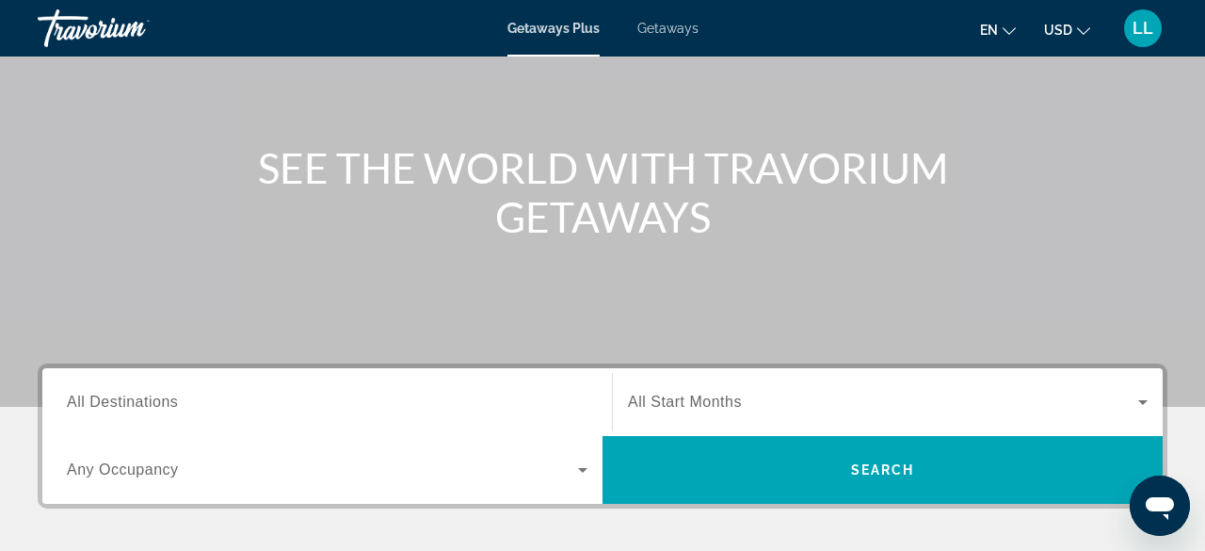
scroll to position [301, 0]
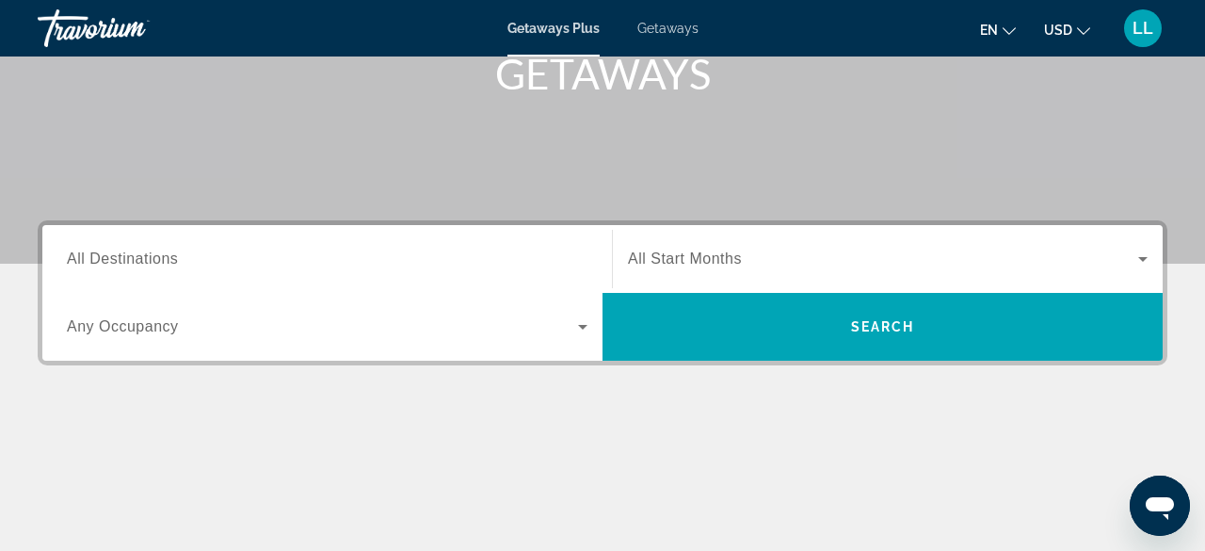
click at [686, 254] on span "All Start Months" at bounding box center [685, 258] width 114 height 16
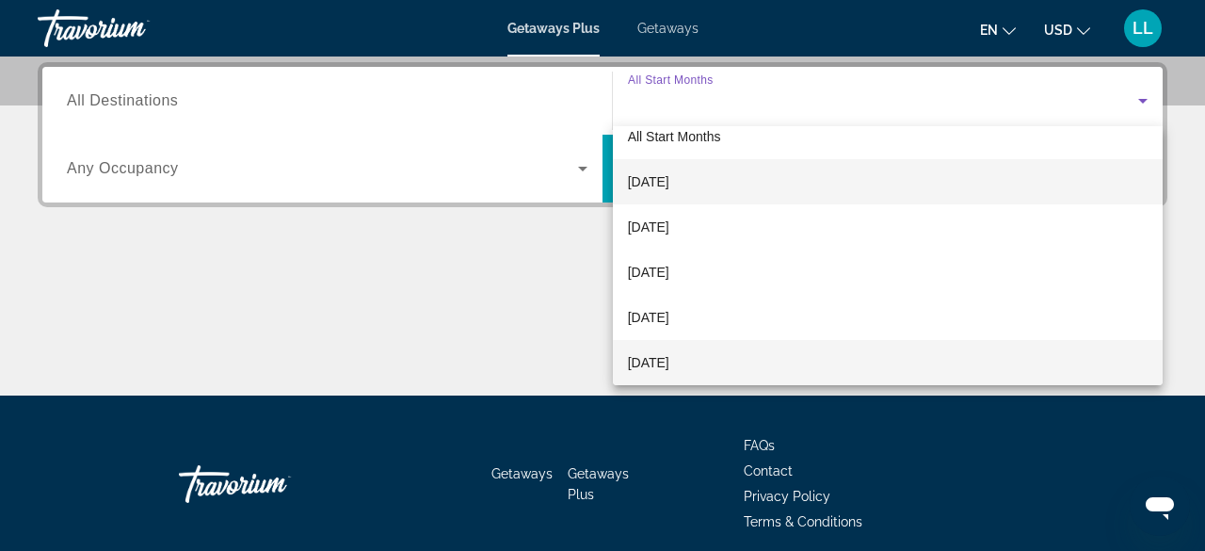
scroll to position [65, 0]
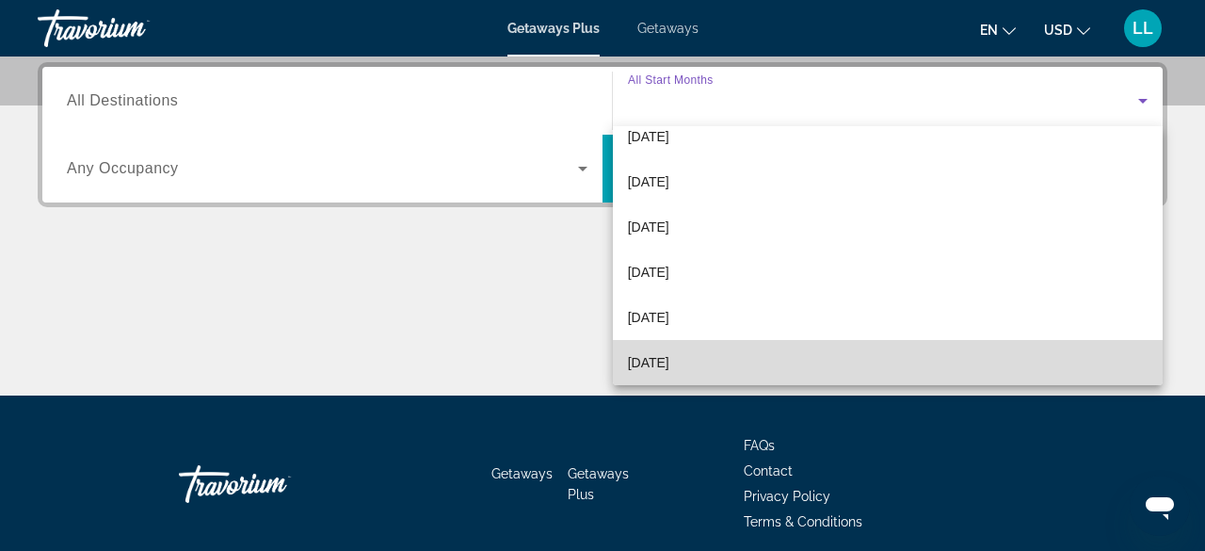
click at [642, 369] on span "February 2026" at bounding box center [648, 362] width 41 height 23
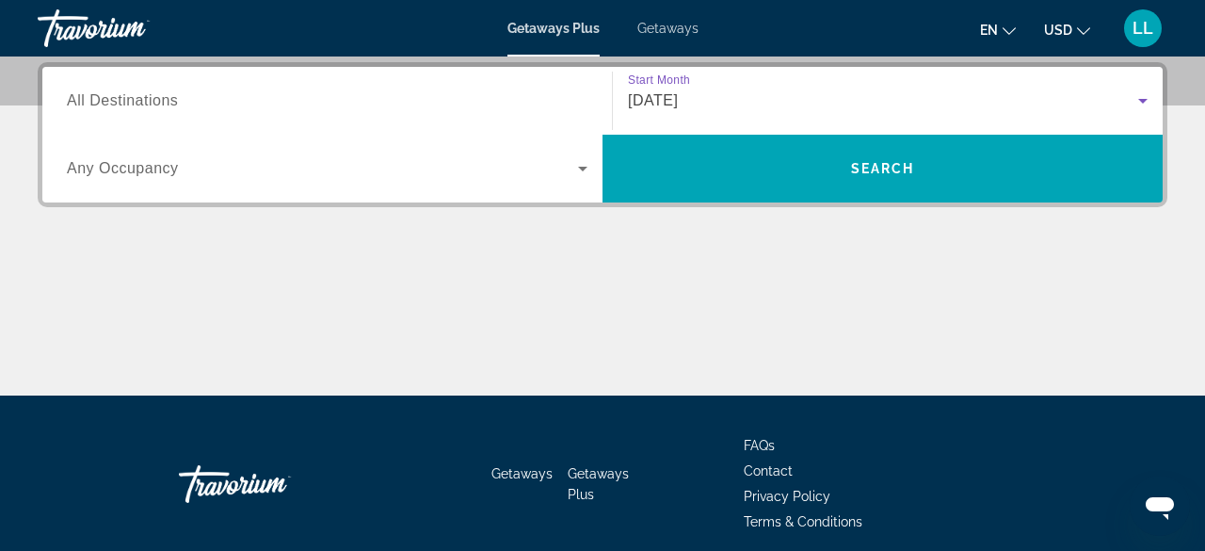
click at [200, 102] on input "Destination All Destinations" at bounding box center [327, 101] width 520 height 23
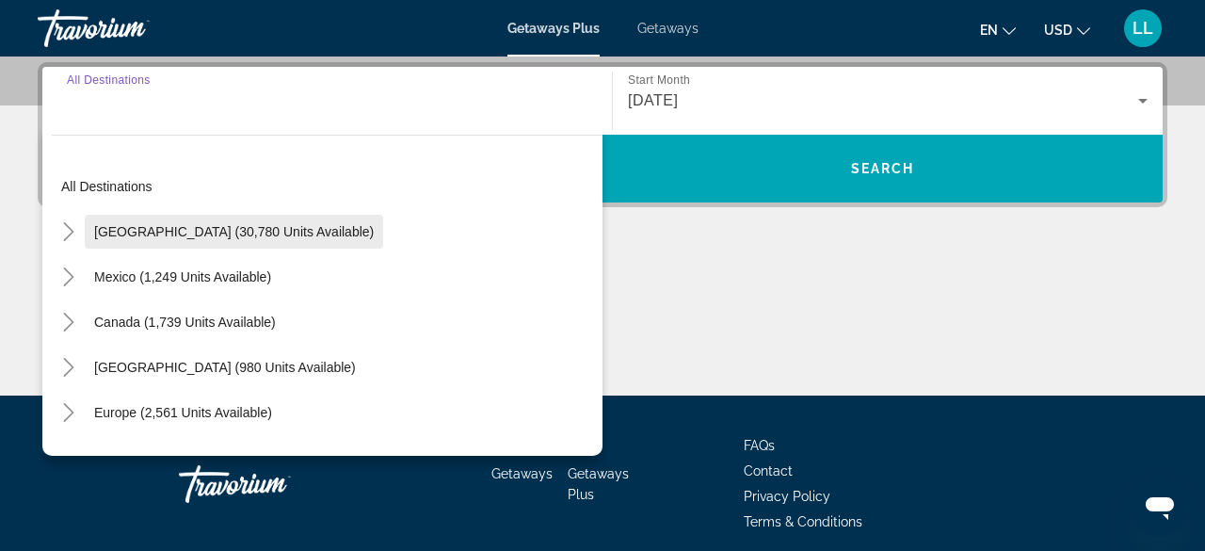
click at [190, 233] on span "United States (30,780 units available)" at bounding box center [234, 231] width 280 height 15
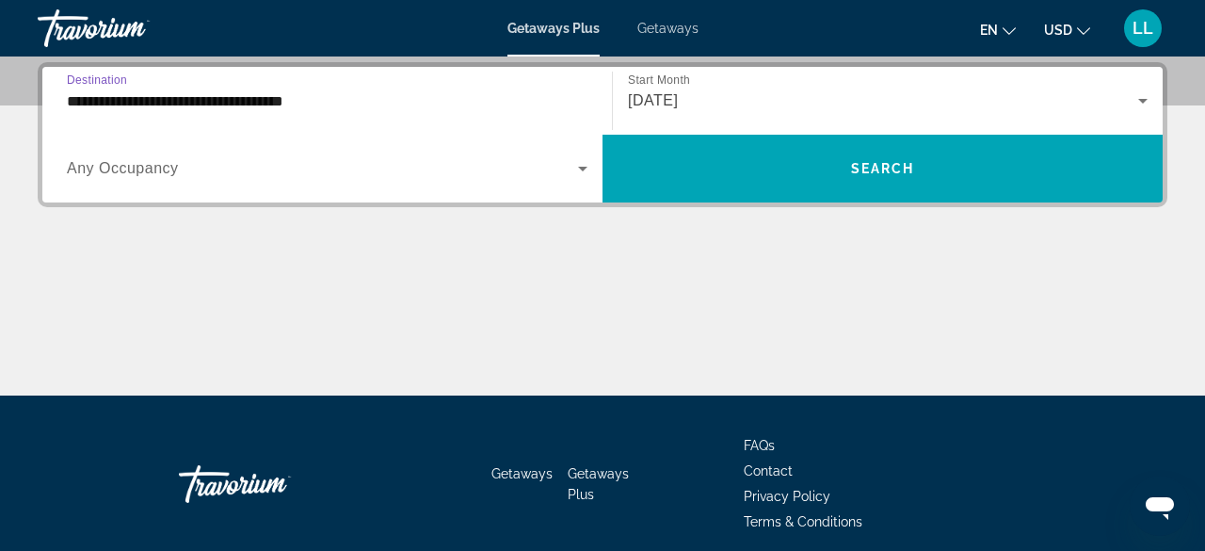
click at [277, 98] on input "**********" at bounding box center [327, 101] width 520 height 23
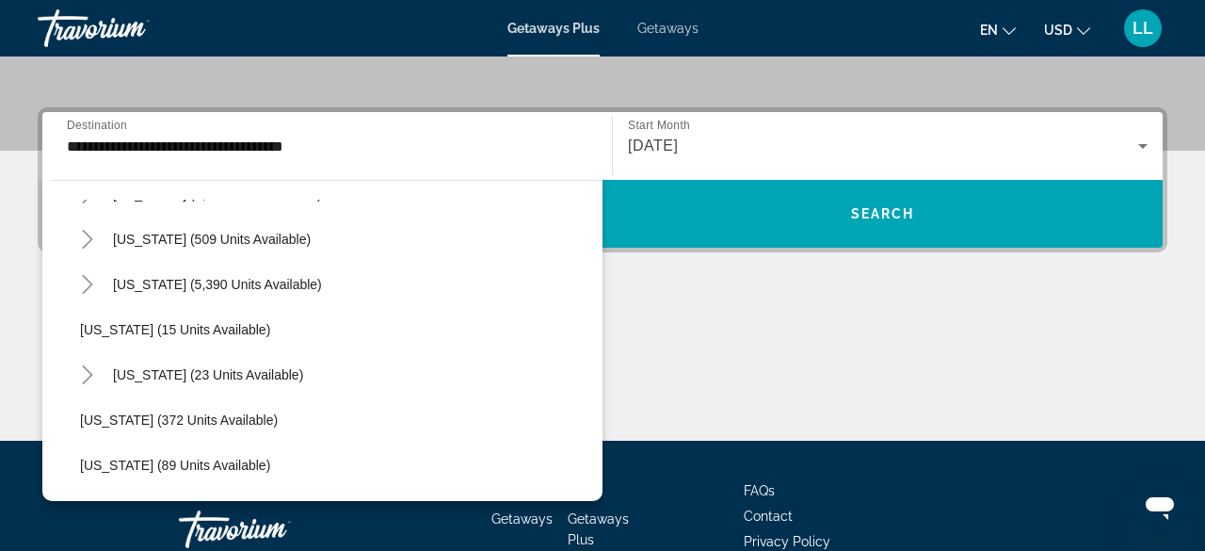
scroll to position [223, 0]
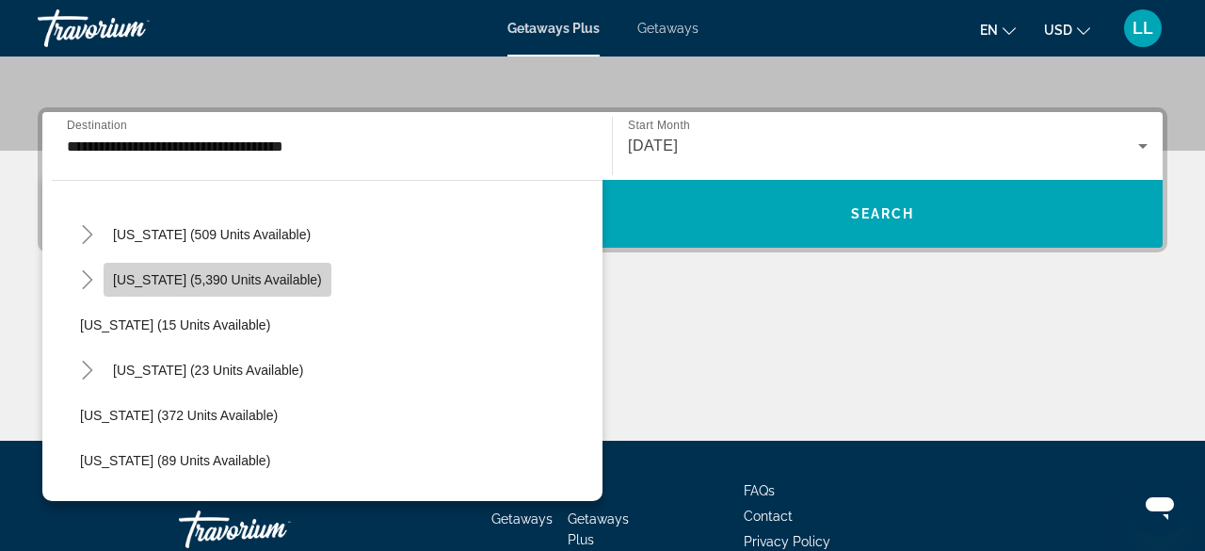
click at [273, 273] on span "Florida (5,390 units available)" at bounding box center [217, 279] width 209 height 15
type input "**********"
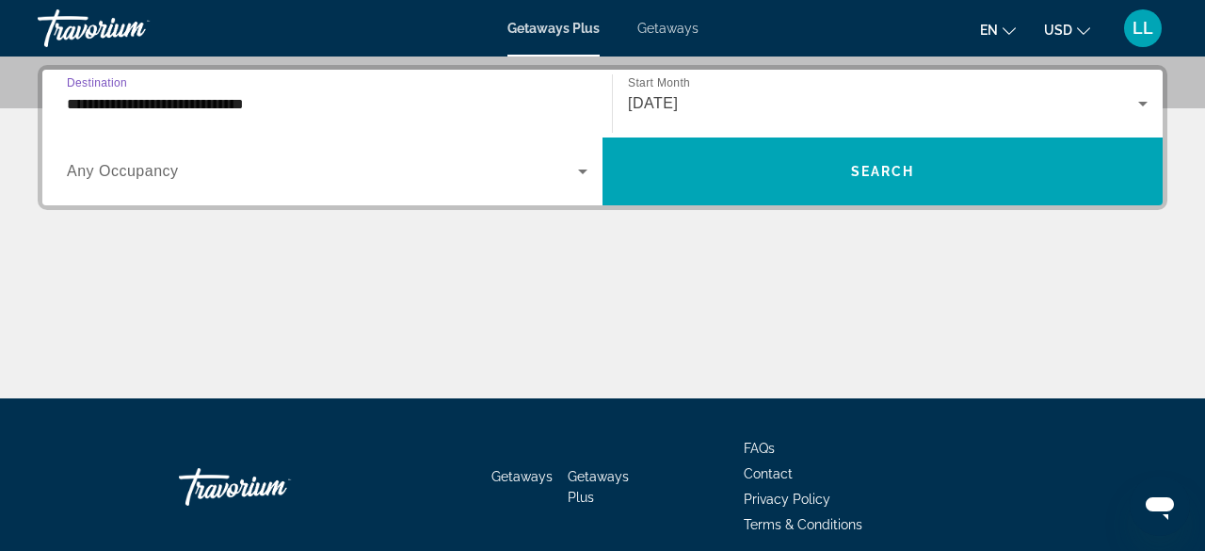
scroll to position [459, 0]
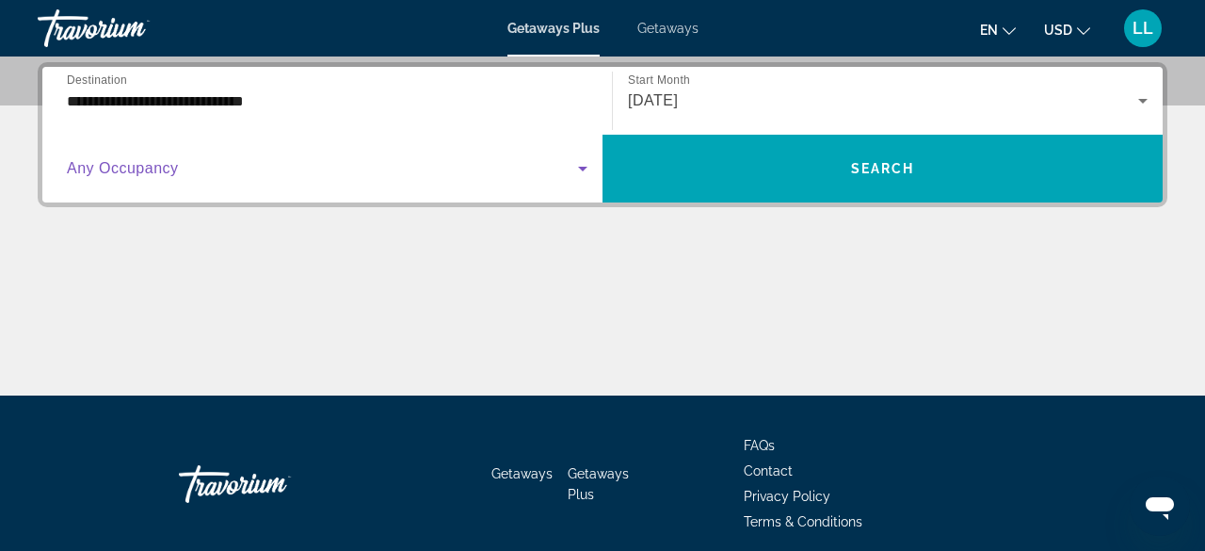
click at [508, 174] on span "Search widget" at bounding box center [322, 168] width 511 height 23
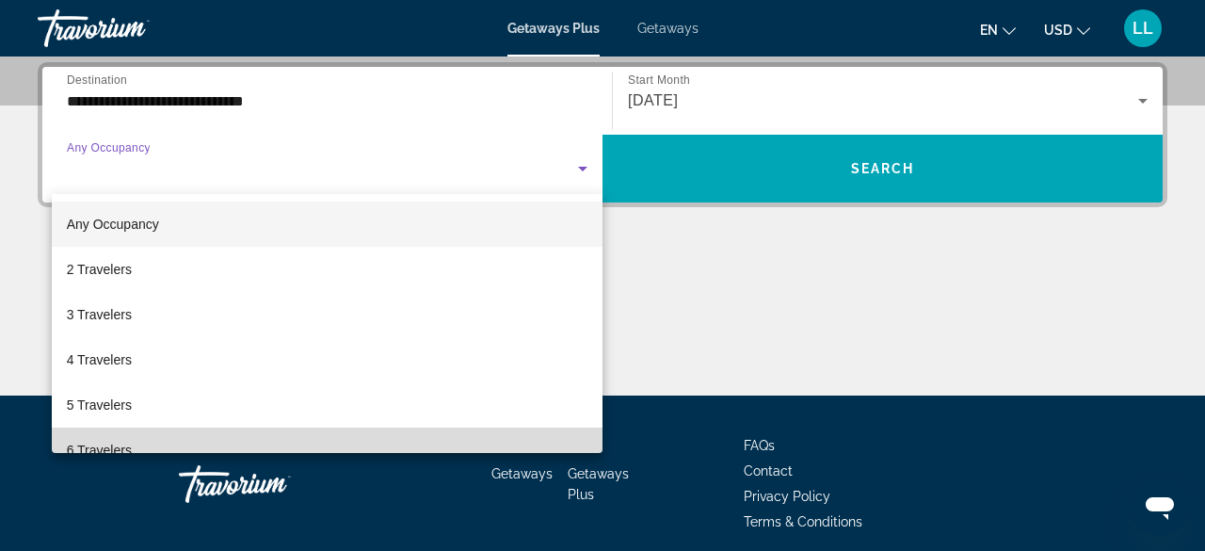
click at [126, 439] on span "6 Travelers" at bounding box center [99, 450] width 65 height 23
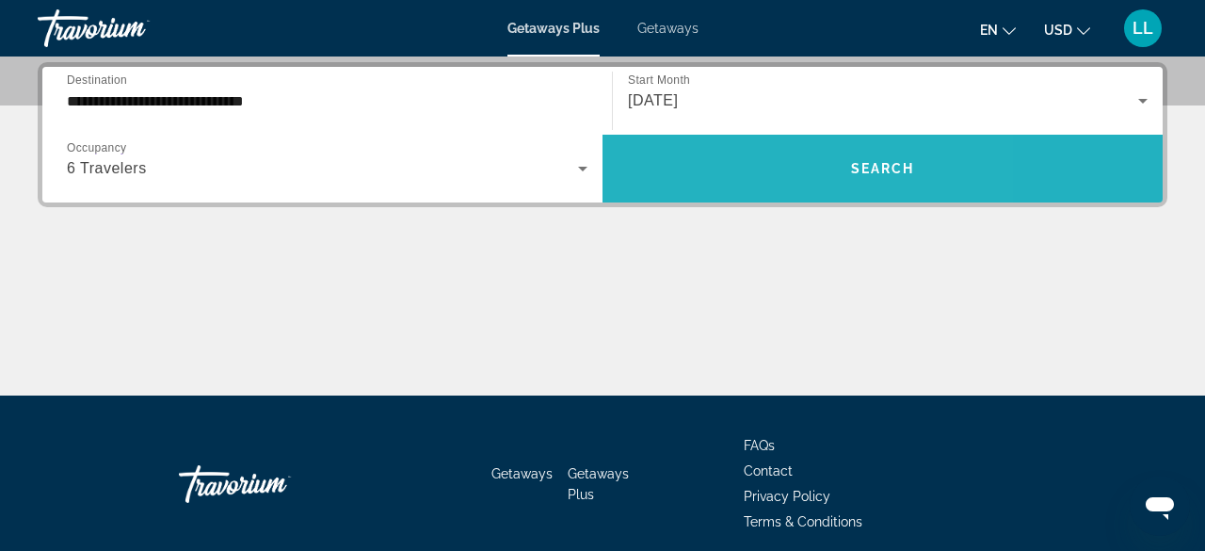
click at [729, 161] on span "Search widget" at bounding box center [882, 168] width 560 height 45
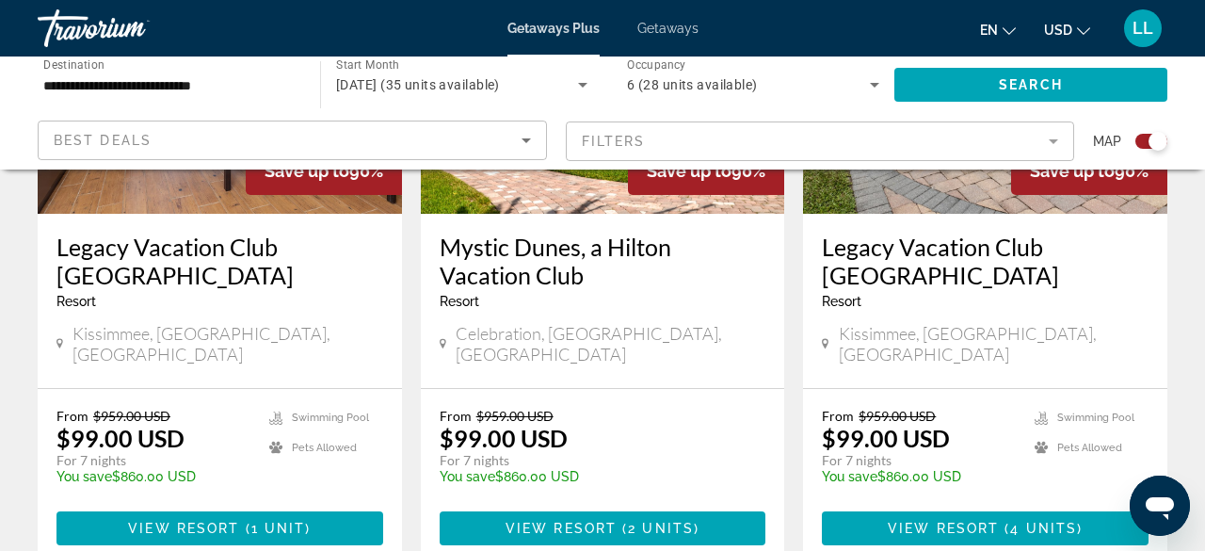
scroll to position [1619, 0]
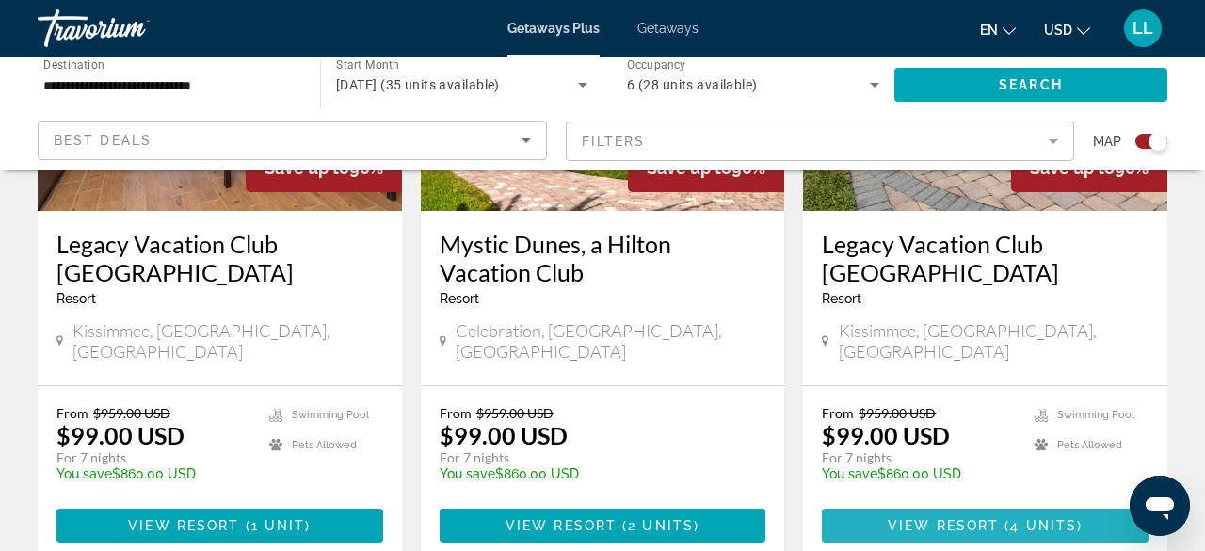
click at [911, 518] on span "View Resort" at bounding box center [943, 525] width 111 height 15
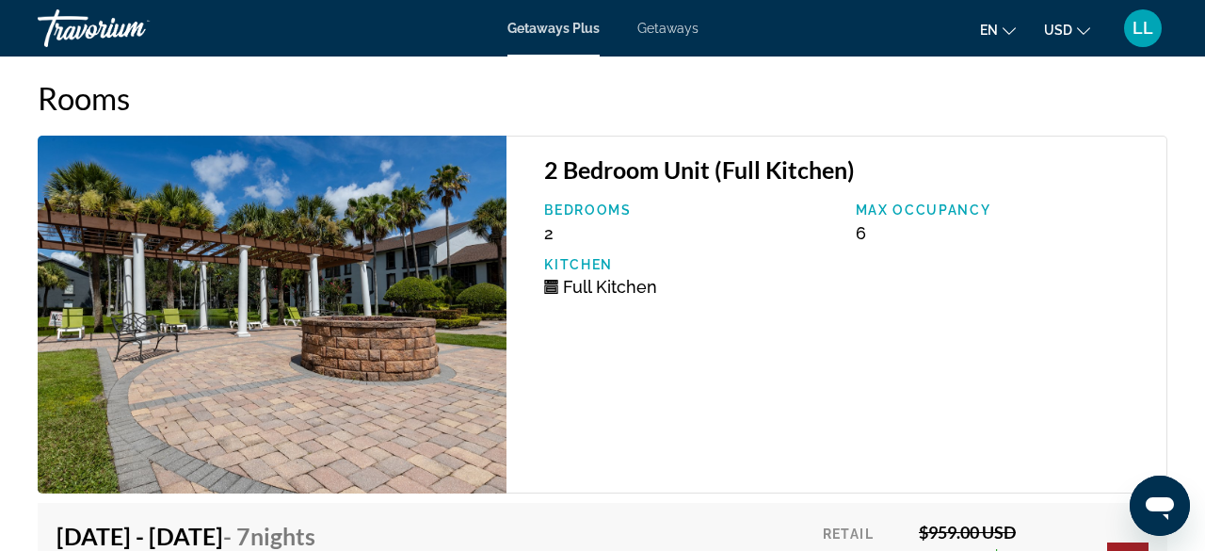
scroll to position [3765, 0]
click at [345, 294] on img "Main content" at bounding box center [272, 315] width 469 height 358
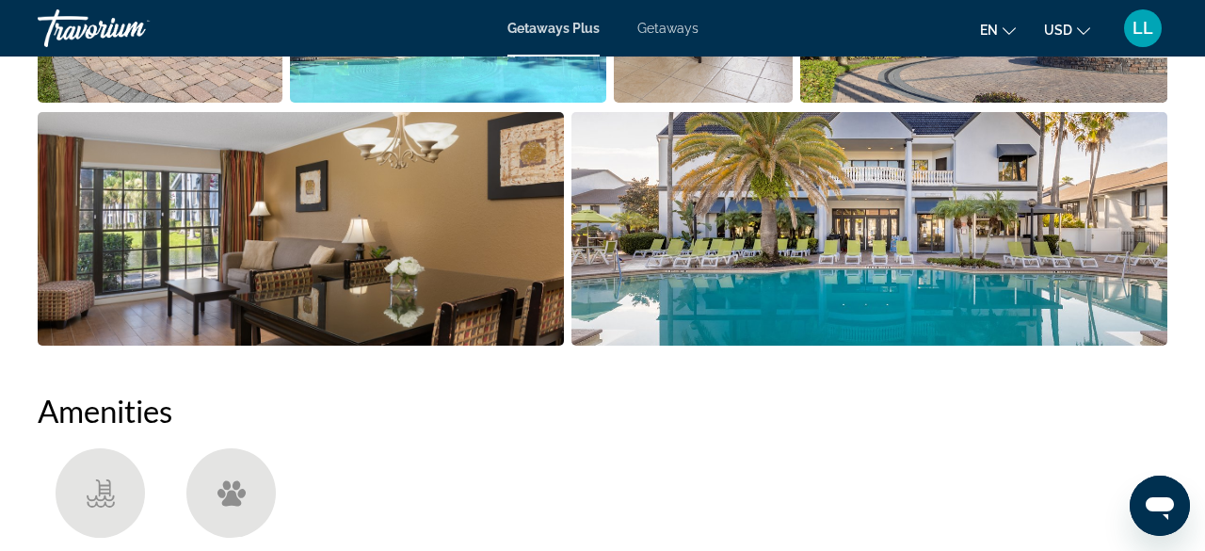
scroll to position [1468, 0]
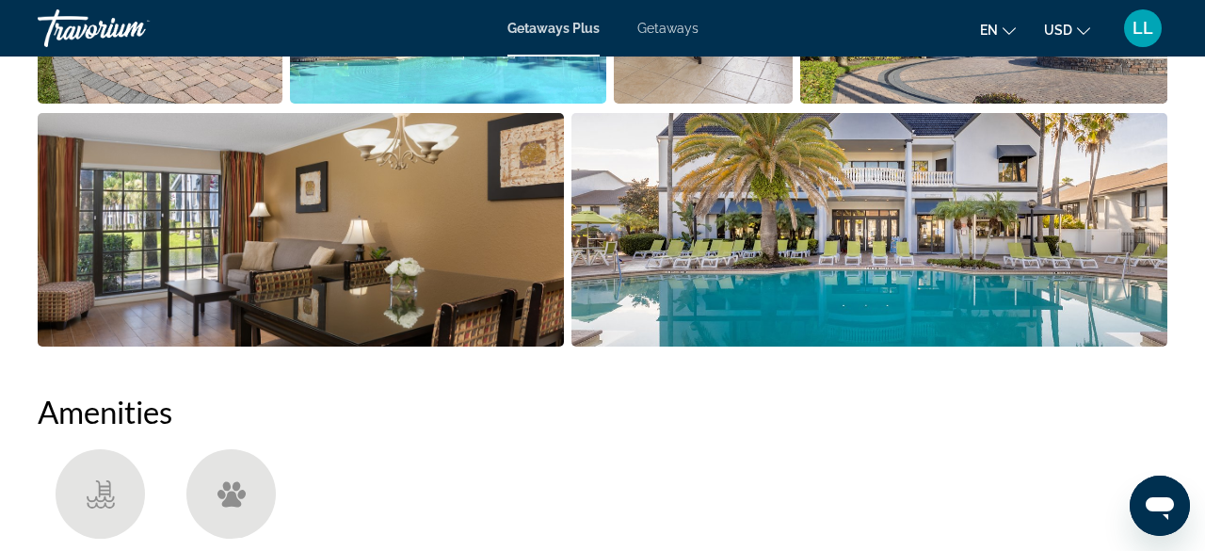
click at [684, 26] on span "Getaways" at bounding box center [667, 28] width 61 height 15
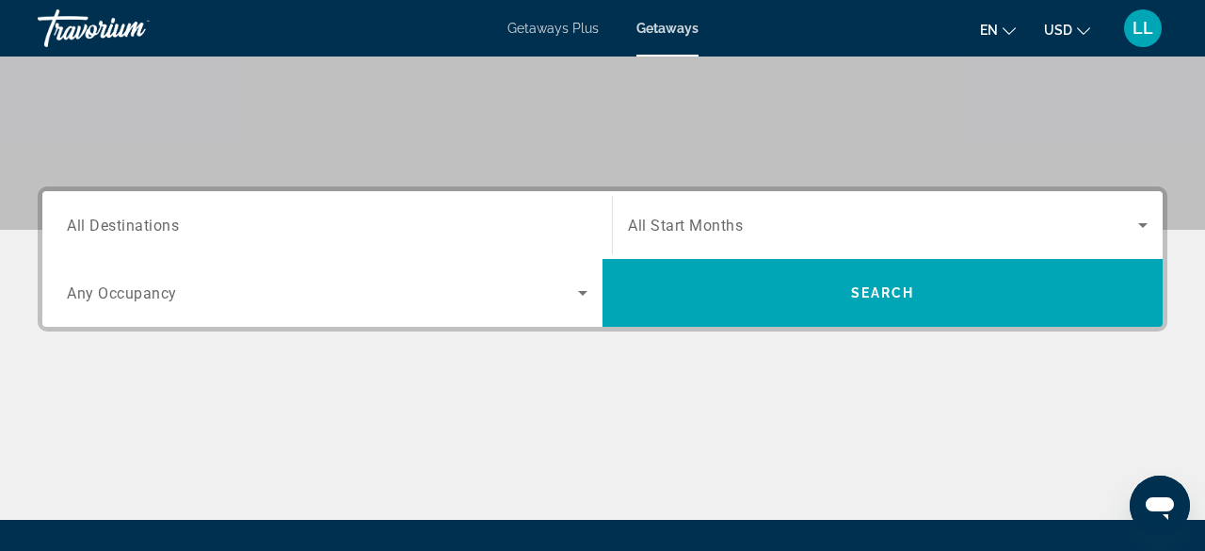
scroll to position [339, 0]
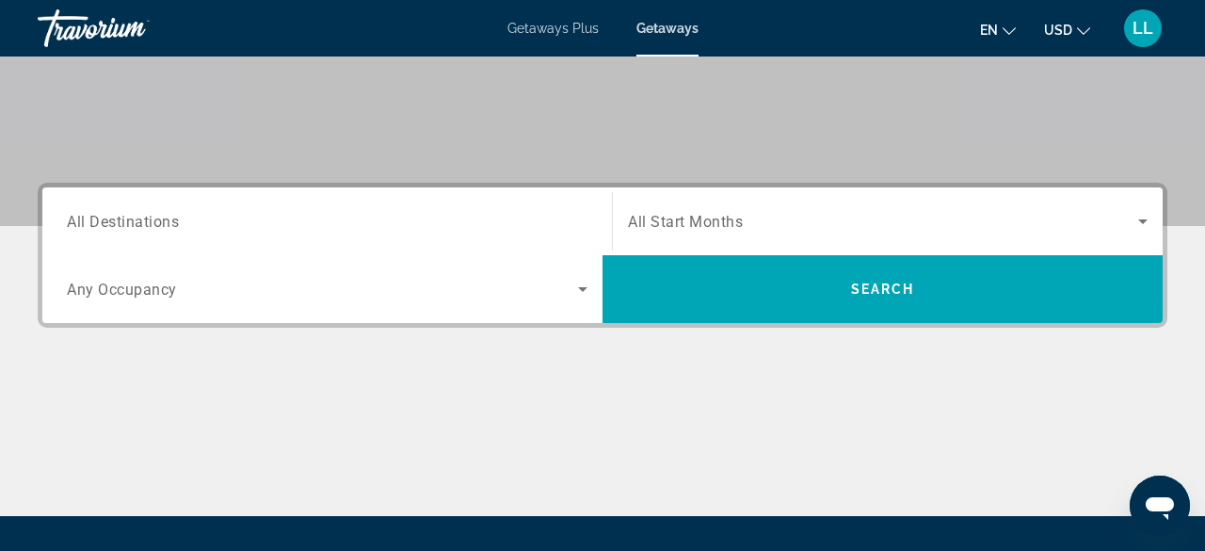
click at [733, 223] on span "All Start Months" at bounding box center [685, 222] width 115 height 18
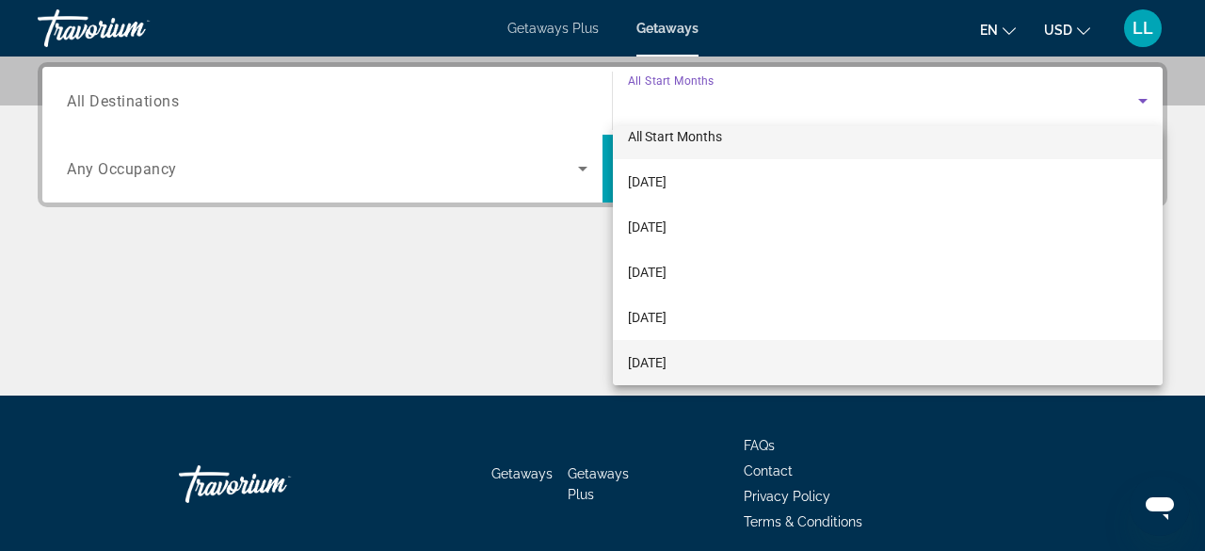
scroll to position [65, 0]
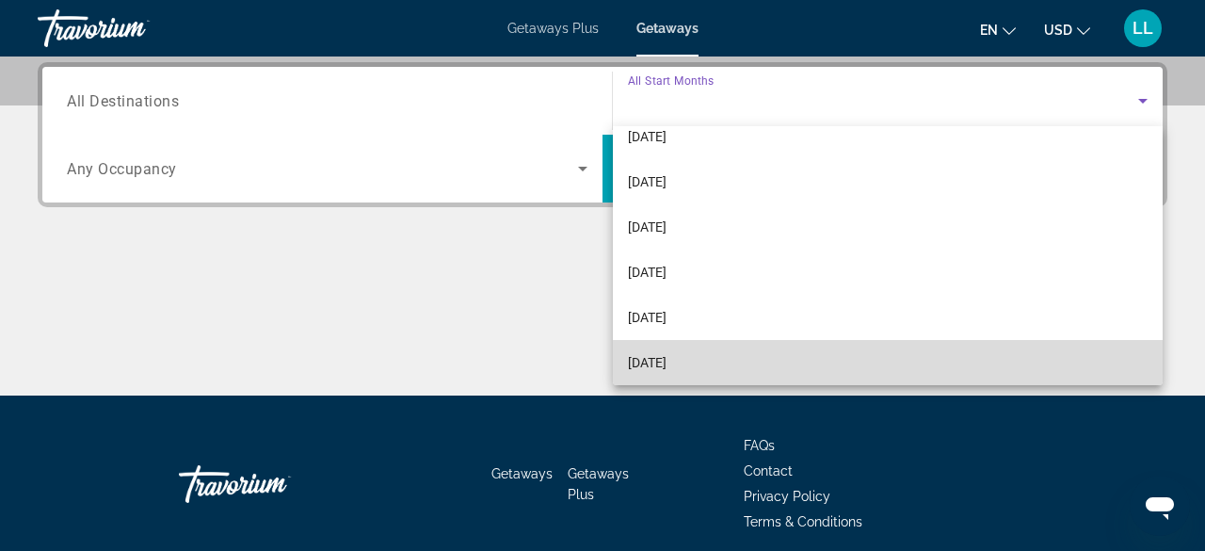
click at [717, 360] on mat-option "February 2026" at bounding box center [888, 362] width 551 height 45
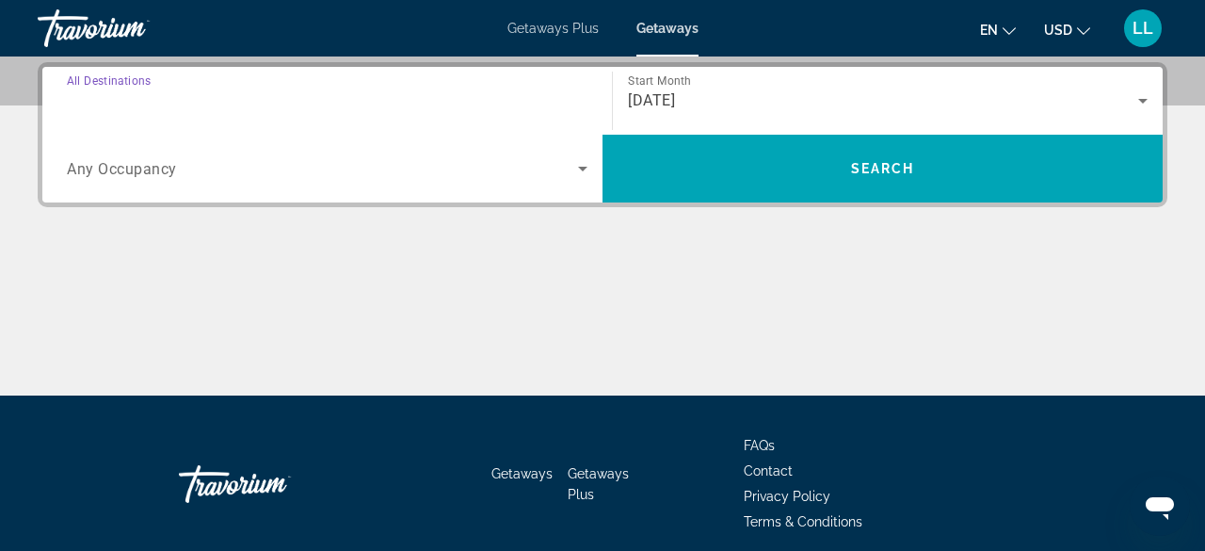
click at [200, 97] on input "Destination All Destinations" at bounding box center [327, 101] width 520 height 23
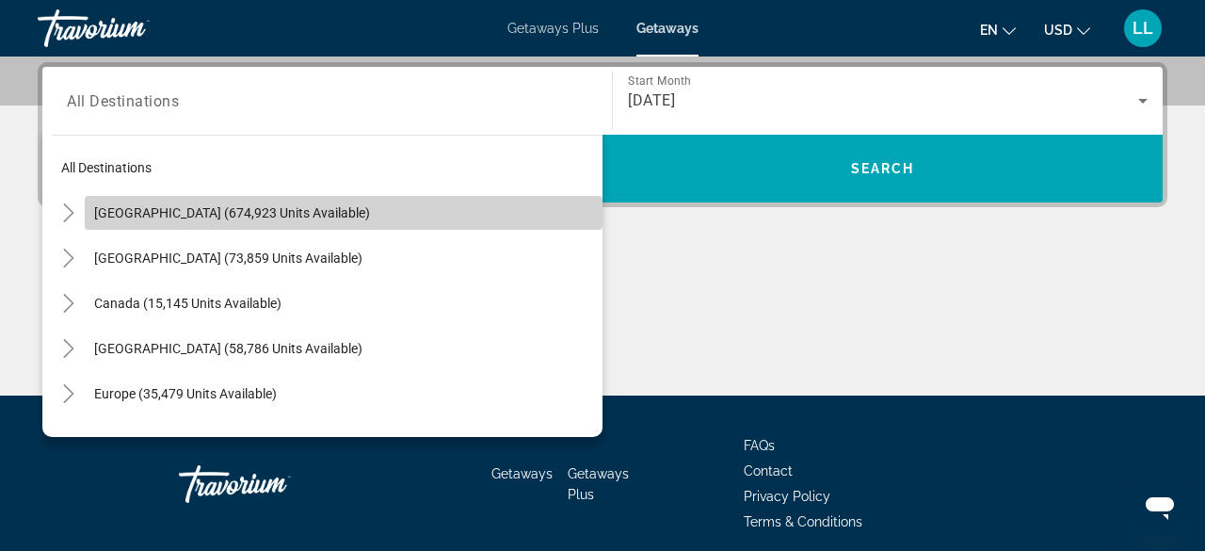
click at [194, 208] on span "United States (674,923 units available)" at bounding box center [232, 212] width 276 height 15
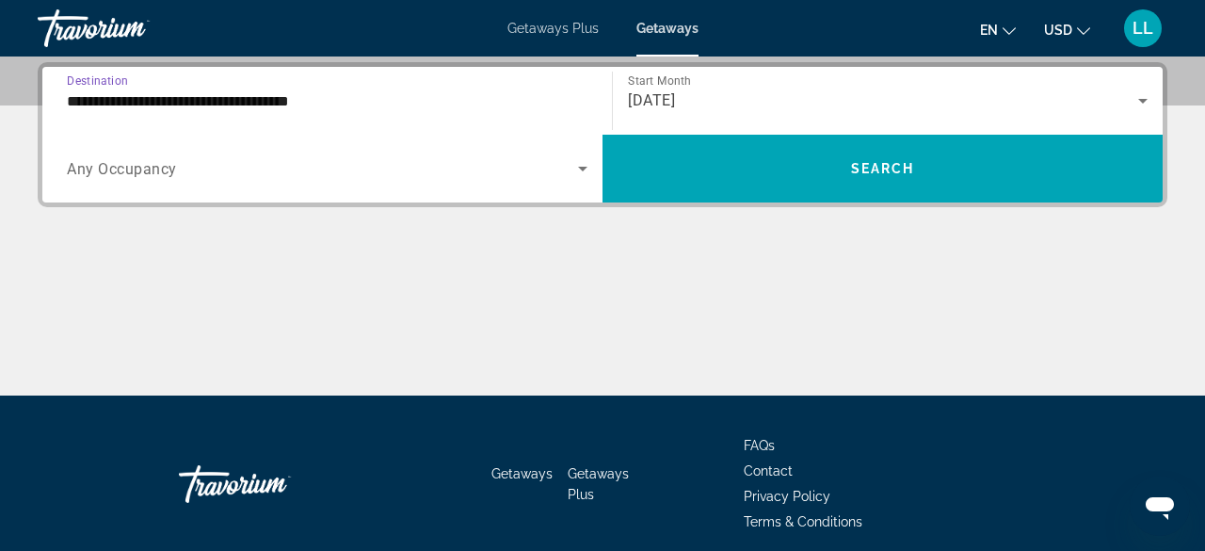
click at [325, 96] on input "**********" at bounding box center [327, 101] width 520 height 23
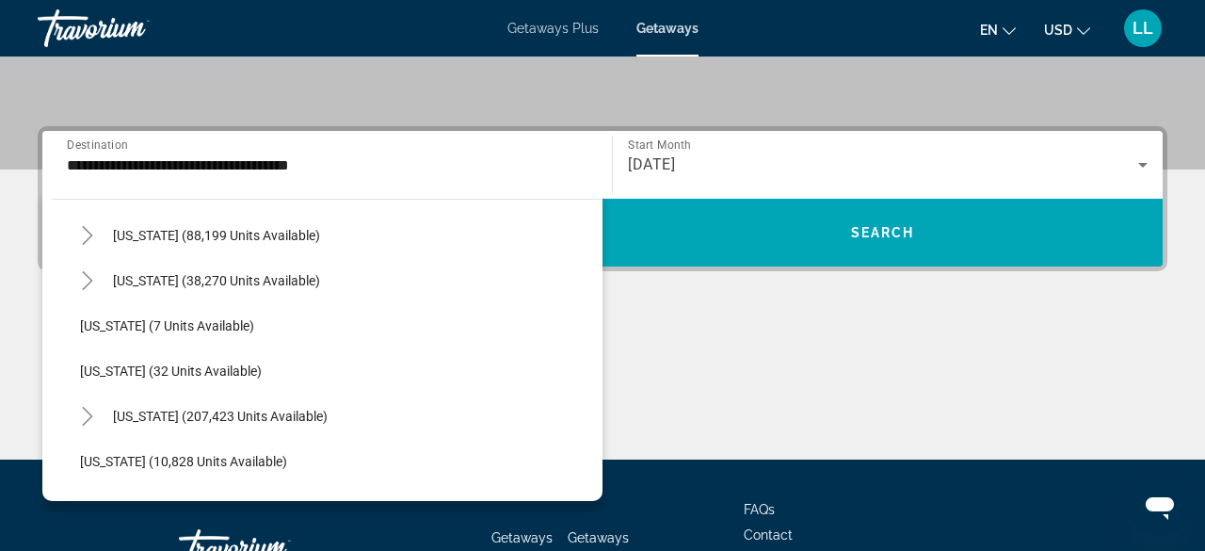
scroll to position [183, 0]
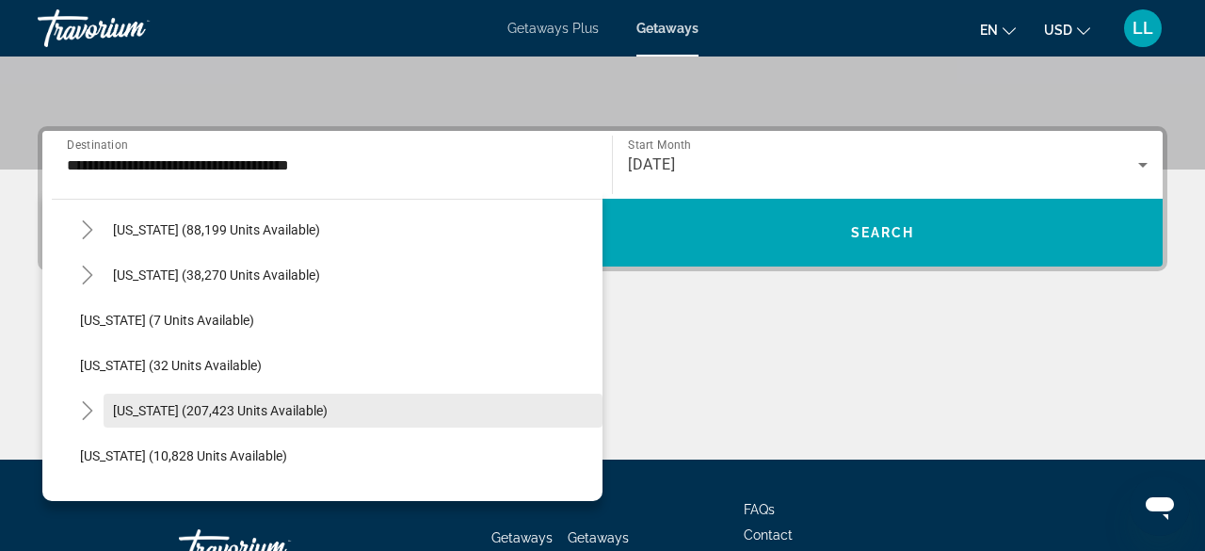
click at [305, 393] on span "Search widget" at bounding box center [353, 410] width 499 height 45
type input "**********"
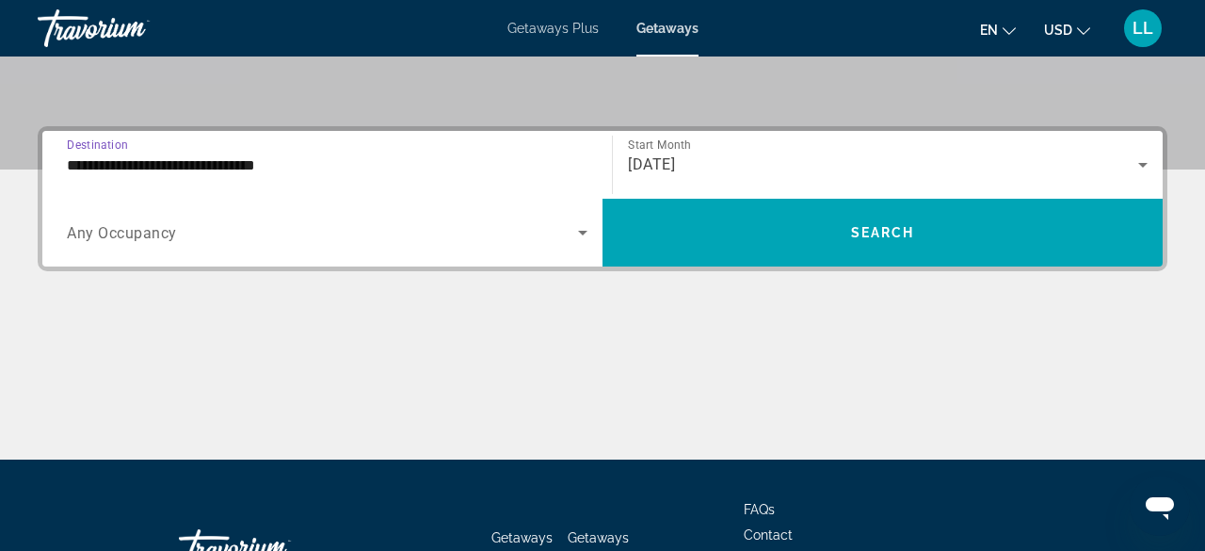
scroll to position [459, 0]
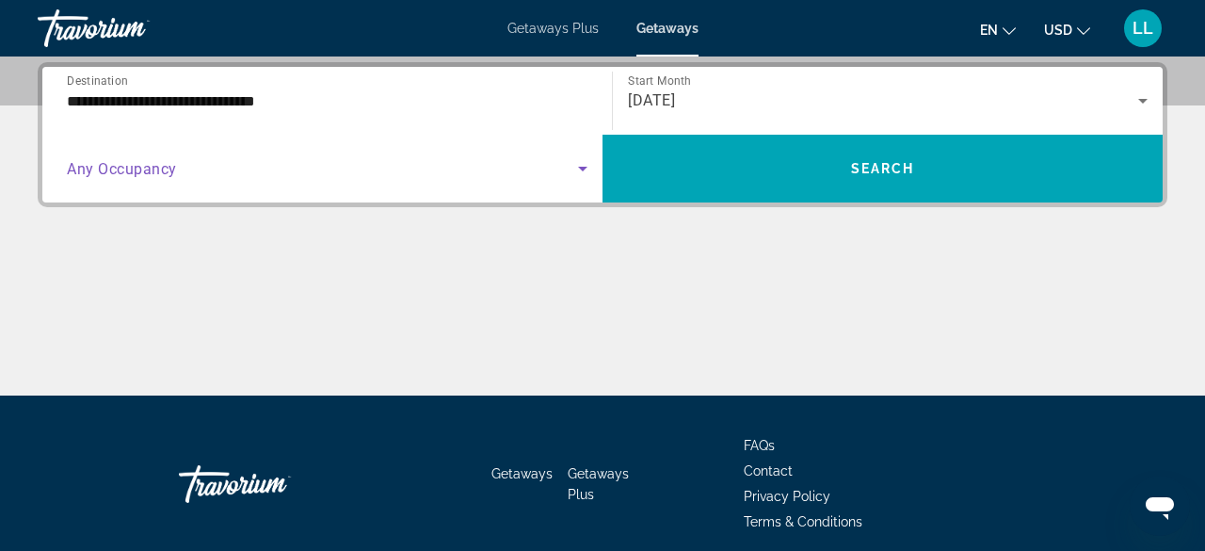
click at [258, 165] on span "Search widget" at bounding box center [322, 168] width 511 height 23
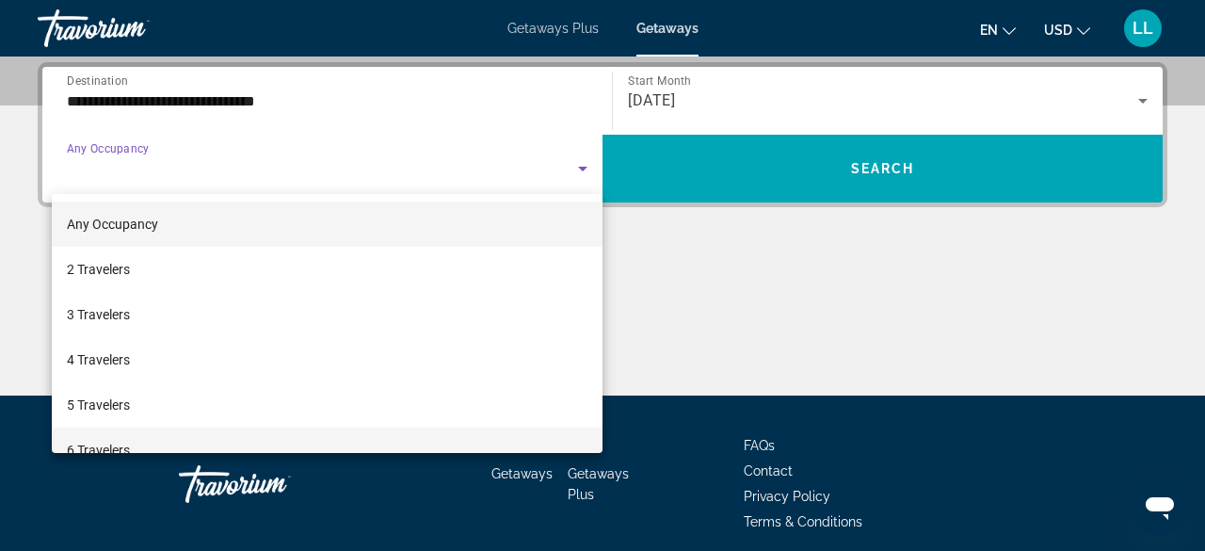
click at [89, 446] on span "6 Travelers" at bounding box center [98, 450] width 63 height 23
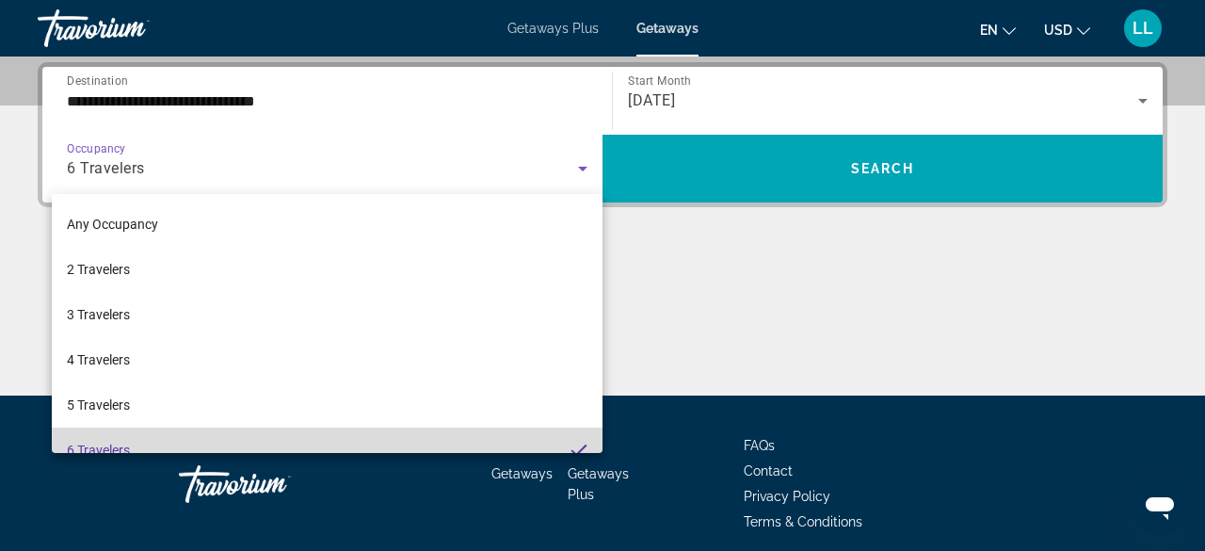
scroll to position [0, 0]
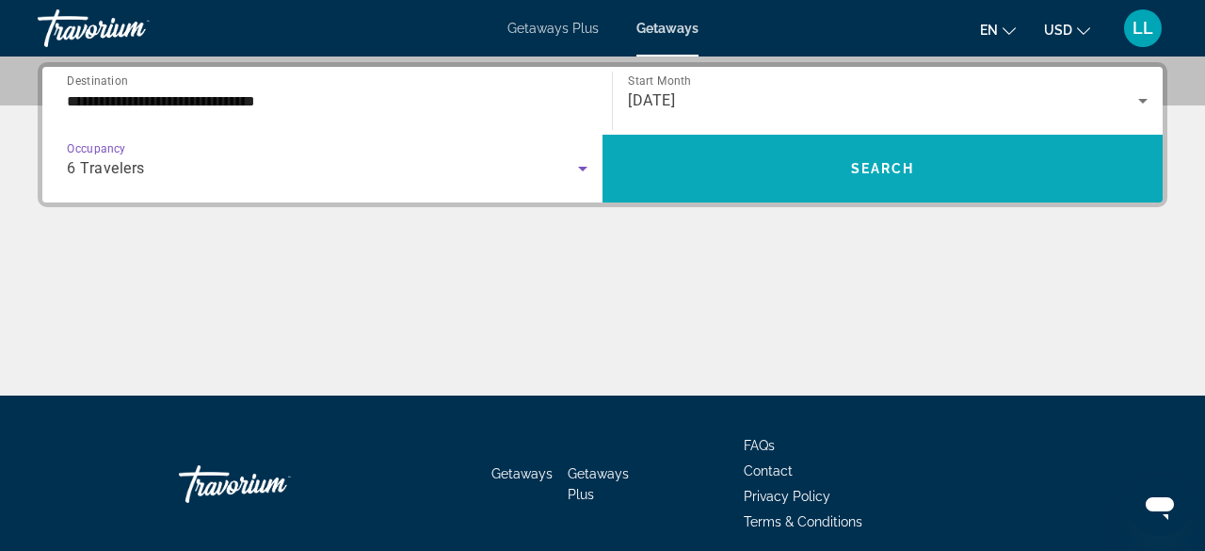
click at [925, 184] on span "Search widget" at bounding box center [882, 168] width 560 height 45
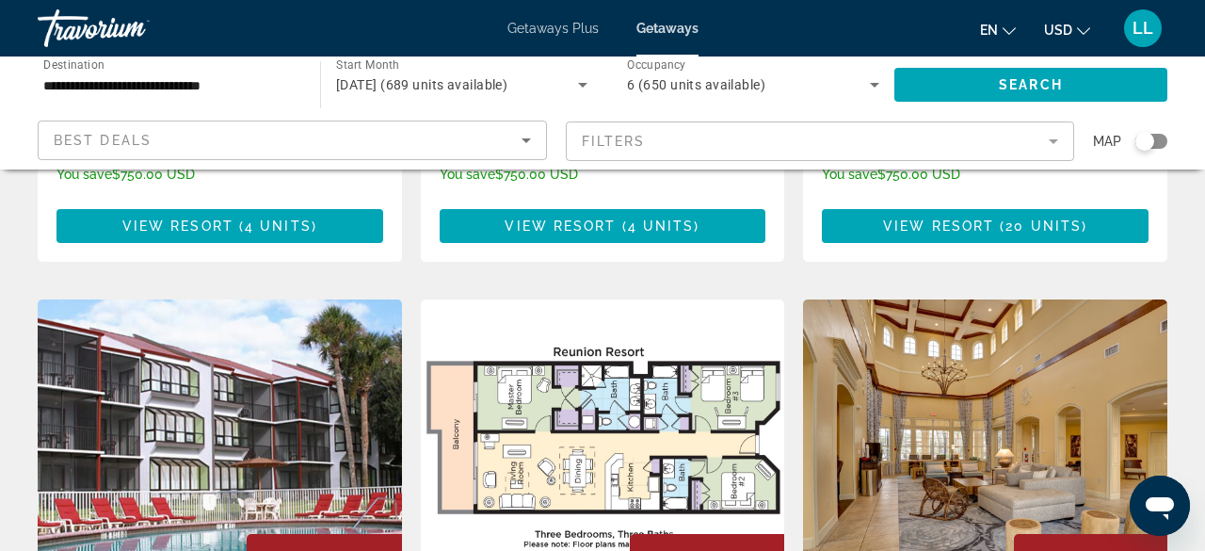
scroll to position [1431, 0]
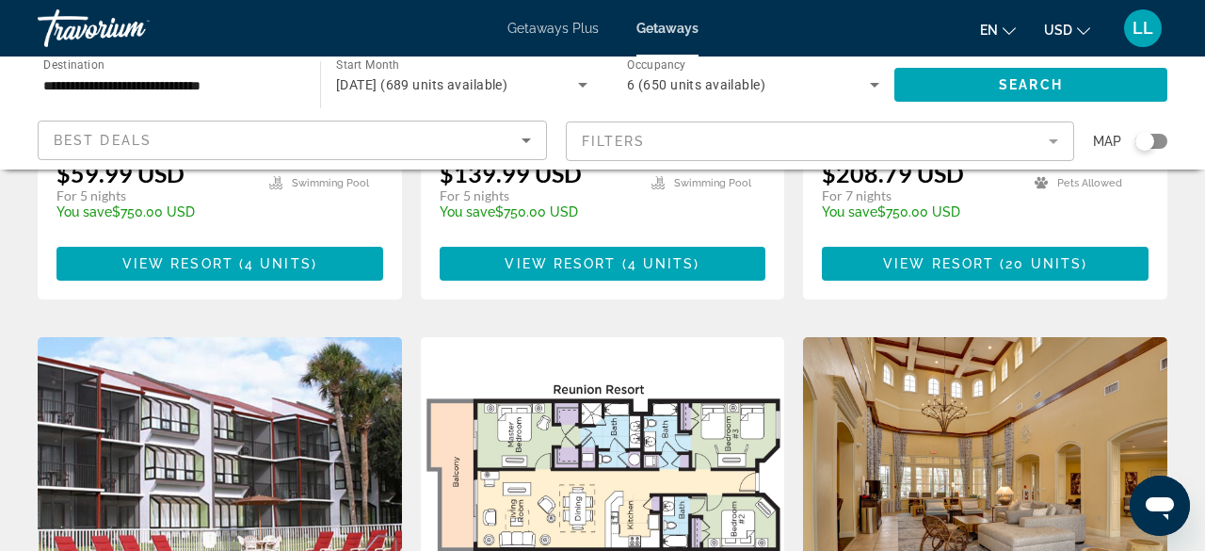
click at [681, 337] on img "Main content" at bounding box center [603, 487] width 364 height 301
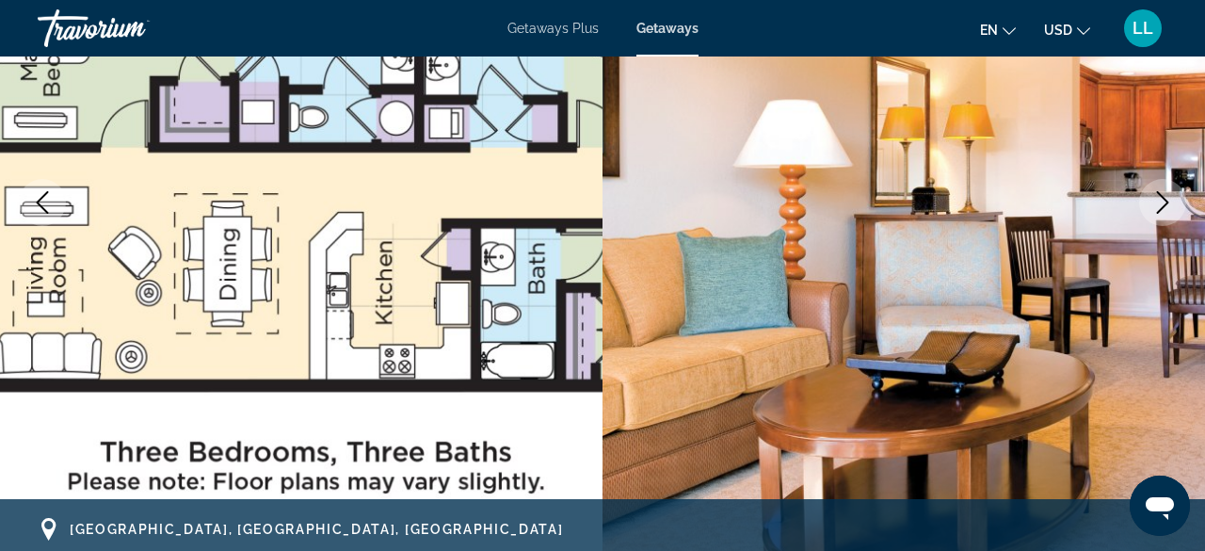
scroll to position [339, 0]
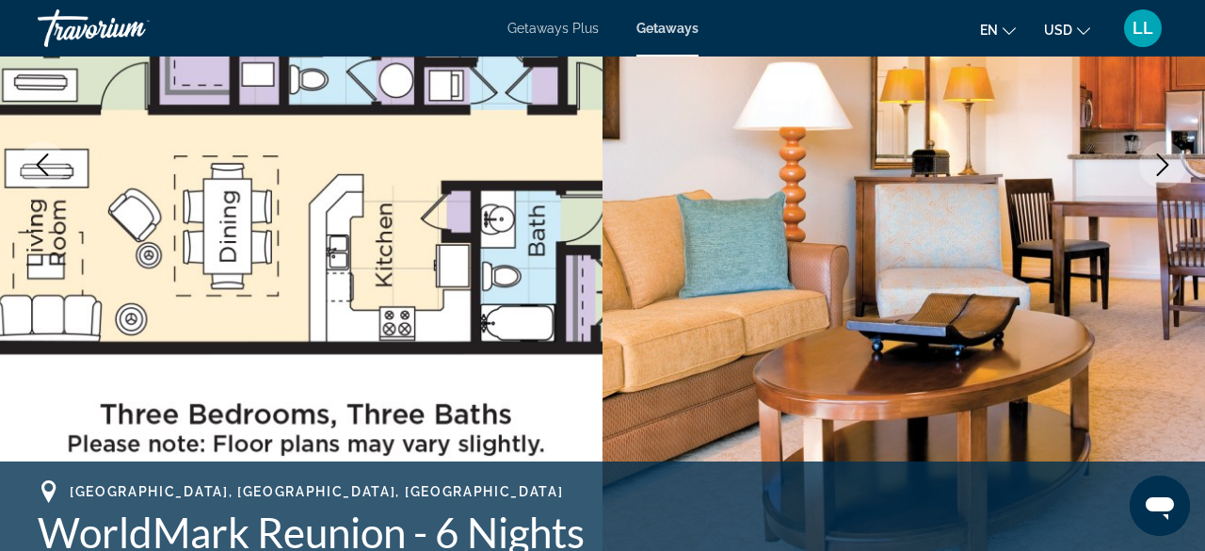
click at [1165, 155] on icon "Next image" at bounding box center [1162, 164] width 23 height 23
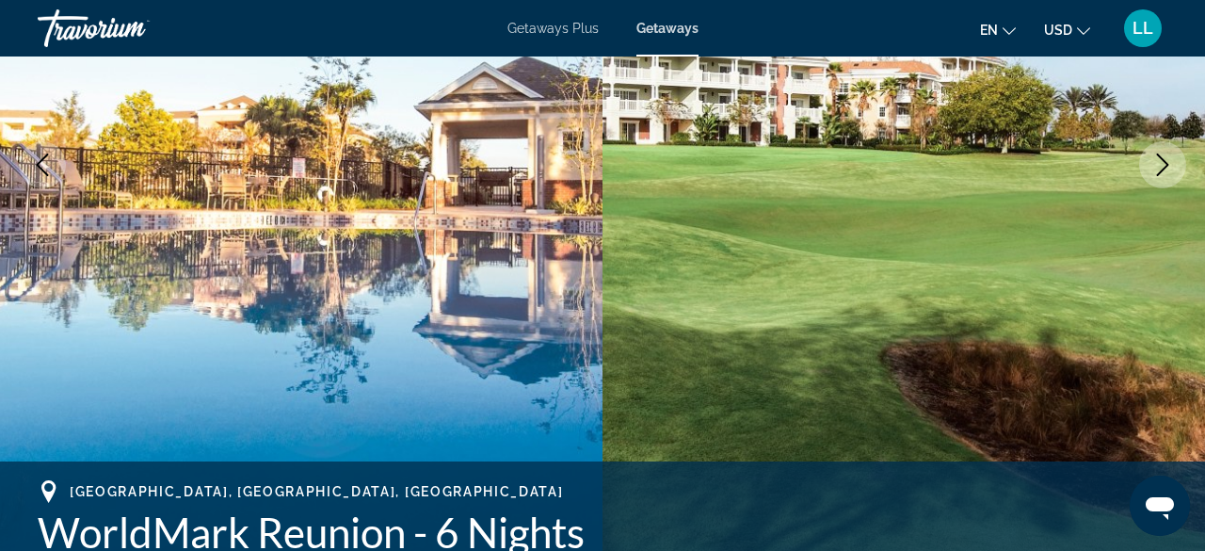
click at [1165, 155] on icon "Next image" at bounding box center [1162, 164] width 23 height 23
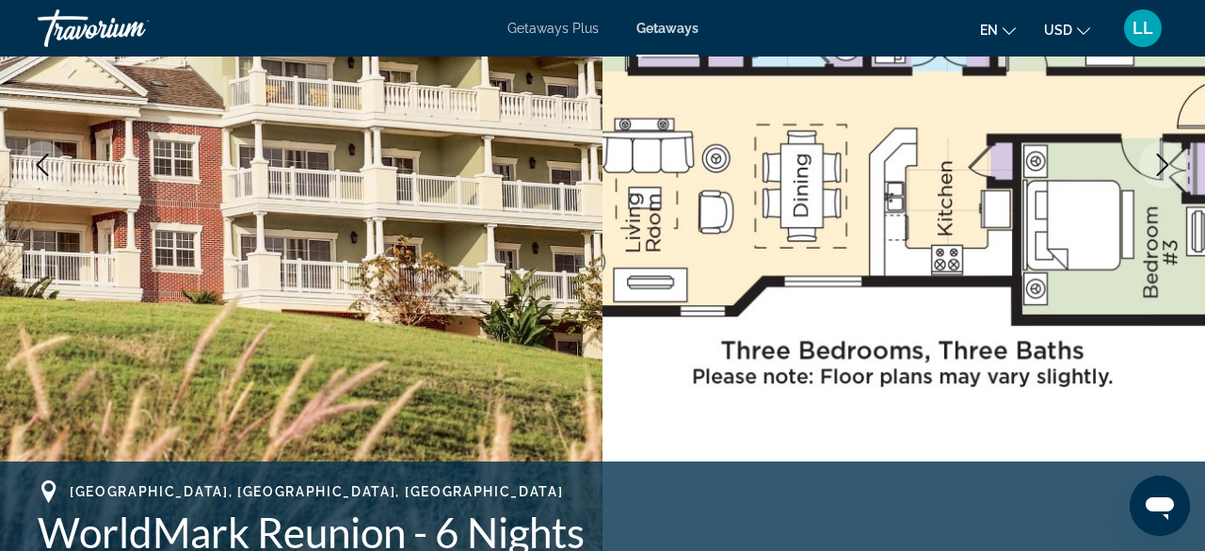
click at [1165, 155] on icon "Next image" at bounding box center [1162, 164] width 23 height 23
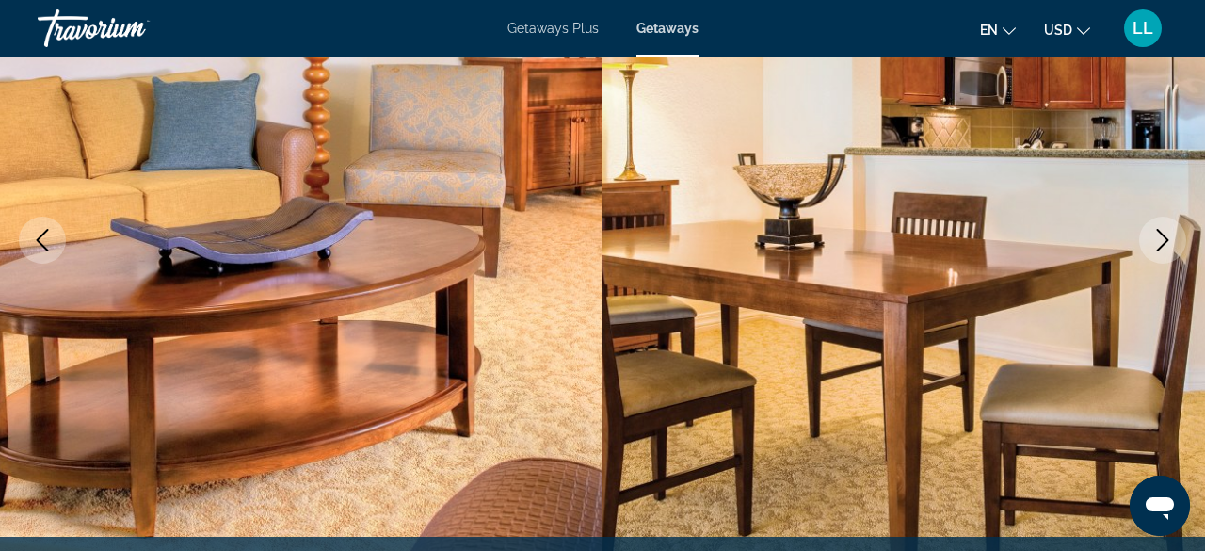
scroll to position [226, 0]
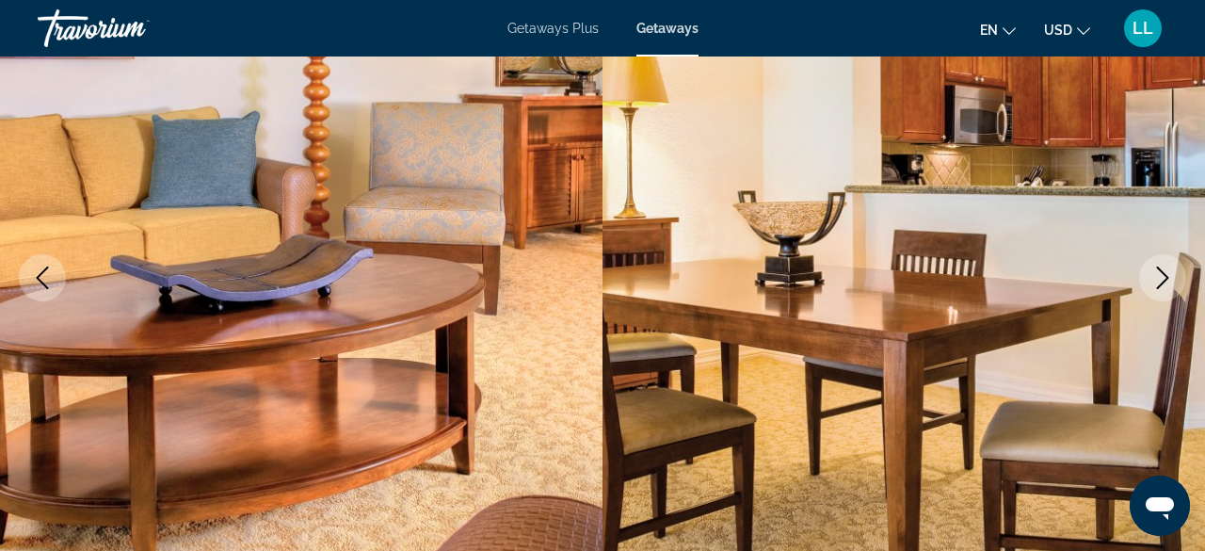
click at [1170, 264] on button "Next image" at bounding box center [1162, 277] width 47 height 47
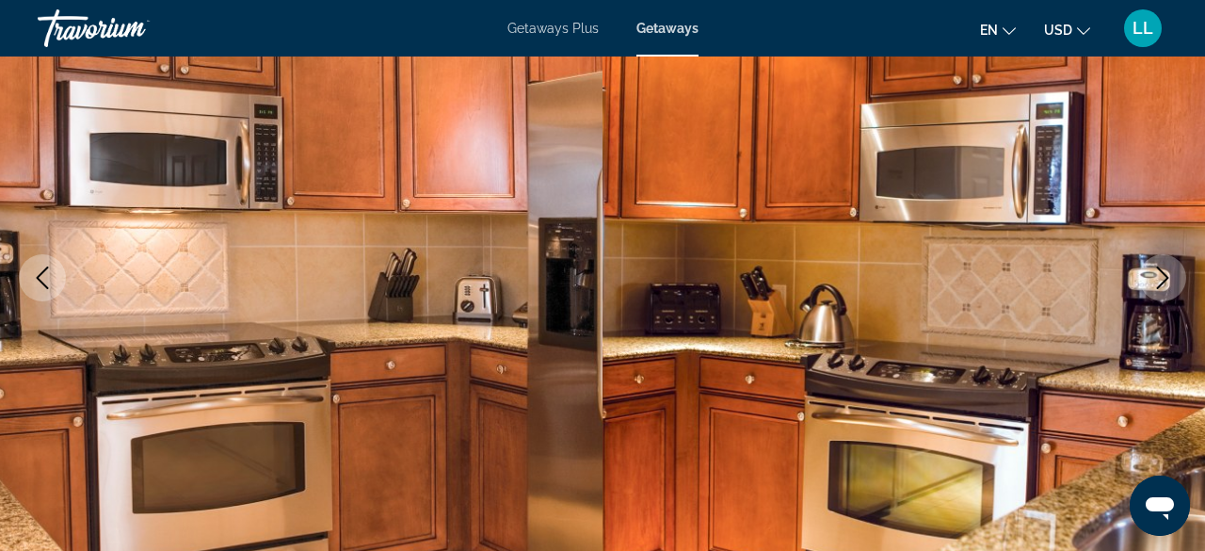
click at [1170, 264] on button "Next image" at bounding box center [1162, 277] width 47 height 47
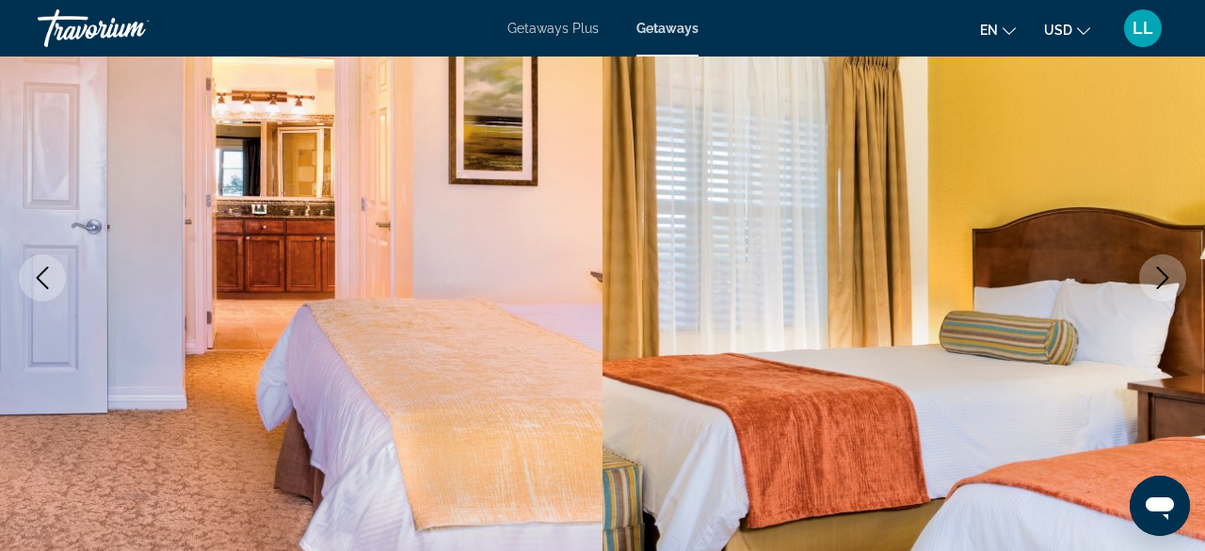
click at [1170, 264] on button "Next image" at bounding box center [1162, 277] width 47 height 47
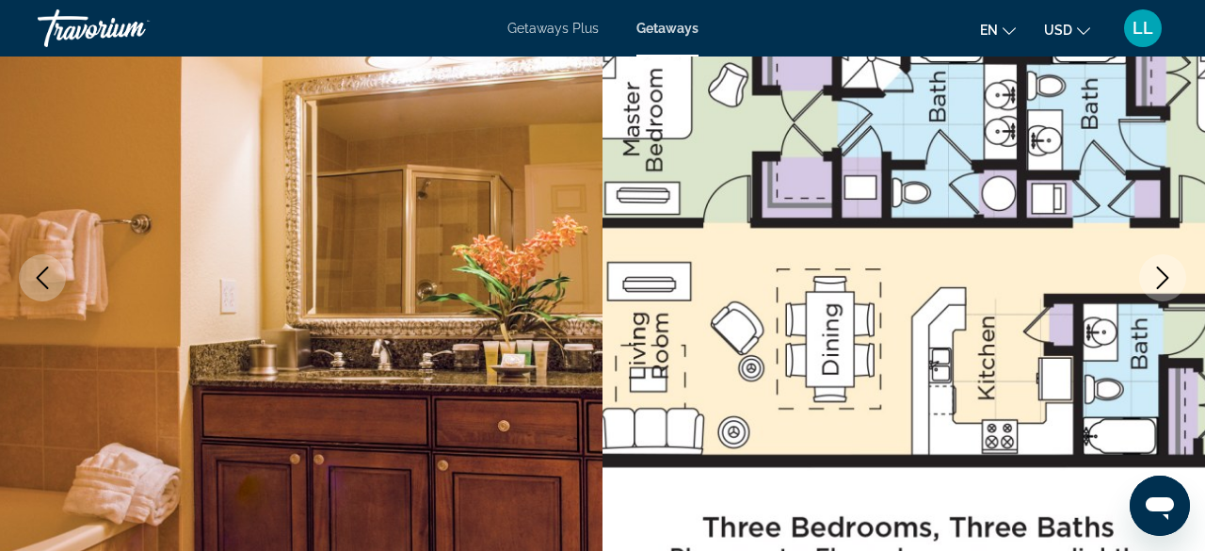
click at [1170, 264] on button "Next image" at bounding box center [1162, 277] width 47 height 47
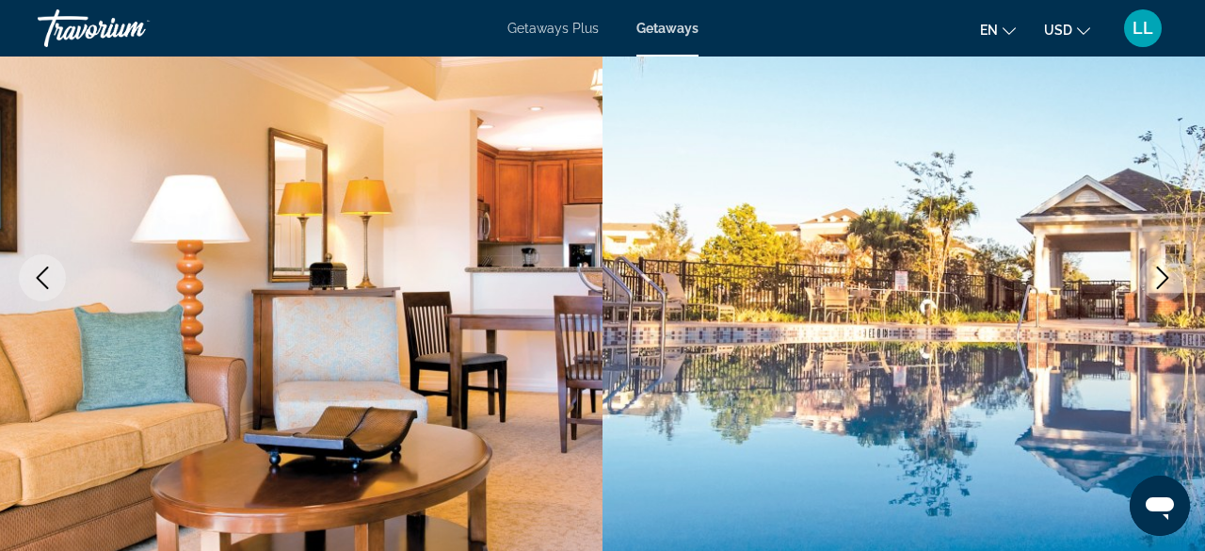
click at [1170, 264] on button "Next image" at bounding box center [1162, 277] width 47 height 47
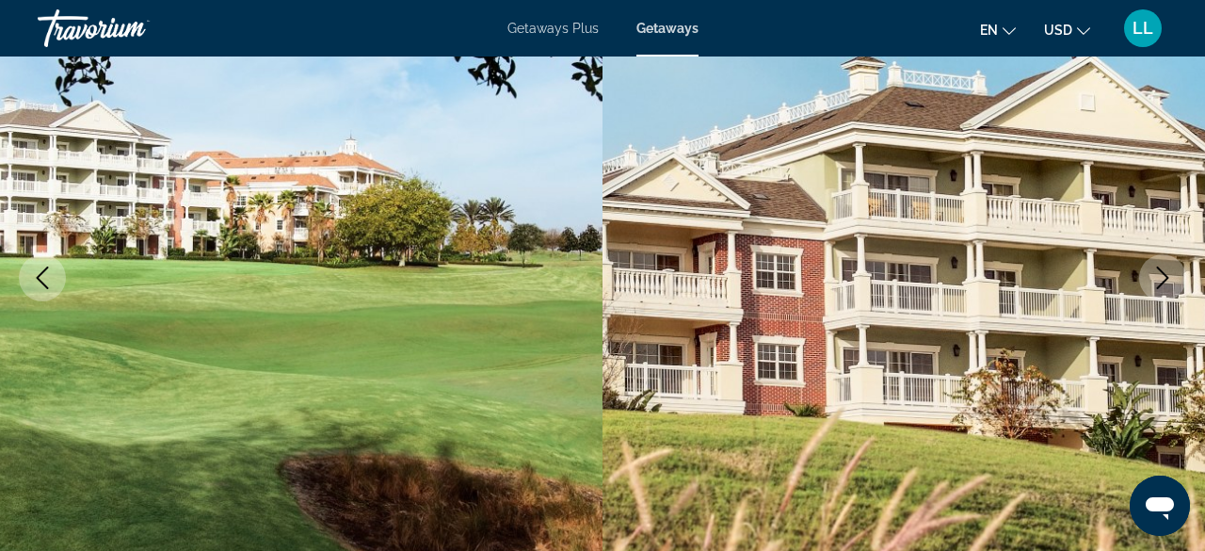
click at [1170, 264] on button "Next image" at bounding box center [1162, 277] width 47 height 47
